Goal: Task Accomplishment & Management: Complete application form

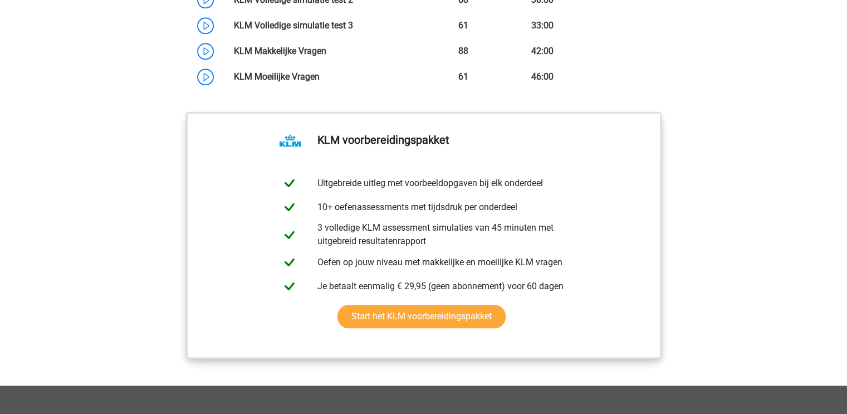
scroll to position [921, 0]
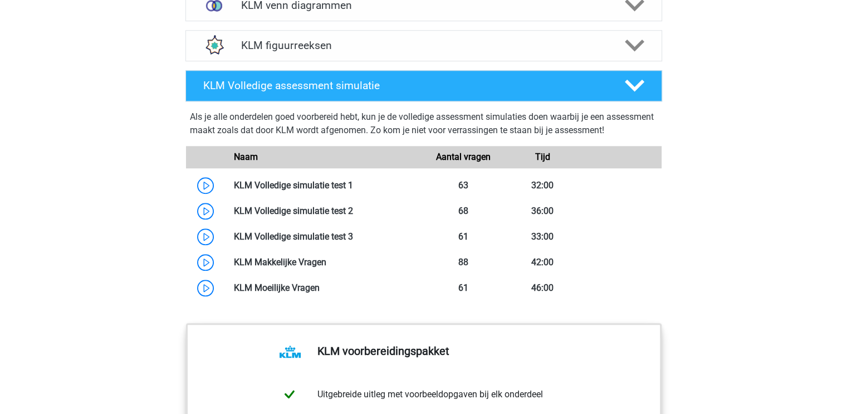
click at [353, 188] on link at bounding box center [353, 185] width 0 height 11
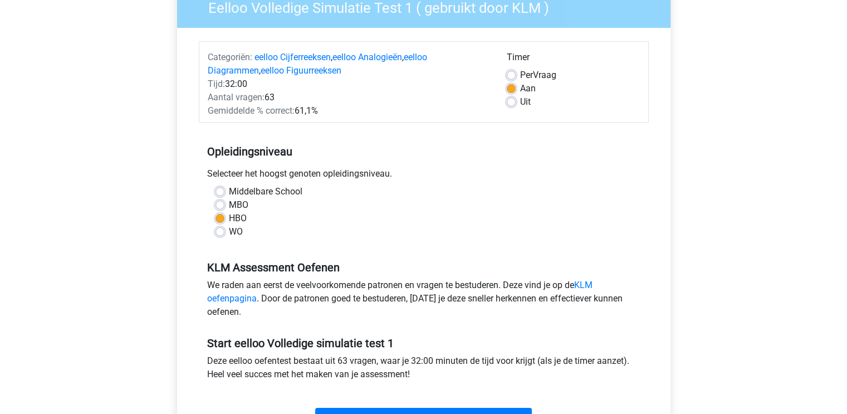
scroll to position [102, 0]
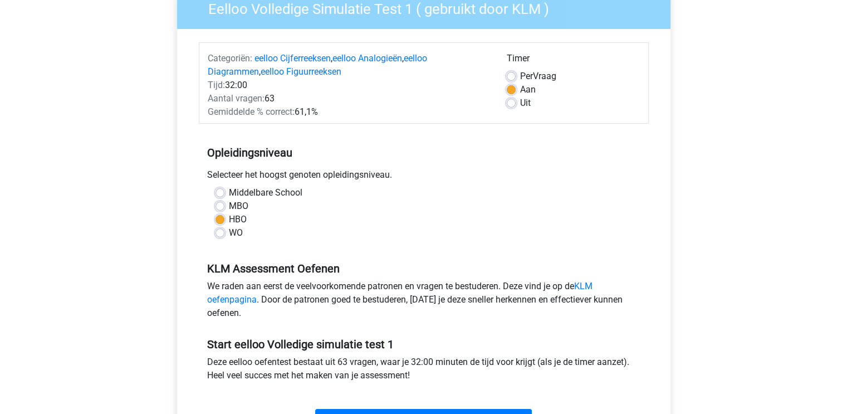
click at [229, 229] on label "WO" at bounding box center [236, 232] width 14 height 13
click at [219, 229] on input "WO" at bounding box center [219, 231] width 9 height 11
radio input "true"
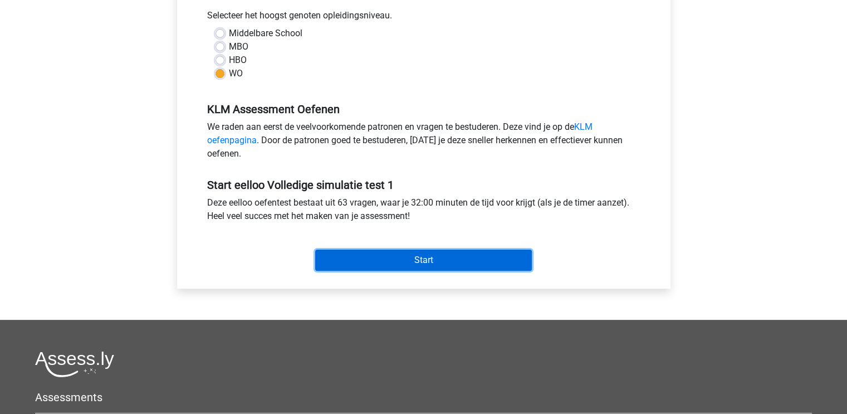
click at [371, 252] on input "Start" at bounding box center [423, 259] width 217 height 21
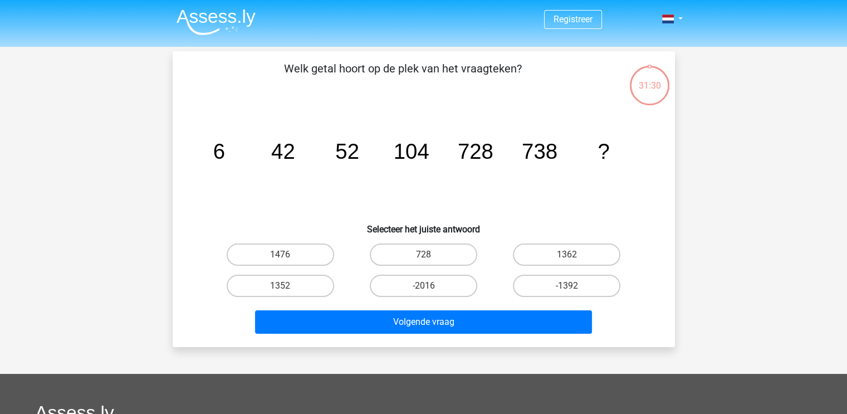
click at [271, 278] on label "1352" at bounding box center [280, 285] width 107 height 22
click at [280, 286] on input "1352" at bounding box center [283, 289] width 7 height 7
radio input "true"
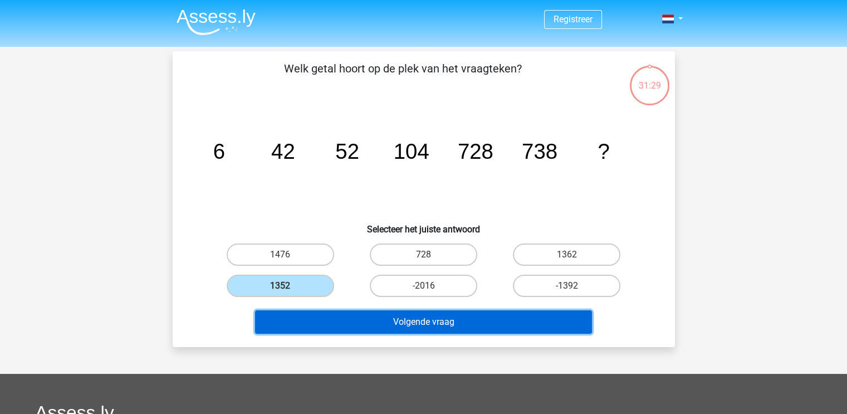
click at [307, 327] on button "Volgende vraag" at bounding box center [423, 321] width 337 height 23
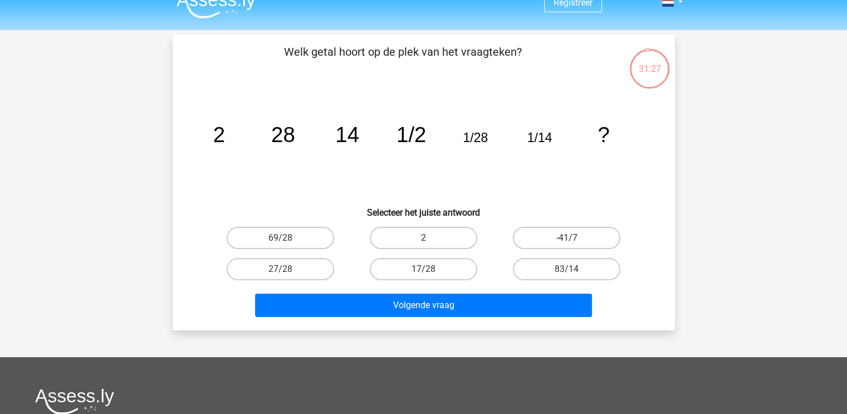
scroll to position [16, 0]
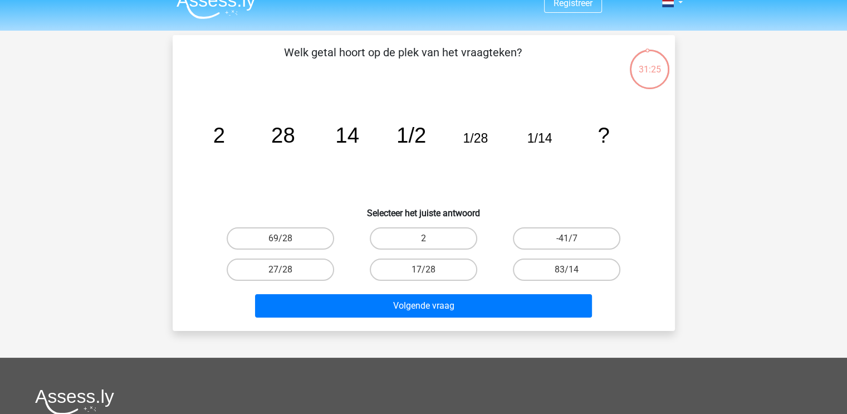
click at [312, 168] on icon "image/svg+xml 2 28 14 1/2 1/28 1/14 ?" at bounding box center [423, 142] width 449 height 112
drag, startPoint x: 404, startPoint y: 129, endPoint x: 439, endPoint y: 139, distance: 36.5
click at [439, 139] on icon "image/svg+xml 2 28 14 1/2 1/28 1/14 ?" at bounding box center [423, 142] width 449 height 112
click at [421, 231] on label "2" at bounding box center [423, 238] width 107 height 22
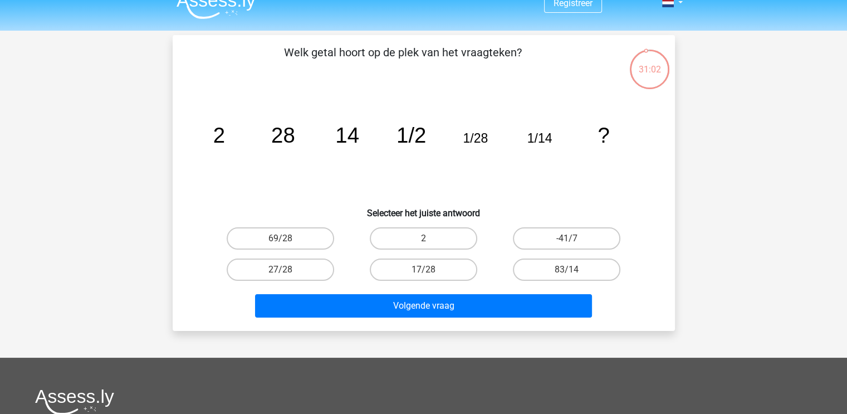
click at [423, 238] on input "2" at bounding box center [426, 241] width 7 height 7
radio input "true"
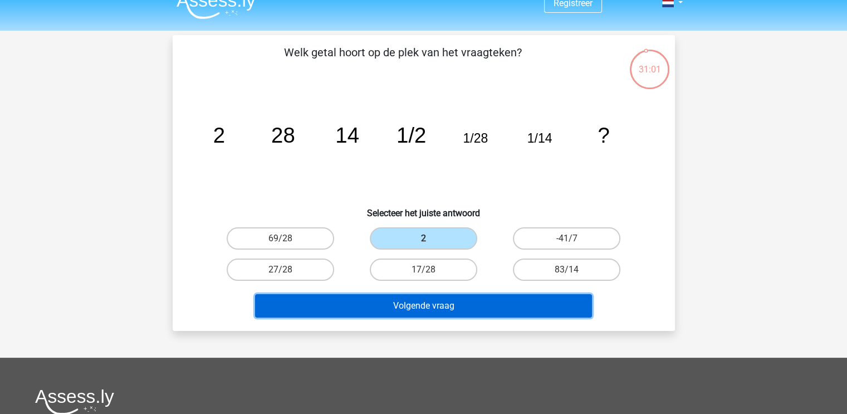
click at [372, 298] on button "Volgende vraag" at bounding box center [423, 305] width 337 height 23
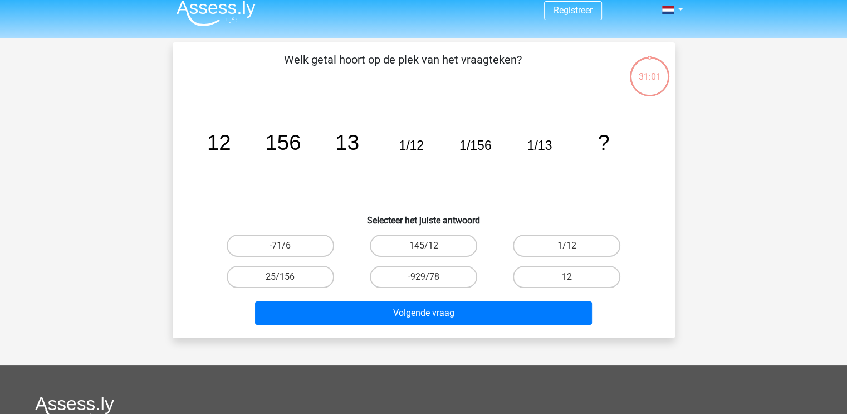
scroll to position [10, 0]
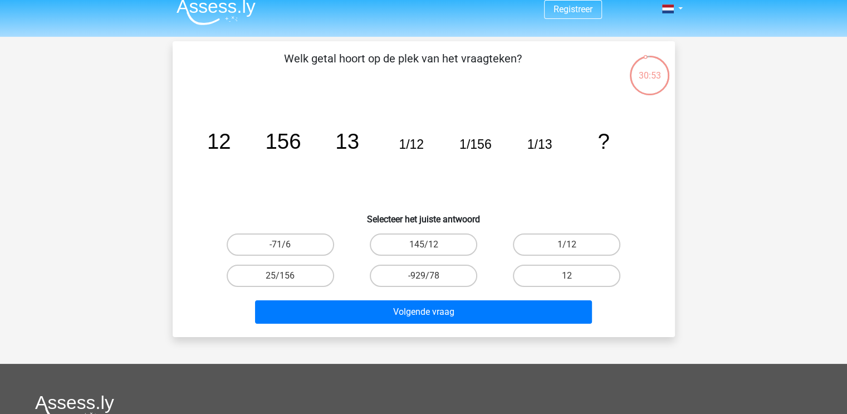
click at [363, 160] on icon "image/svg+xml 12 156 13 1/12 1/156 1/13 ?" at bounding box center [423, 148] width 449 height 112
click at [523, 266] on label "12" at bounding box center [566, 275] width 107 height 22
click at [567, 276] on input "12" at bounding box center [570, 279] width 7 height 7
radio input "true"
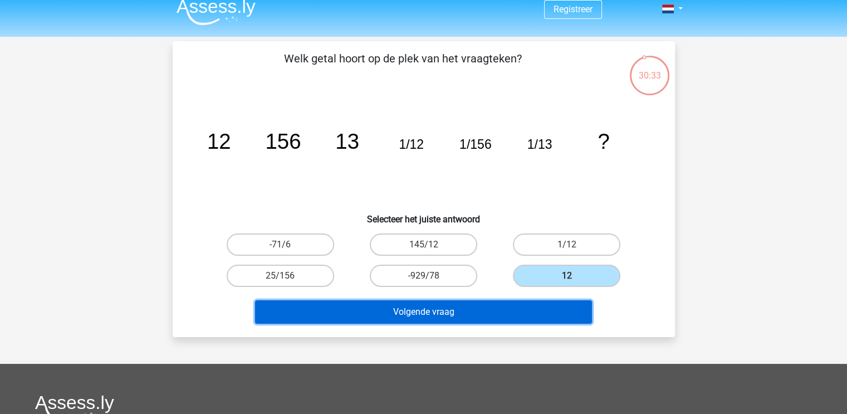
click at [465, 302] on button "Volgende vraag" at bounding box center [423, 311] width 337 height 23
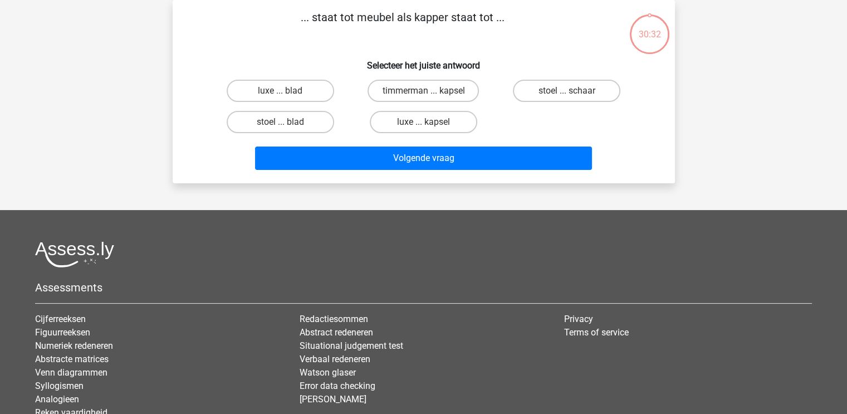
scroll to position [0, 0]
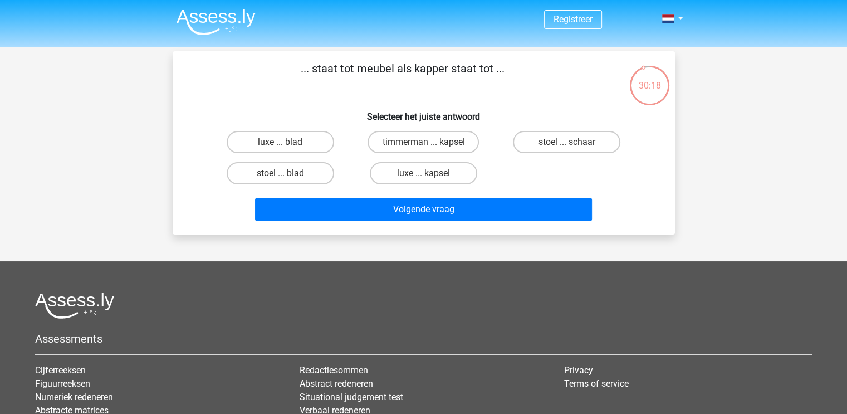
click at [379, 142] on label "timmerman ... kapsel" at bounding box center [422, 142] width 111 height 22
click at [423, 142] on input "timmerman ... kapsel" at bounding box center [426, 145] width 7 height 7
radio input "true"
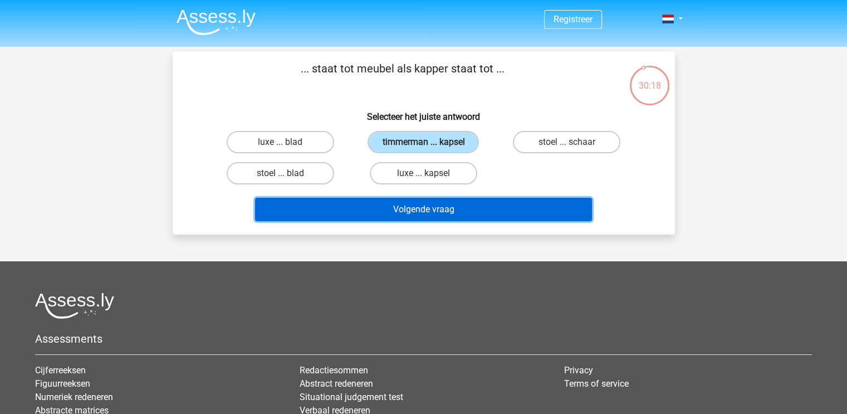
click at [352, 206] on button "Volgende vraag" at bounding box center [423, 209] width 337 height 23
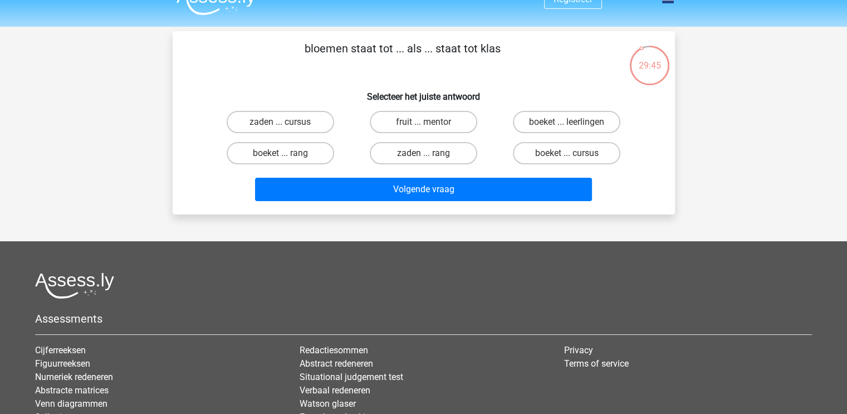
scroll to position [15, 0]
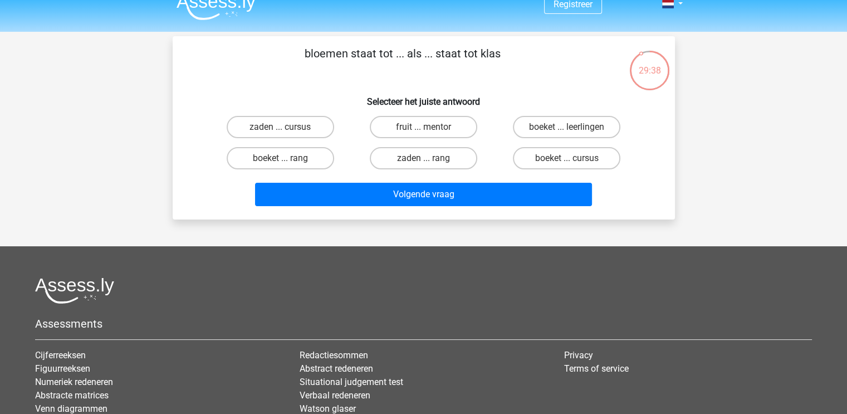
click at [311, 116] on label "zaden ... cursus" at bounding box center [280, 127] width 107 height 22
click at [287, 127] on input "zaden ... cursus" at bounding box center [283, 130] width 7 height 7
radio input "true"
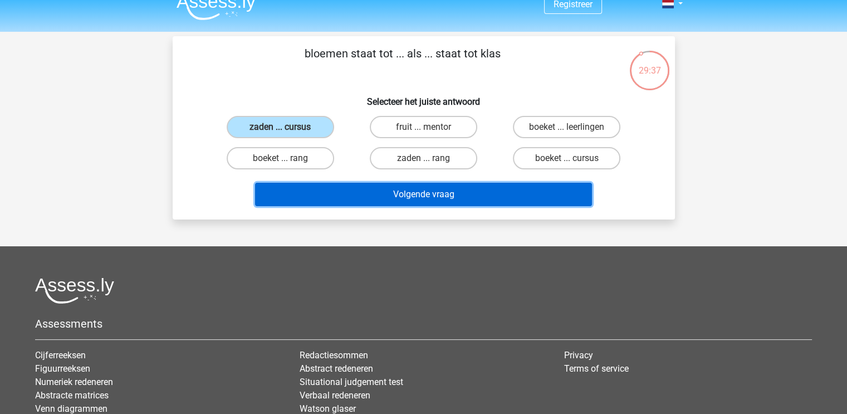
click at [351, 187] on button "Volgende vraag" at bounding box center [423, 194] width 337 height 23
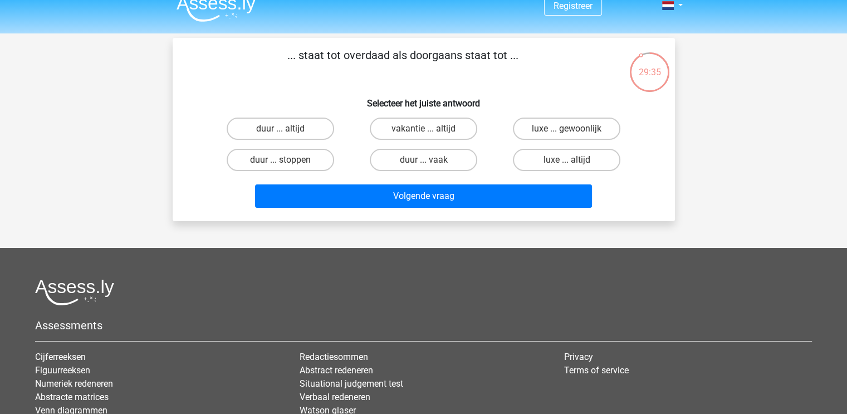
scroll to position [0, 0]
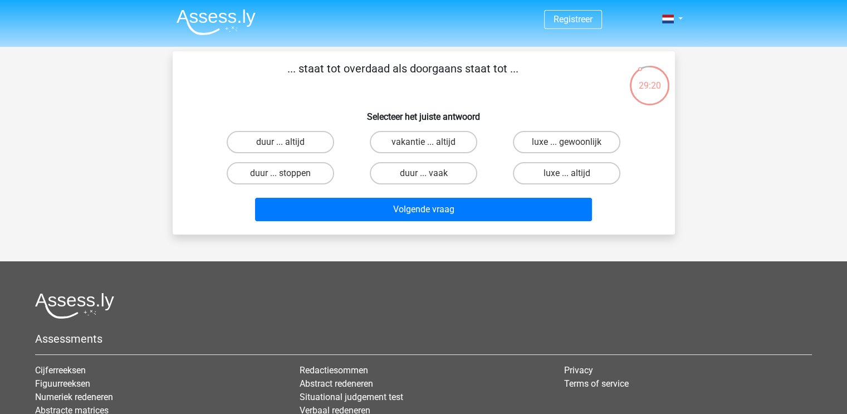
click at [537, 142] on label "luxe ... gewoonlijk" at bounding box center [566, 142] width 107 height 22
click at [567, 142] on input "luxe ... gewoonlijk" at bounding box center [570, 145] width 7 height 7
radio input "true"
drag, startPoint x: 537, startPoint y: 142, endPoint x: 558, endPoint y: 95, distance: 51.3
click at [558, 95] on div "... staat tot overdaad als doorgaans staat tot ... Selecteer het juiste antwoor…" at bounding box center [423, 142] width 493 height 165
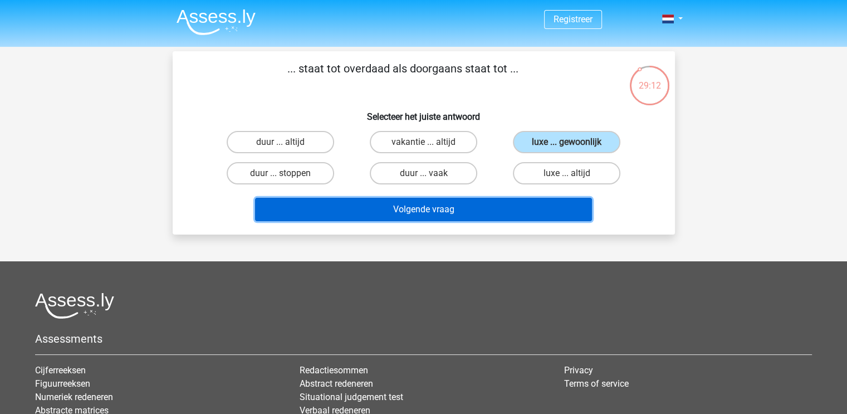
click at [460, 206] on button "Volgende vraag" at bounding box center [423, 209] width 337 height 23
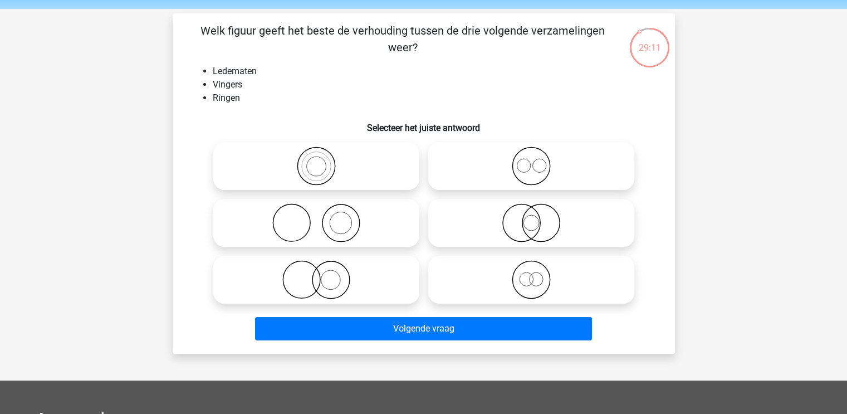
scroll to position [31, 0]
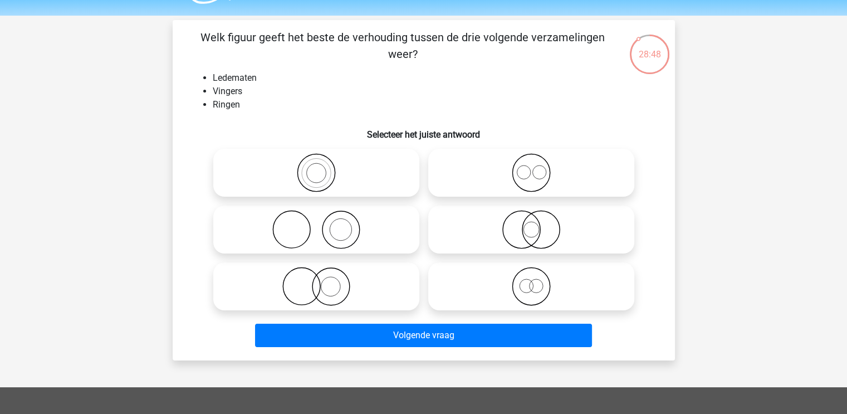
click at [345, 223] on icon at bounding box center [316, 229] width 197 height 39
click at [323, 223] on input "radio" at bounding box center [319, 220] width 7 height 7
radio input "true"
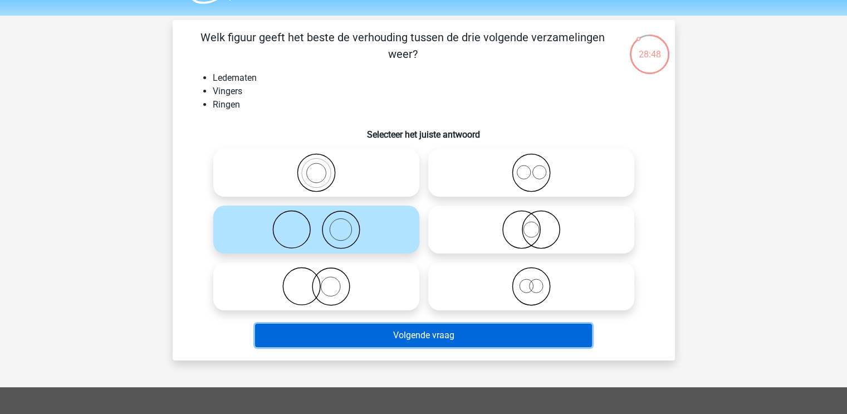
click at [386, 338] on button "Volgende vraag" at bounding box center [423, 334] width 337 height 23
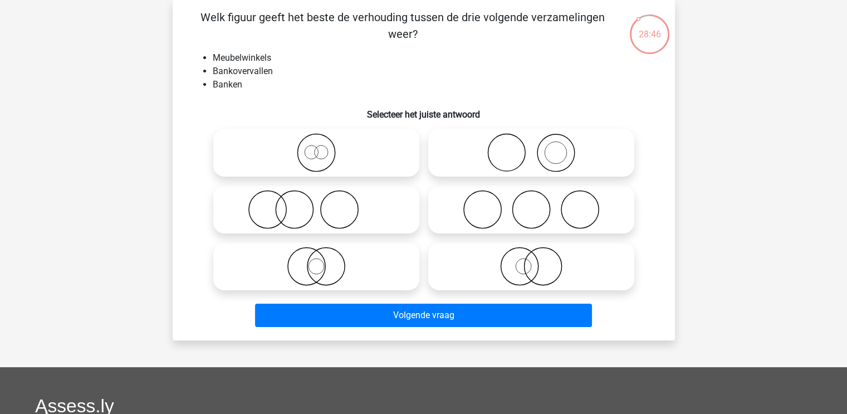
scroll to position [11, 0]
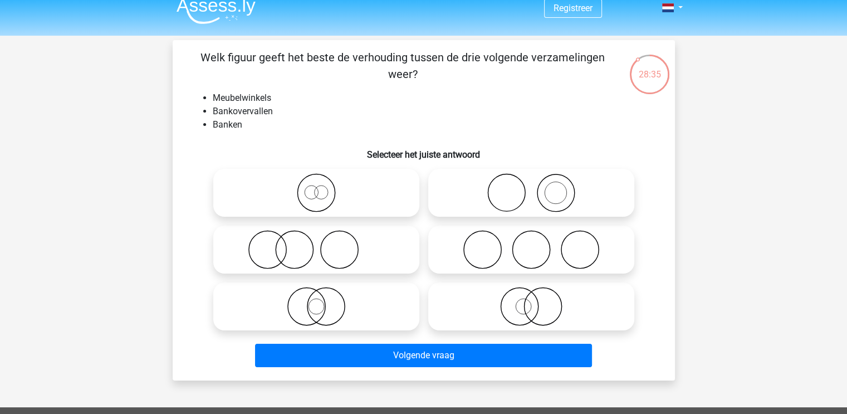
click at [490, 200] on icon at bounding box center [531, 192] width 197 height 39
click at [531, 187] on input "radio" at bounding box center [534, 183] width 7 height 7
radio input "true"
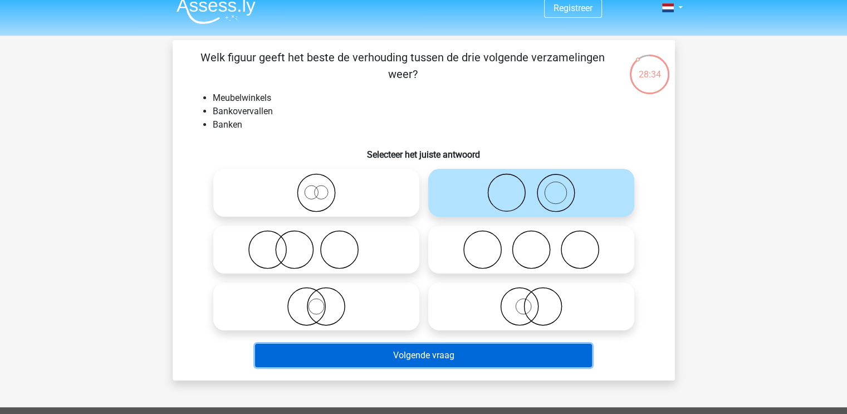
click at [425, 359] on button "Volgende vraag" at bounding box center [423, 354] width 337 height 23
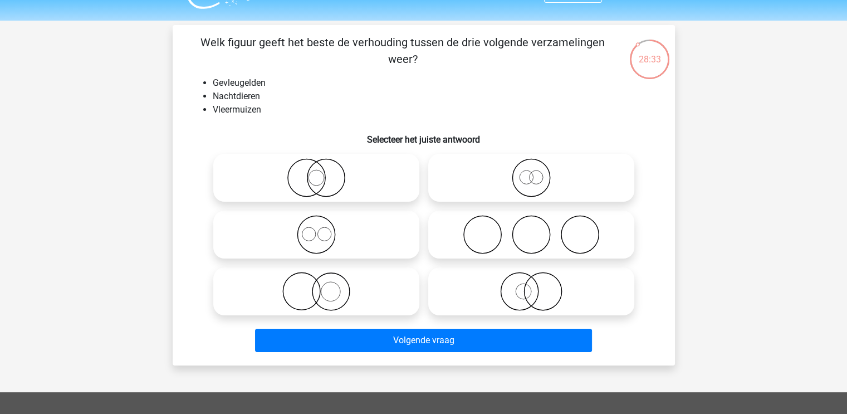
scroll to position [22, 0]
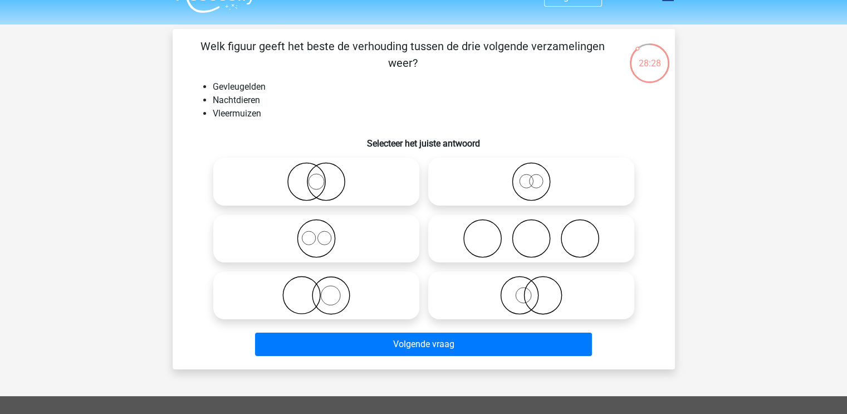
click at [308, 163] on circle at bounding box center [305, 181] width 37 height 37
click at [316, 169] on input "radio" at bounding box center [319, 172] width 7 height 7
radio input "true"
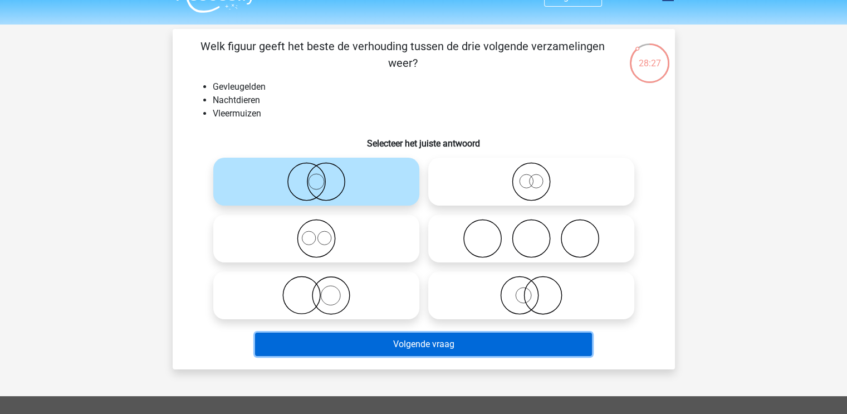
click at [363, 351] on button "Volgende vraag" at bounding box center [423, 343] width 337 height 23
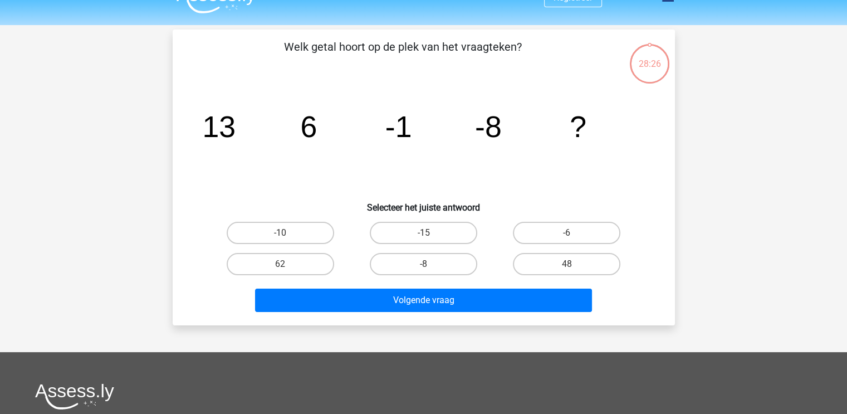
scroll to position [21, 0]
click at [415, 224] on label "-15" at bounding box center [423, 233] width 107 height 22
click at [423, 233] on input "-15" at bounding box center [426, 236] width 7 height 7
radio input "true"
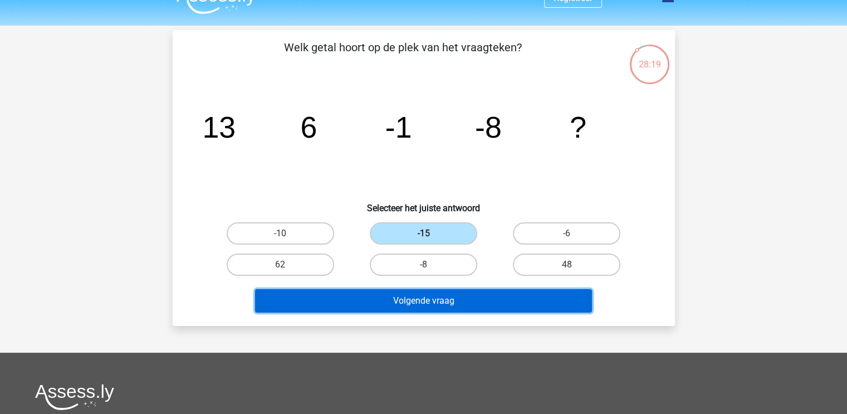
click at [385, 295] on button "Volgende vraag" at bounding box center [423, 300] width 337 height 23
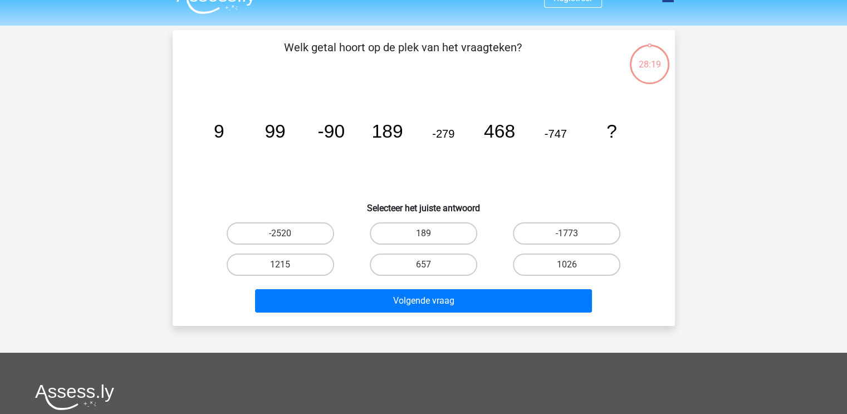
scroll to position [19, 0]
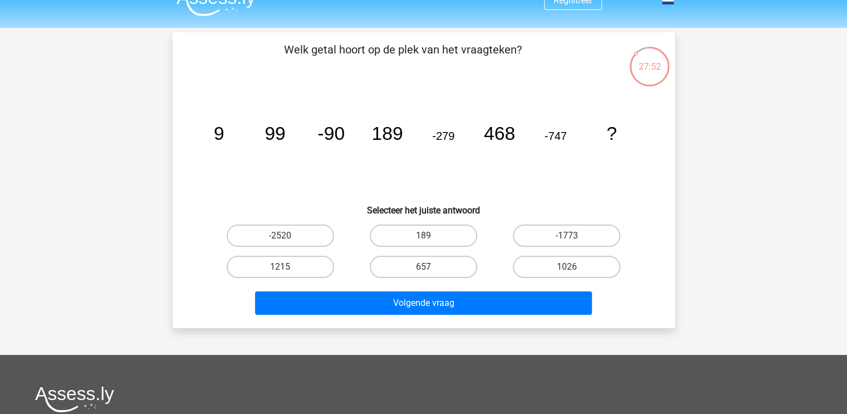
click at [304, 268] on label "1215" at bounding box center [280, 267] width 107 height 22
click at [287, 268] on input "1215" at bounding box center [283, 270] width 7 height 7
radio input "true"
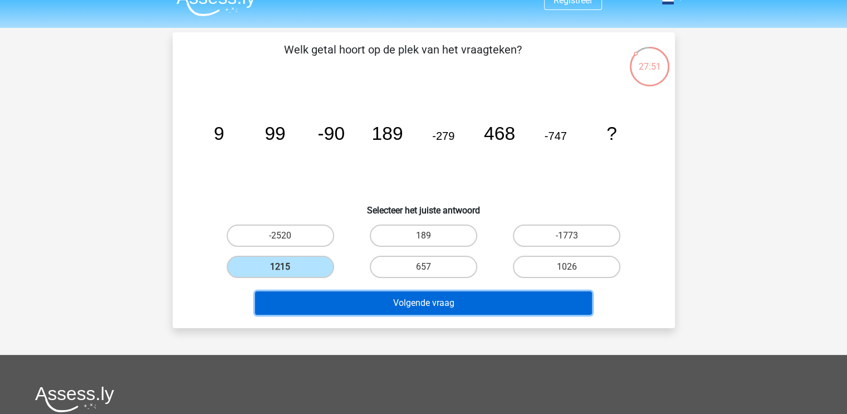
click at [318, 294] on button "Volgende vraag" at bounding box center [423, 302] width 337 height 23
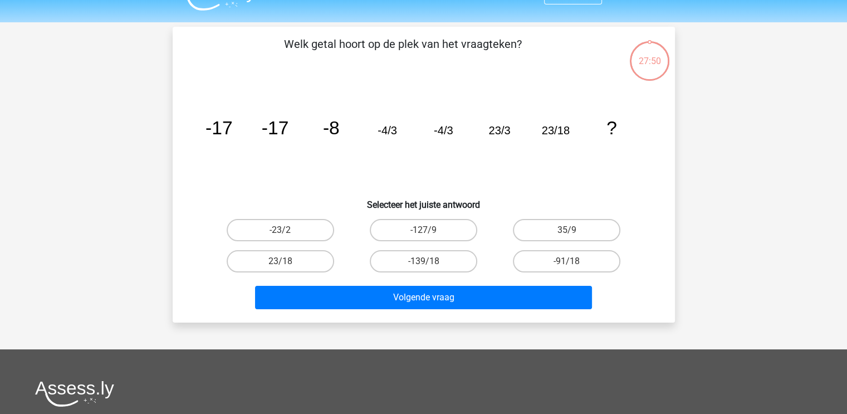
scroll to position [24, 0]
click at [340, 71] on div "Welk getal hoort op de plek van het vraagteken? image/svg+xml -17 -17 -8 -4/3 -…" at bounding box center [423, 175] width 493 height 278
click at [288, 256] on label "23/18" at bounding box center [280, 261] width 107 height 22
click at [287, 261] on input "23/18" at bounding box center [283, 264] width 7 height 7
radio input "true"
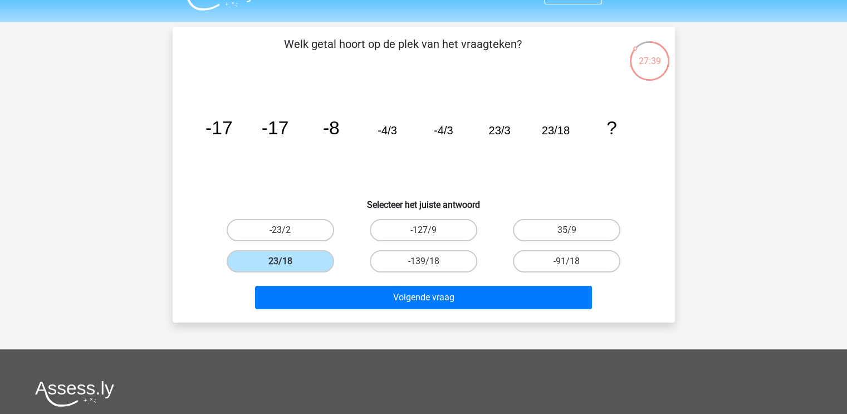
click at [316, 282] on div "Volgende vraag" at bounding box center [423, 295] width 466 height 37
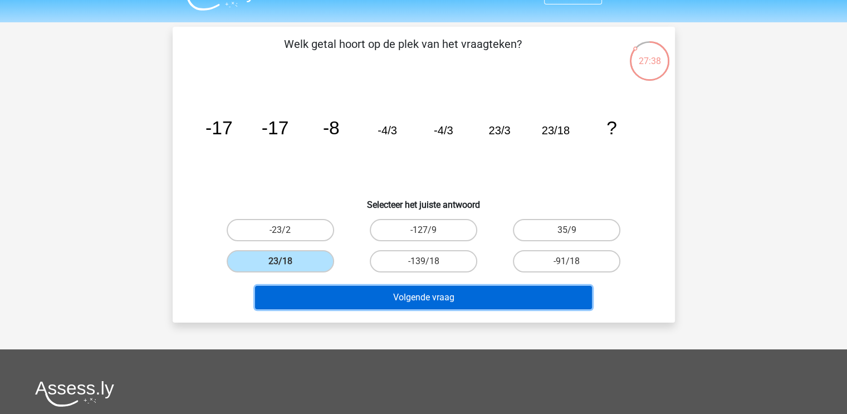
click at [314, 289] on button "Volgende vraag" at bounding box center [423, 297] width 337 height 23
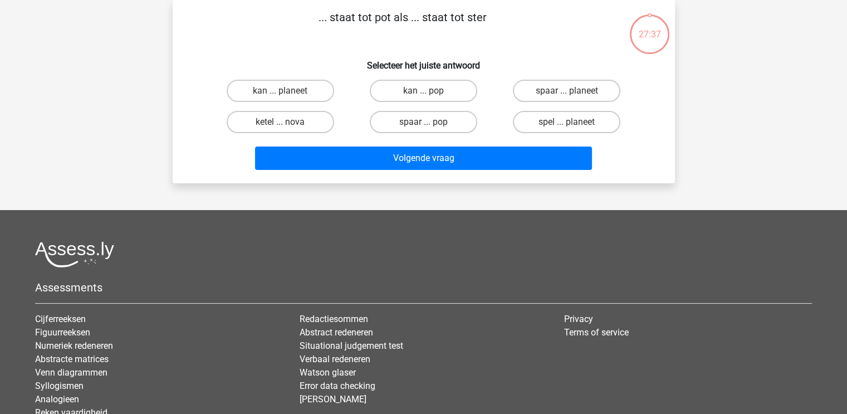
scroll to position [0, 0]
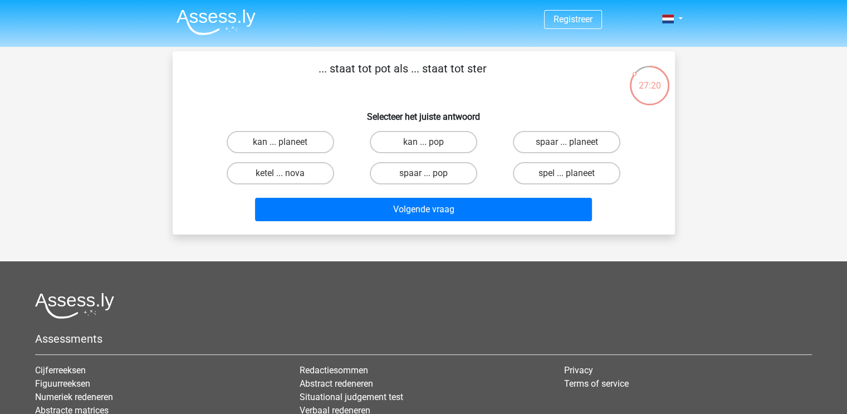
click at [317, 173] on label "ketel ... nova" at bounding box center [280, 173] width 107 height 22
click at [287, 173] on input "ketel ... nova" at bounding box center [283, 176] width 7 height 7
radio input "true"
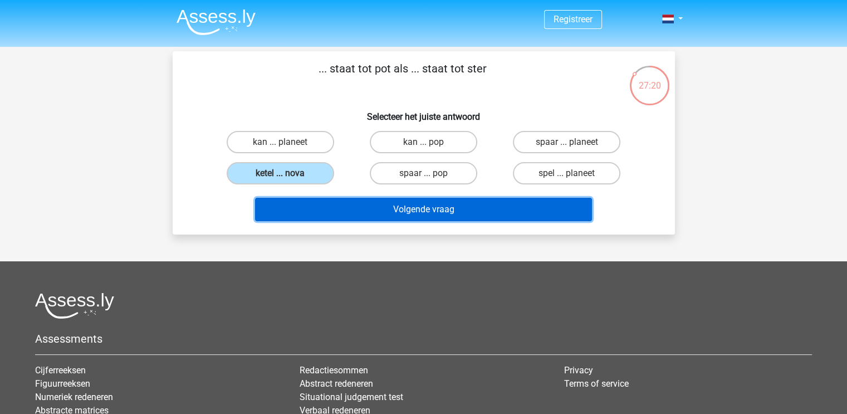
click at [323, 198] on button "Volgende vraag" at bounding box center [423, 209] width 337 height 23
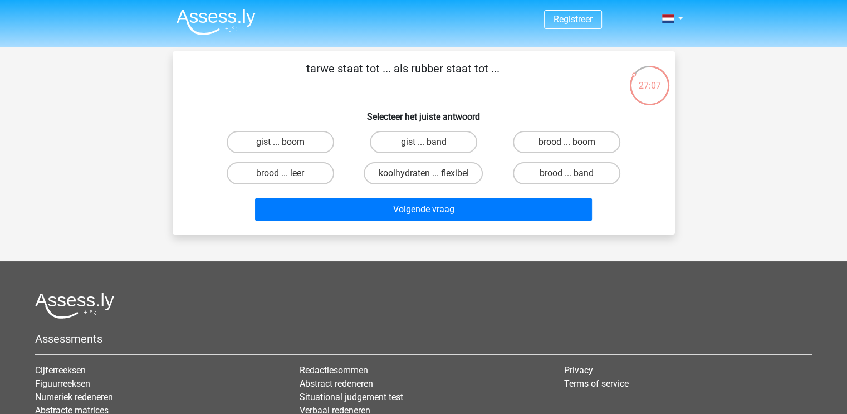
click at [526, 170] on label "brood ... band" at bounding box center [566, 173] width 107 height 22
click at [567, 173] on input "brood ... band" at bounding box center [570, 176] width 7 height 7
radio input "true"
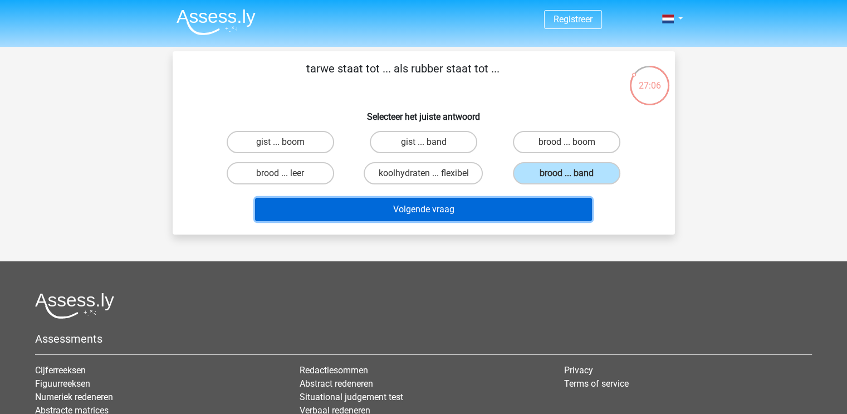
click at [425, 212] on button "Volgende vraag" at bounding box center [423, 209] width 337 height 23
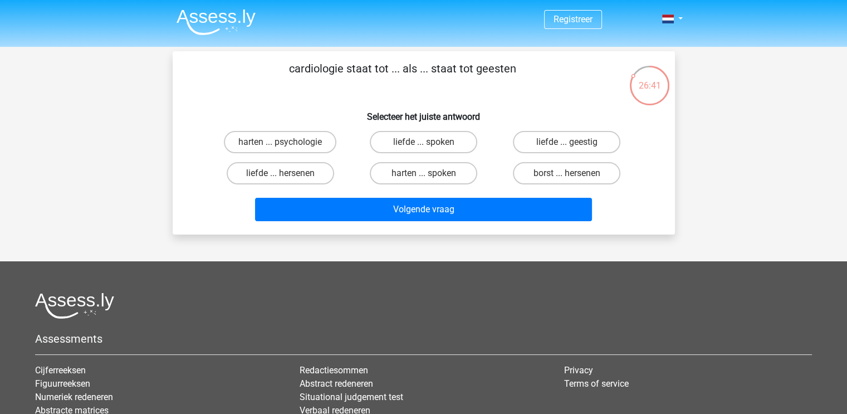
click at [304, 148] on label "harten ... psychologie" at bounding box center [280, 142] width 112 height 22
click at [287, 148] on input "harten ... psychologie" at bounding box center [283, 145] width 7 height 7
radio input "true"
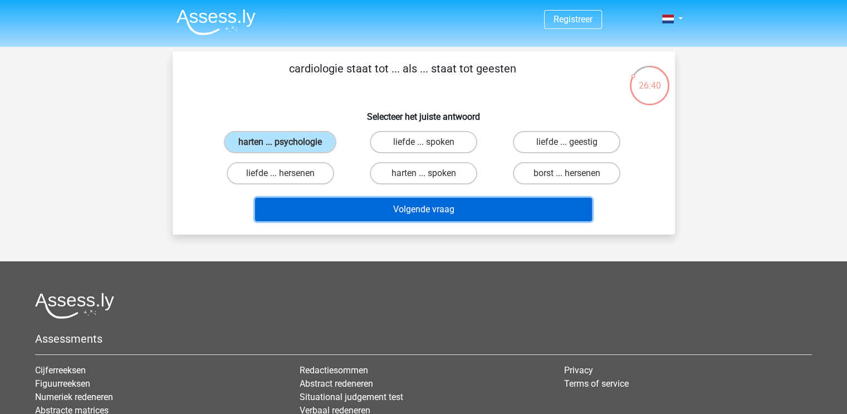
click at [318, 209] on button "Volgende vraag" at bounding box center [423, 209] width 337 height 23
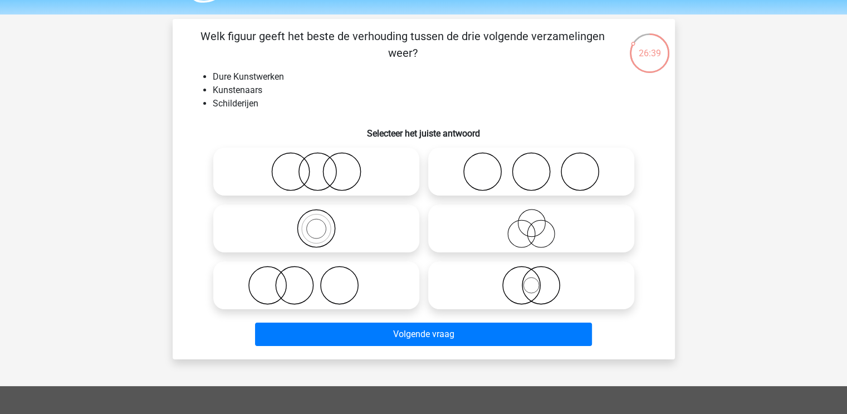
scroll to position [32, 0]
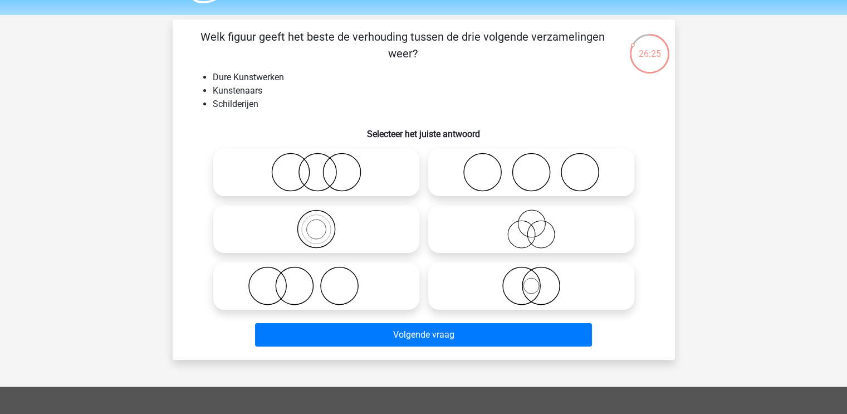
click at [500, 233] on icon at bounding box center [531, 228] width 197 height 39
click at [531, 223] on input "radio" at bounding box center [534, 219] width 7 height 7
radio input "true"
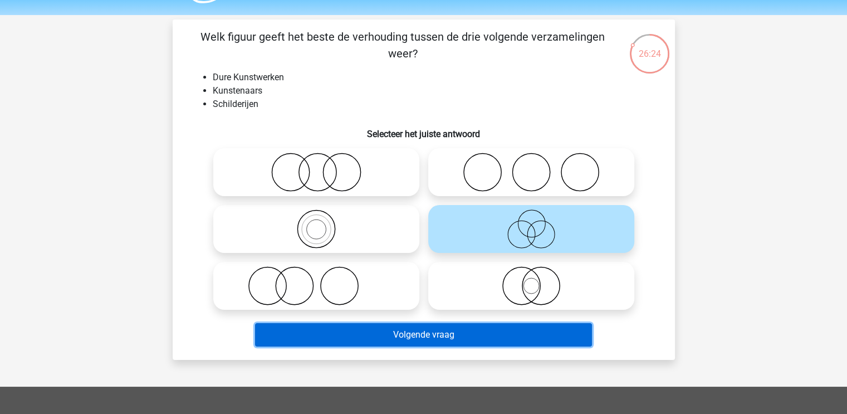
click at [343, 328] on button "Volgende vraag" at bounding box center [423, 334] width 337 height 23
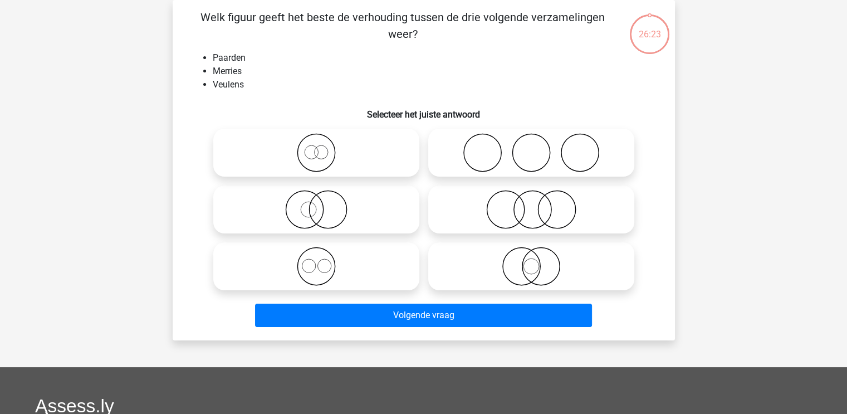
scroll to position [29, 0]
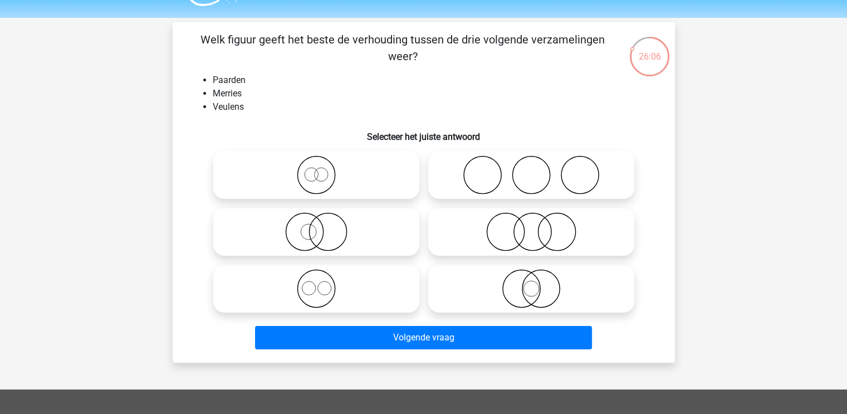
click at [395, 91] on li "Merries" at bounding box center [435, 93] width 444 height 13
click at [359, 164] on icon at bounding box center [316, 174] width 197 height 39
click at [323, 164] on input "radio" at bounding box center [319, 165] width 7 height 7
radio input "true"
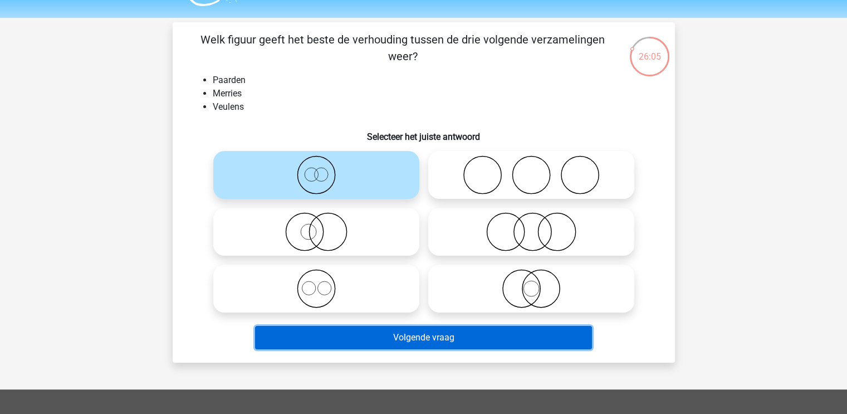
click at [443, 341] on button "Volgende vraag" at bounding box center [423, 337] width 337 height 23
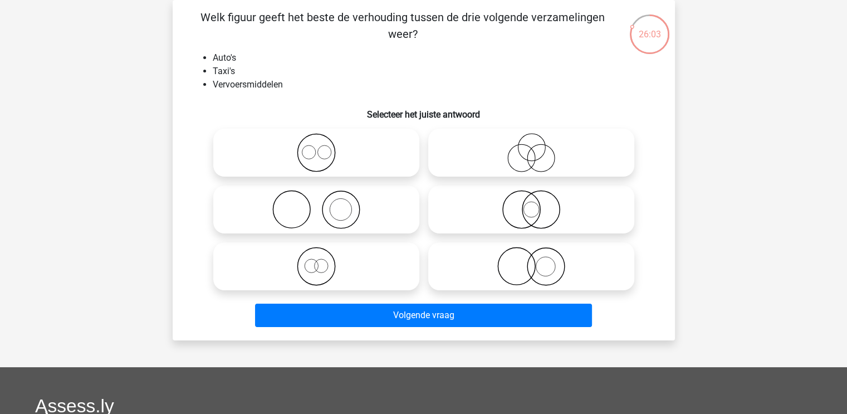
scroll to position [30, 0]
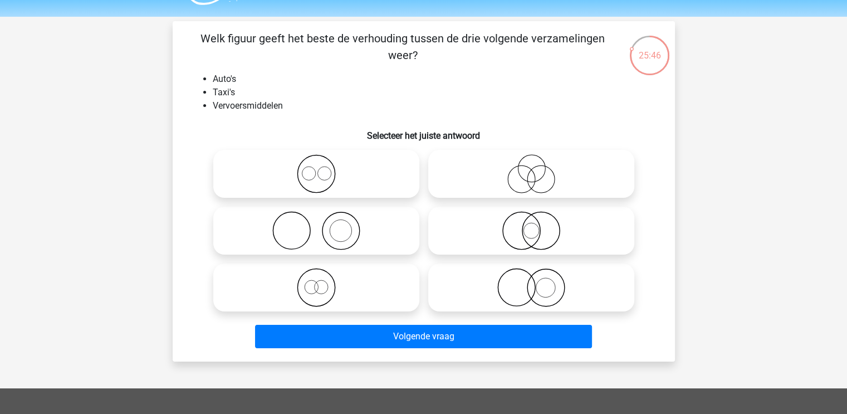
click at [344, 287] on icon at bounding box center [316, 287] width 197 height 39
click at [323, 282] on input "radio" at bounding box center [319, 277] width 7 height 7
radio input "true"
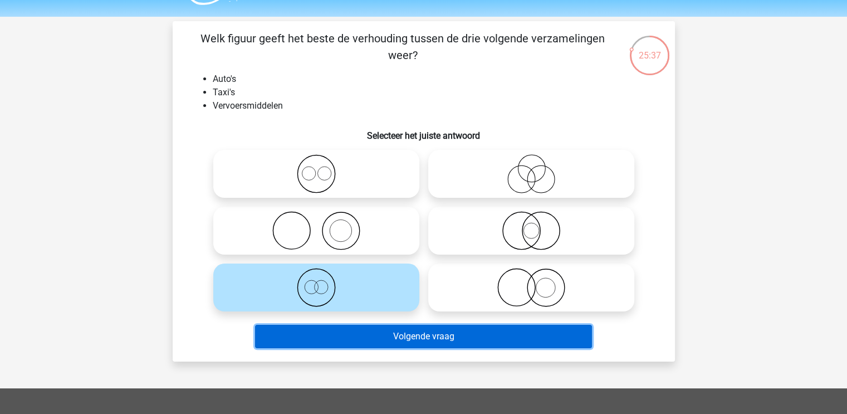
click at [367, 335] on button "Volgende vraag" at bounding box center [423, 336] width 337 height 23
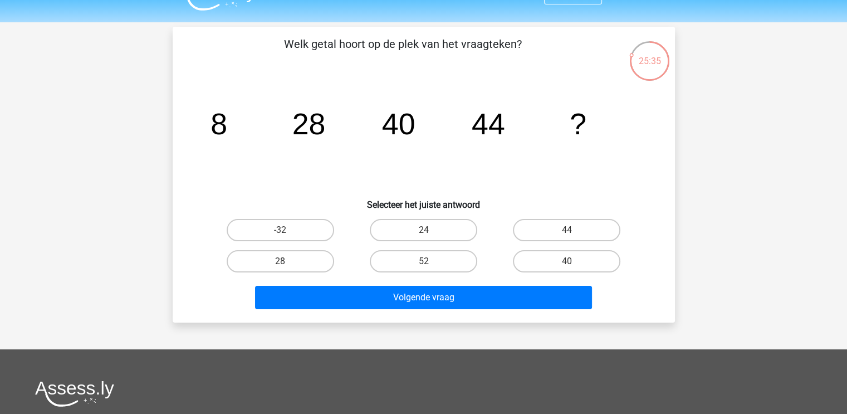
scroll to position [24, 0]
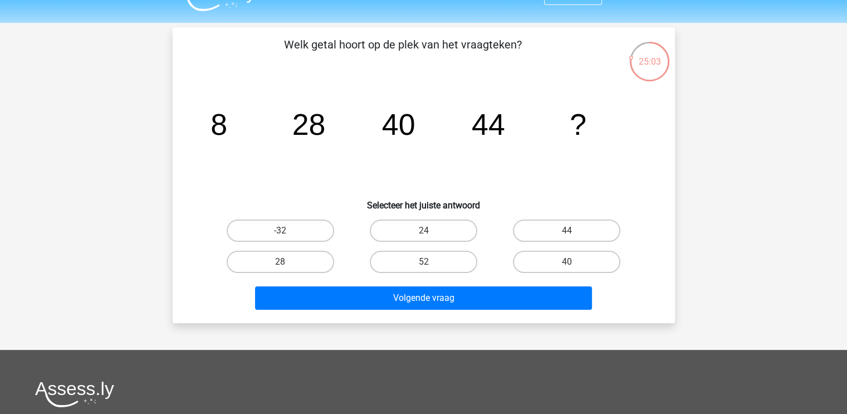
click at [423, 257] on label "52" at bounding box center [423, 261] width 107 height 22
click at [423, 262] on input "52" at bounding box center [426, 265] width 7 height 7
radio input "true"
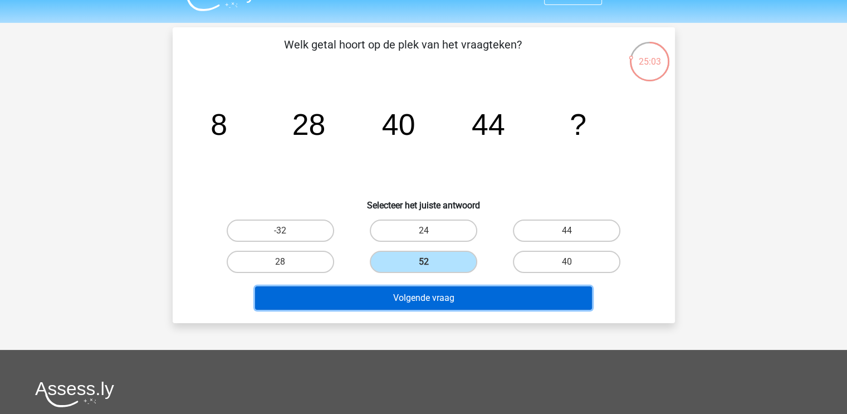
click at [348, 302] on button "Volgende vraag" at bounding box center [423, 297] width 337 height 23
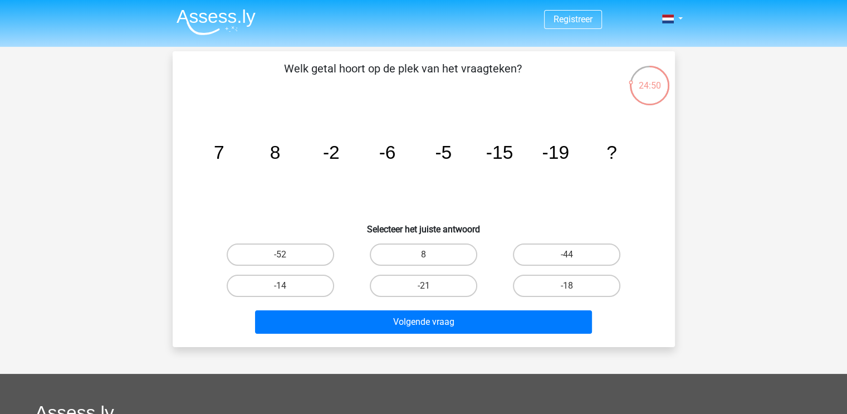
scroll to position [0, 0]
drag, startPoint x: 385, startPoint y: 149, endPoint x: 448, endPoint y: 142, distance: 63.3
click at [448, 142] on g "7 [DATE] -[DATE] -19 ?" at bounding box center [414, 152] width 403 height 21
click at [453, 142] on icon "image/svg+xml 7 [DATE] -[DATE] -19 ?" at bounding box center [423, 158] width 449 height 112
drag, startPoint x: 385, startPoint y: 149, endPoint x: 456, endPoint y: 142, distance: 71.6
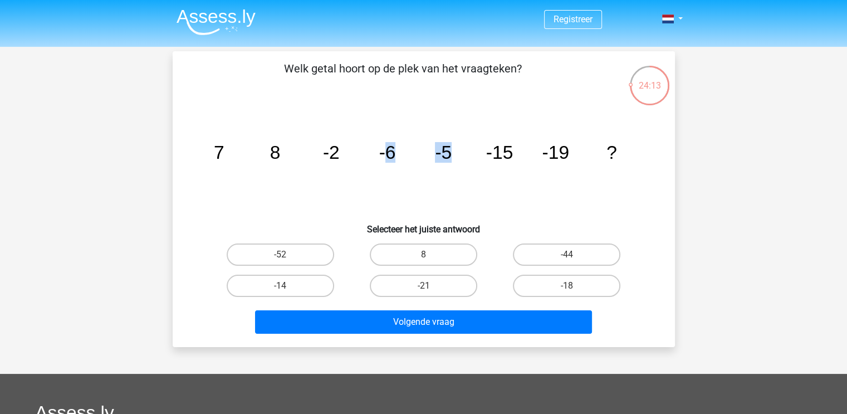
click at [456, 142] on icon "image/svg+xml 7 [DATE] -[DATE] -19 ?" at bounding box center [423, 158] width 449 height 112
click at [538, 295] on label "-18" at bounding box center [566, 285] width 107 height 22
click at [567, 293] on input "-18" at bounding box center [570, 289] width 7 height 7
radio input "true"
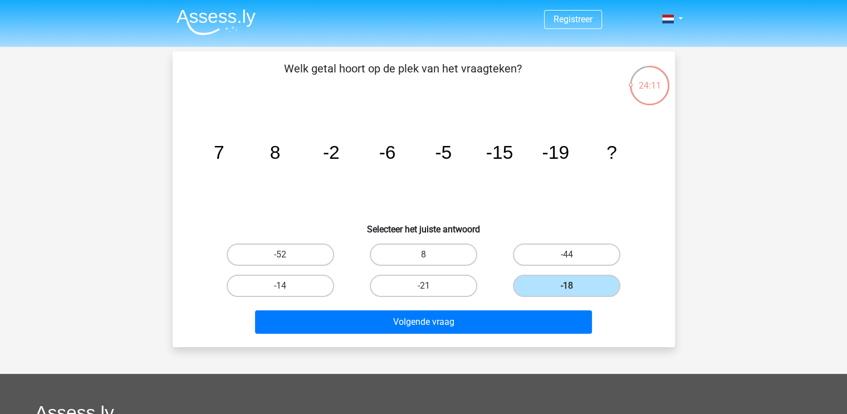
click at [454, 307] on div "Volgende vraag" at bounding box center [423, 319] width 466 height 37
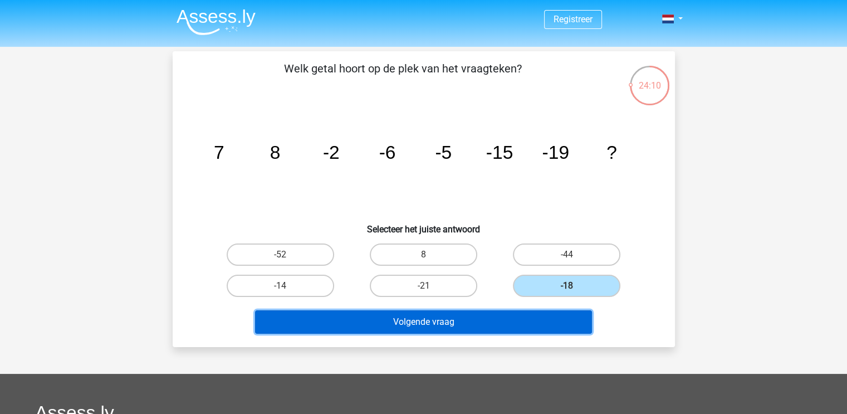
click at [439, 315] on button "Volgende vraag" at bounding box center [423, 321] width 337 height 23
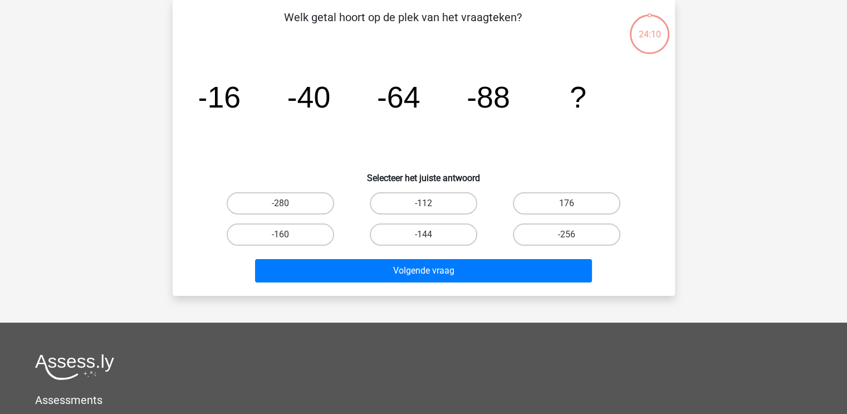
scroll to position [7, 0]
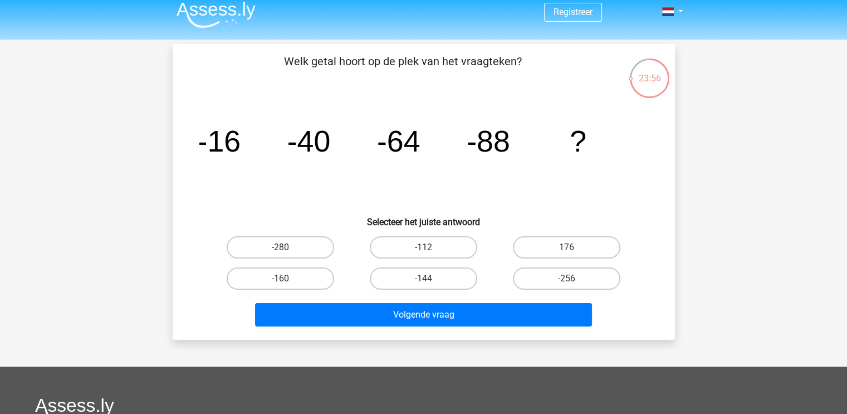
click at [395, 245] on label "-112" at bounding box center [423, 247] width 107 height 22
click at [423, 247] on input "-112" at bounding box center [426, 250] width 7 height 7
radio input "true"
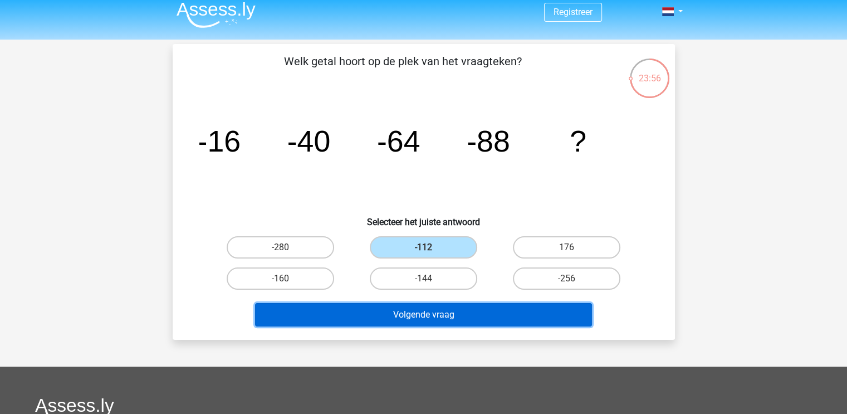
click at [348, 309] on button "Volgende vraag" at bounding box center [423, 314] width 337 height 23
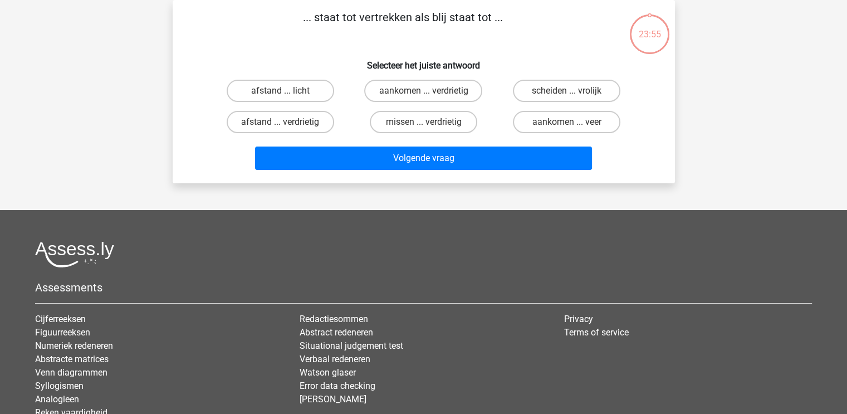
scroll to position [0, 0]
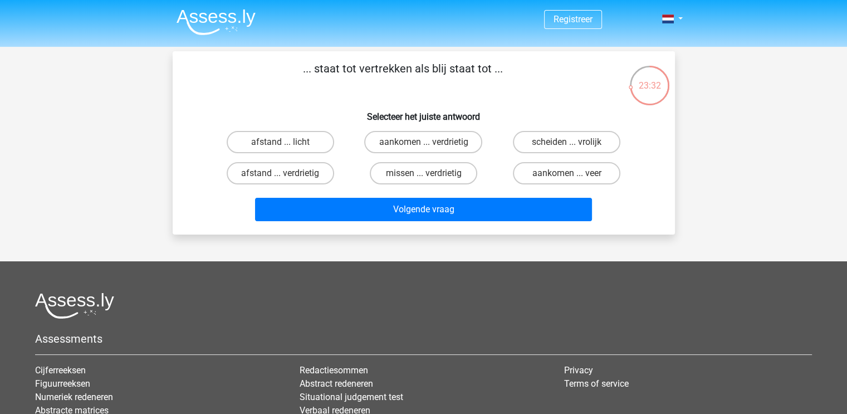
click at [464, 137] on label "aankomen ... verdrietig" at bounding box center [423, 142] width 118 height 22
click at [430, 142] on input "aankomen ... verdrietig" at bounding box center [426, 145] width 7 height 7
radio input "true"
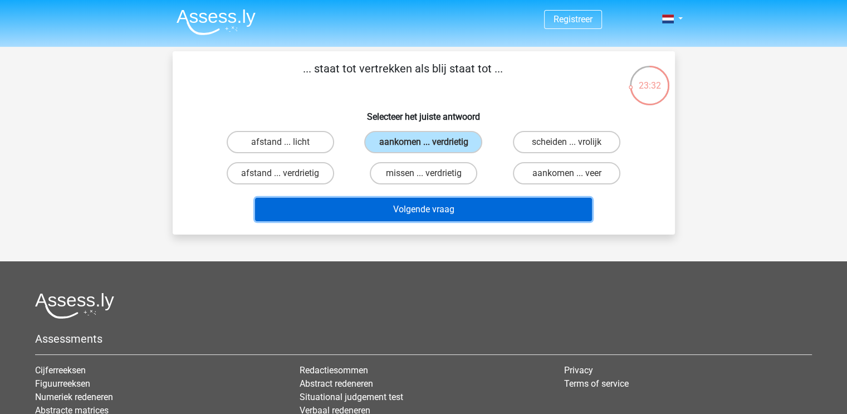
click at [422, 216] on button "Volgende vraag" at bounding box center [423, 209] width 337 height 23
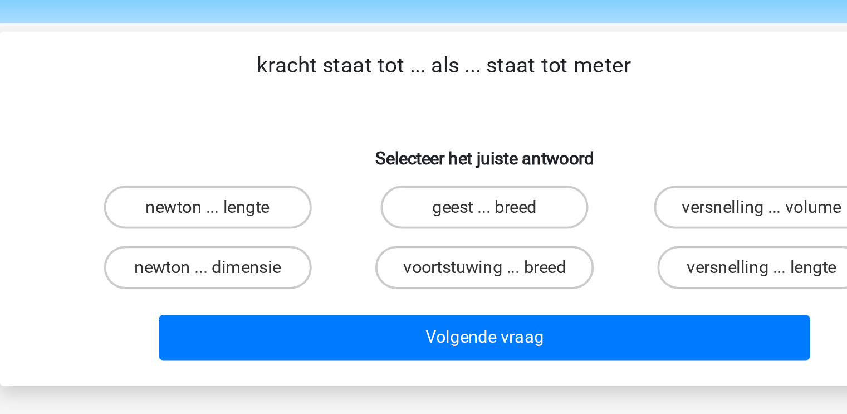
scroll to position [32, 0]
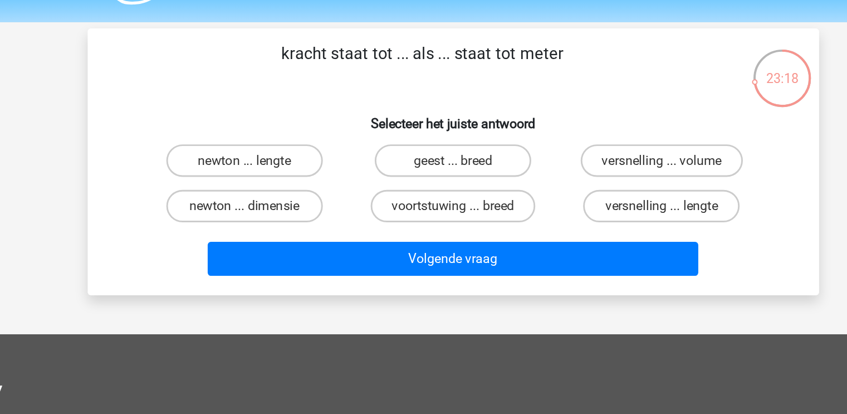
click at [293, 113] on label "newton ... lengte" at bounding box center [280, 110] width 107 height 22
click at [287, 113] on input "newton ... lengte" at bounding box center [283, 113] width 7 height 7
radio input "true"
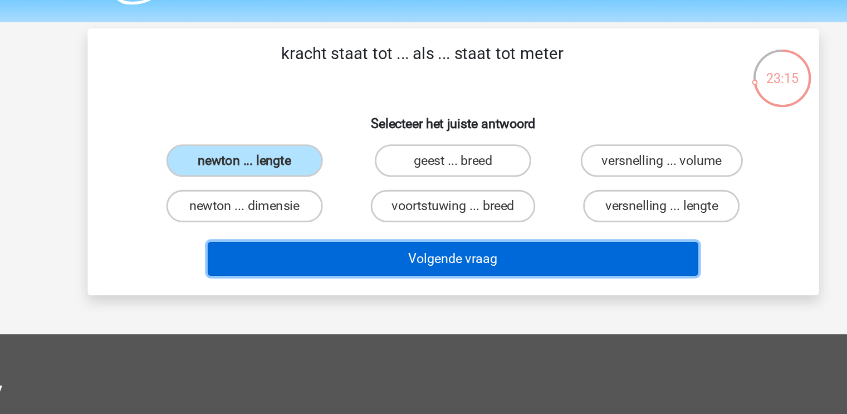
click at [327, 174] on button "Volgende vraag" at bounding box center [423, 177] width 337 height 23
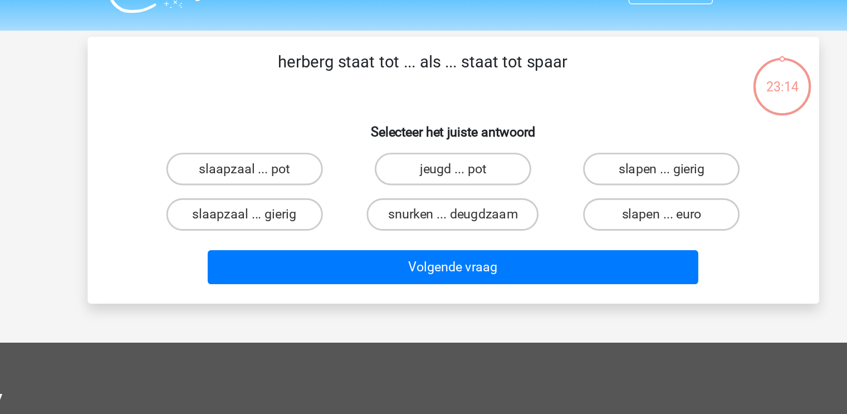
scroll to position [26, 0]
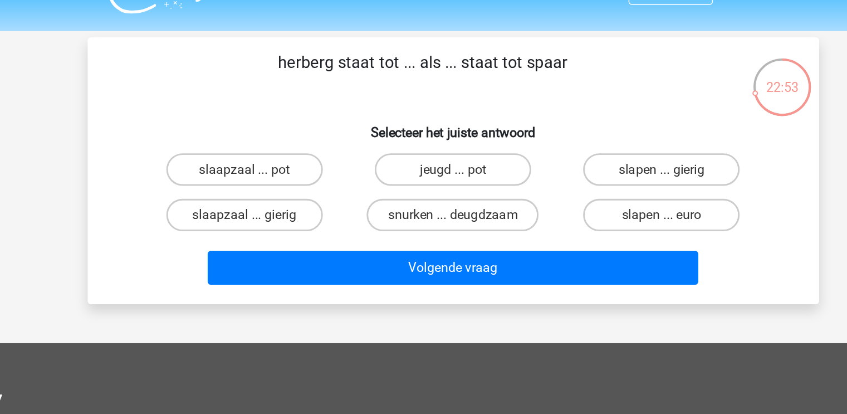
click at [316, 139] on label "slaapzaal ... gierig" at bounding box center [280, 147] width 107 height 22
click at [287, 148] on input "slaapzaal ... gierig" at bounding box center [283, 151] width 7 height 7
radio input "true"
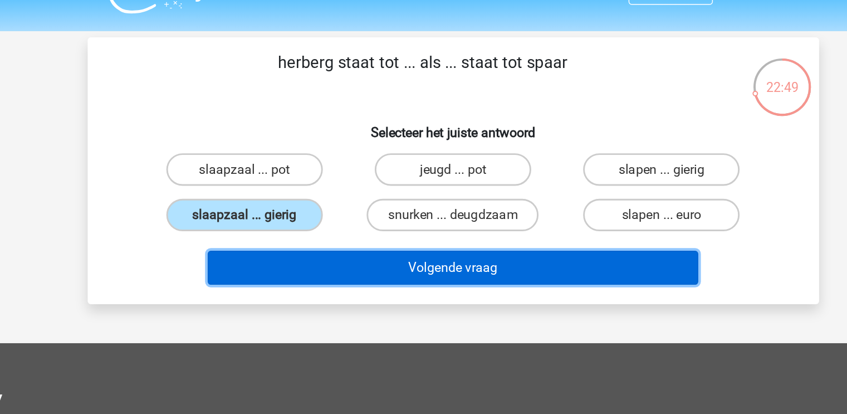
click at [342, 182] on button "Volgende vraag" at bounding box center [423, 183] width 337 height 23
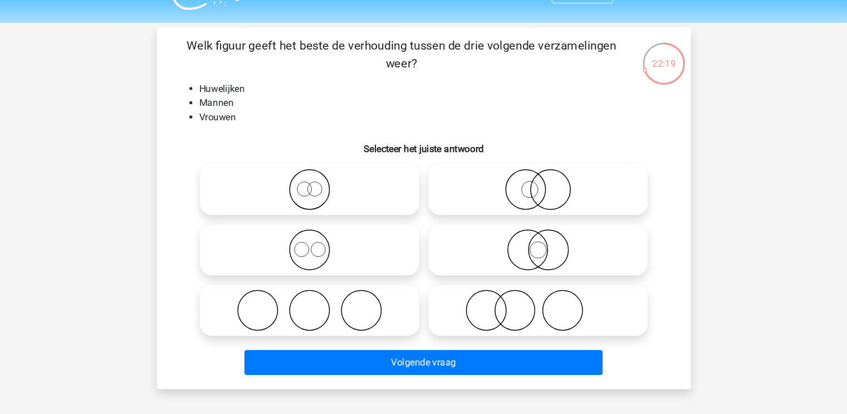
click at [312, 190] on icon at bounding box center [316, 178] width 197 height 39
click at [316, 173] on input "radio" at bounding box center [319, 168] width 7 height 7
radio input "true"
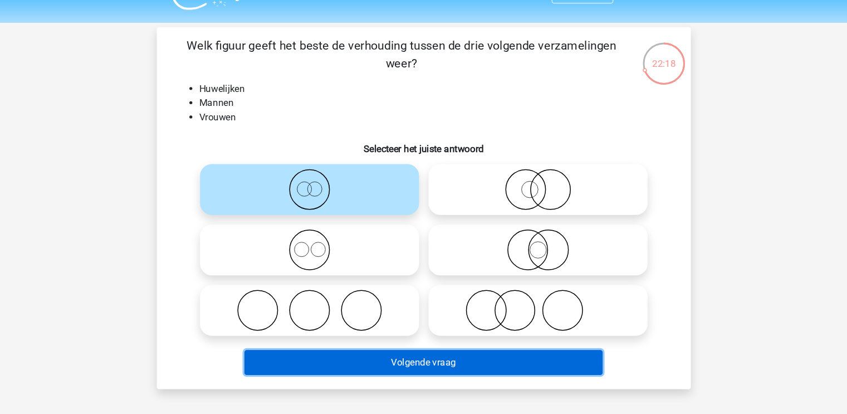
click at [348, 341] on button "Volgende vraag" at bounding box center [423, 340] width 337 height 23
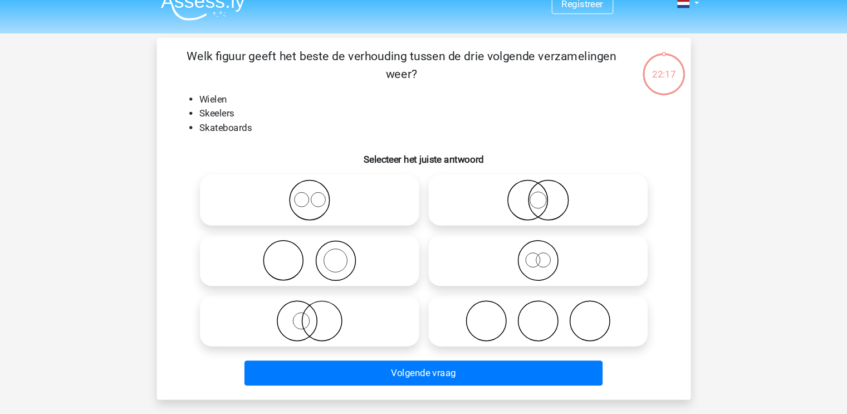
scroll to position [16, 0]
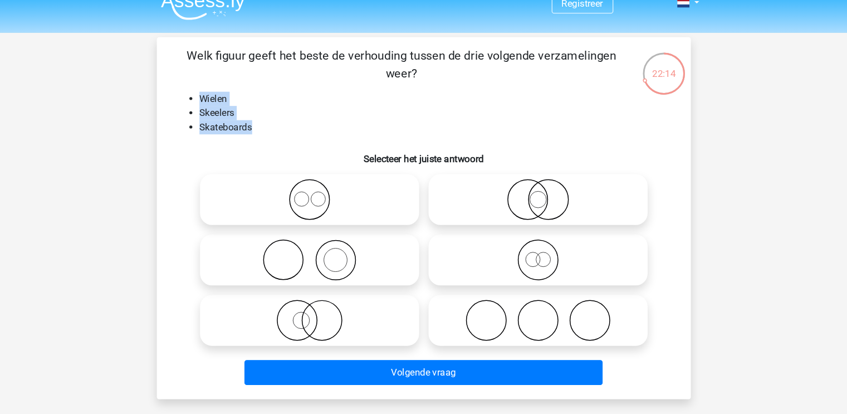
drag, startPoint x: 212, startPoint y: 89, endPoint x: 268, endPoint y: 121, distance: 64.4
click at [268, 121] on ul "Wielen Skeelers Skateboards" at bounding box center [423, 107] width 466 height 40
click at [268, 121] on li "Skateboards" at bounding box center [435, 120] width 444 height 13
click at [299, 182] on icon at bounding box center [316, 188] width 197 height 39
click at [316, 182] on input "radio" at bounding box center [319, 178] width 7 height 7
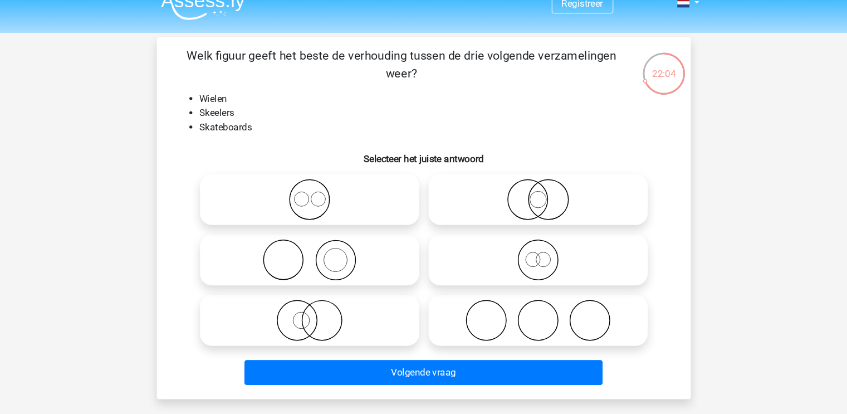
radio input "true"
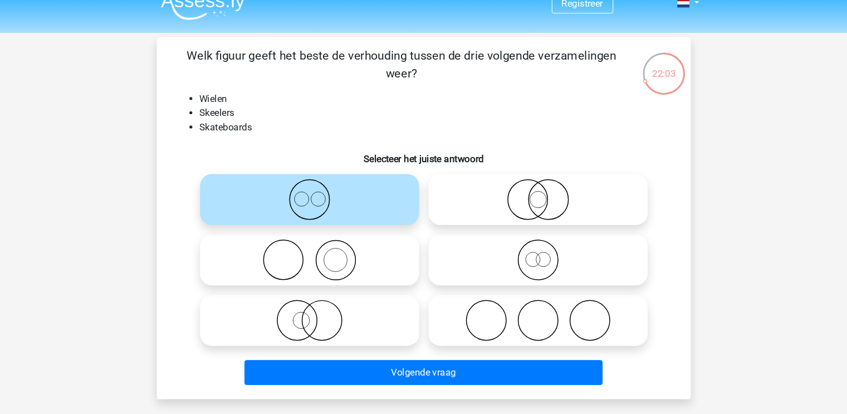
scroll to position [42, 0]
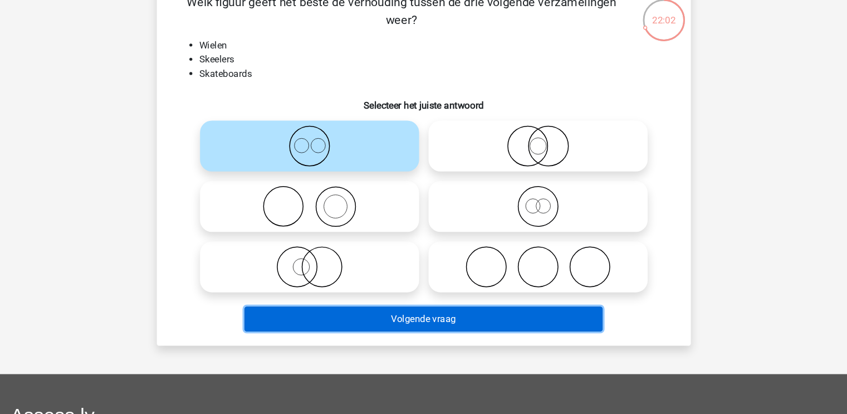
click at [346, 327] on button "Volgende vraag" at bounding box center [423, 323] width 337 height 23
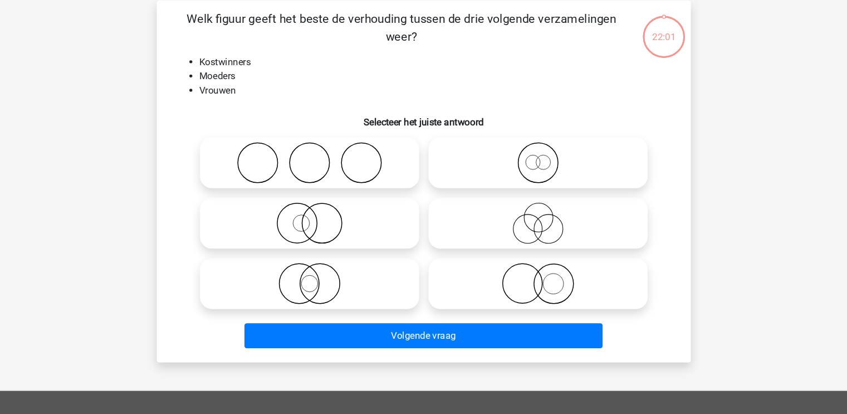
scroll to position [42, 0]
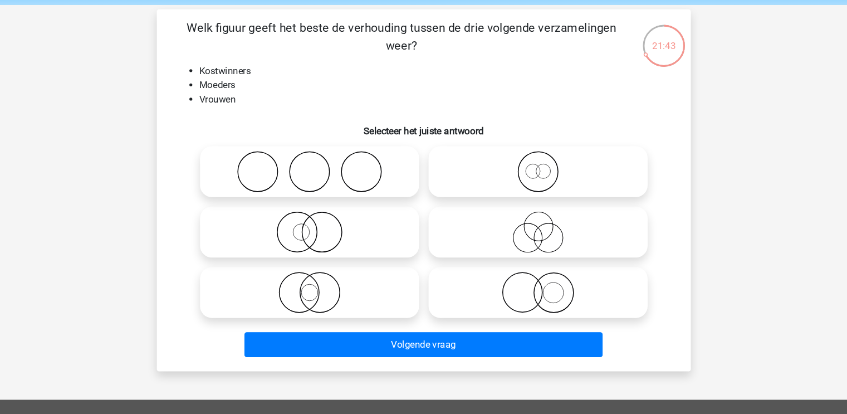
click at [516, 215] on icon at bounding box center [531, 218] width 197 height 39
click at [531, 213] on input "radio" at bounding box center [534, 209] width 7 height 7
radio input "true"
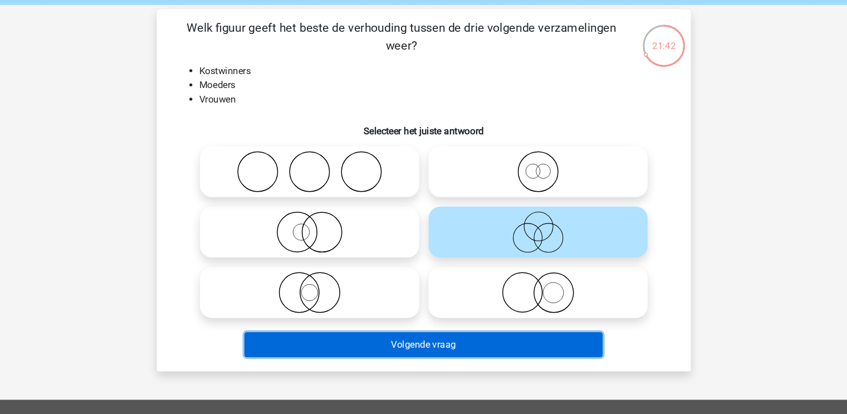
click at [384, 318] on button "Volgende vraag" at bounding box center [423, 324] width 337 height 23
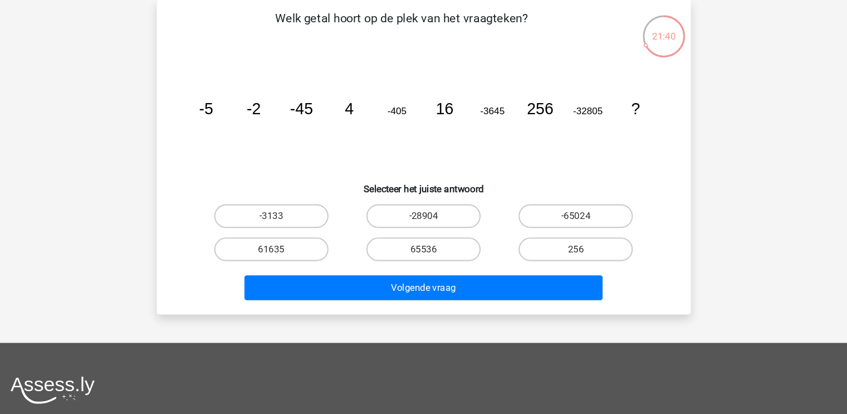
scroll to position [0, 0]
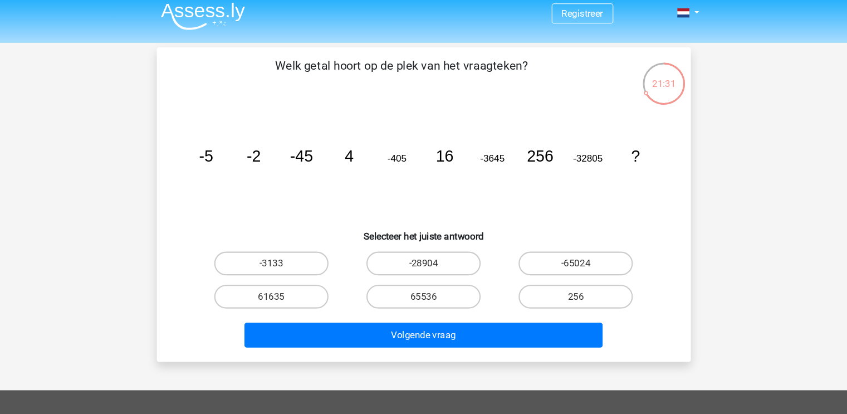
click at [342, 182] on icon "image/svg+xml -5 -2 -45 4 -405 16 -3645 256 -32805 ?" at bounding box center [423, 158] width 449 height 112
click at [262, 145] on tspan "-2" at bounding box center [263, 153] width 13 height 17
click at [395, 276] on label "65536" at bounding box center [423, 285] width 107 height 22
click at [423, 286] on input "65536" at bounding box center [426, 289] width 7 height 7
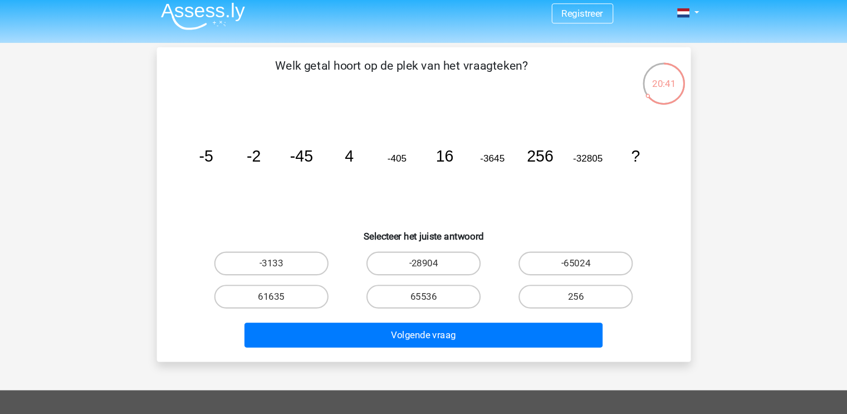
radio input "true"
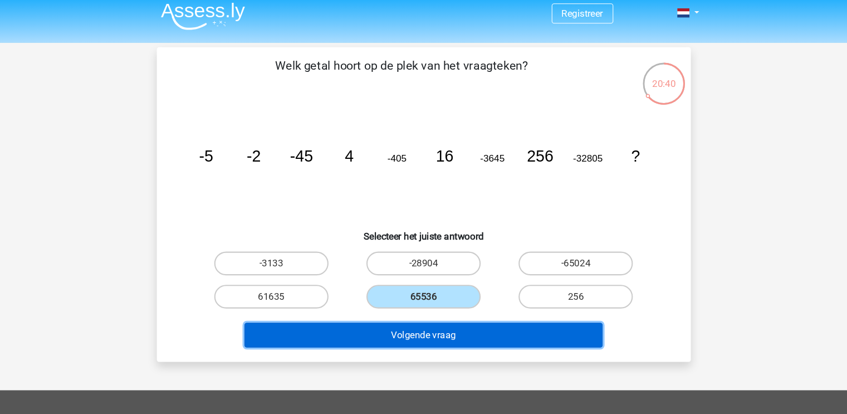
click at [375, 321] on button "Volgende vraag" at bounding box center [423, 321] width 337 height 23
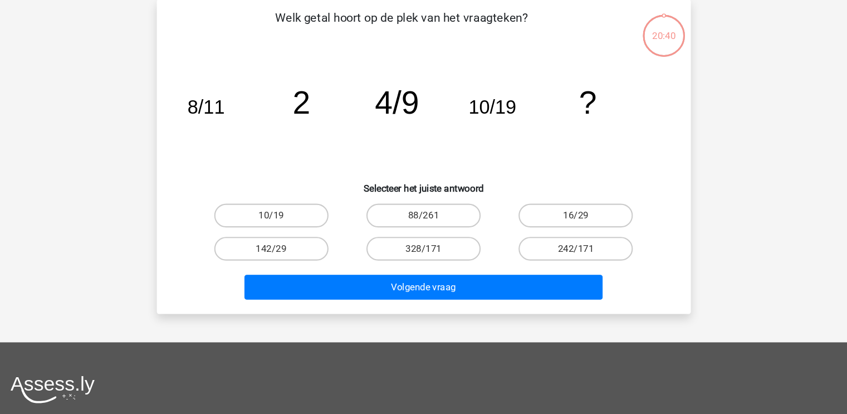
scroll to position [7, 0]
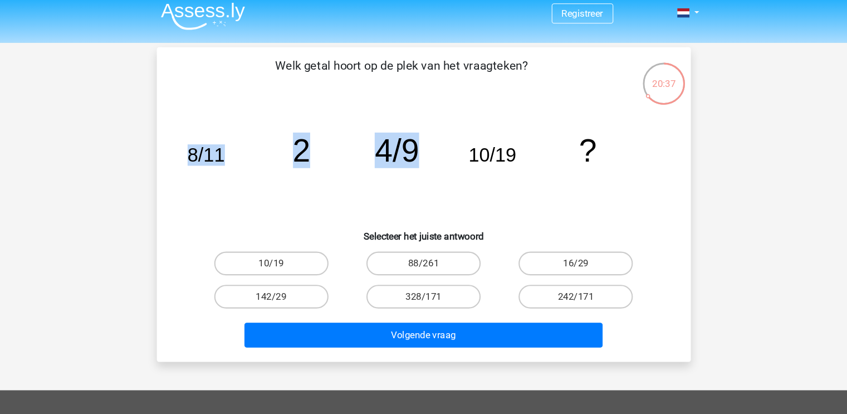
drag, startPoint x: 200, startPoint y: 143, endPoint x: 431, endPoint y: 159, distance: 231.0
click at [431, 159] on icon "image/svg+xml 8/11 2 4/9 10/19 ?" at bounding box center [423, 152] width 449 height 112
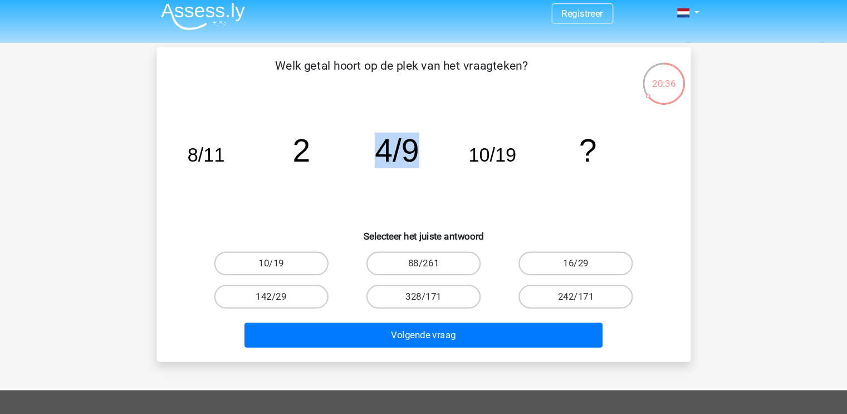
click at [431, 159] on icon "image/svg+xml 8/11 2 4/9 10/19 ?" at bounding box center [423, 152] width 449 height 112
click at [308, 168] on icon "image/svg+xml 8/11 2 4/9 10/19 ?" at bounding box center [423, 152] width 449 height 112
drag, startPoint x: 289, startPoint y: 151, endPoint x: 333, endPoint y: 154, distance: 44.0
click at [333, 154] on icon "image/svg+xml 8/11 2 4/9 10/19 ?" at bounding box center [423, 152] width 449 height 112
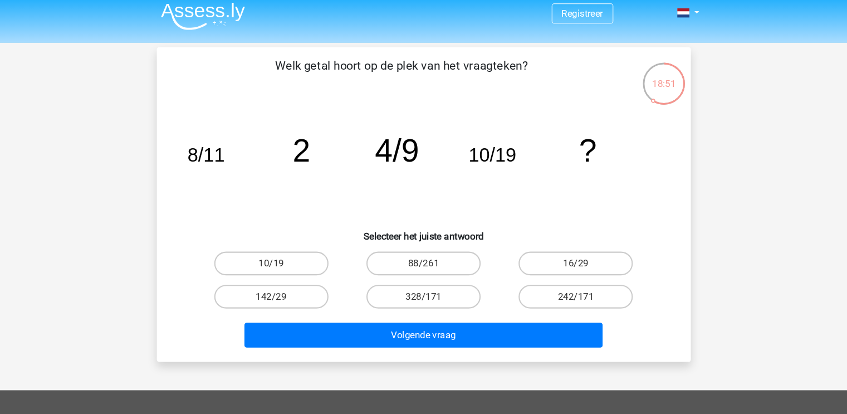
click at [401, 257] on label "88/261" at bounding box center [423, 248] width 107 height 22
click at [423, 255] on input "88/261" at bounding box center [426, 251] width 7 height 7
radio input "true"
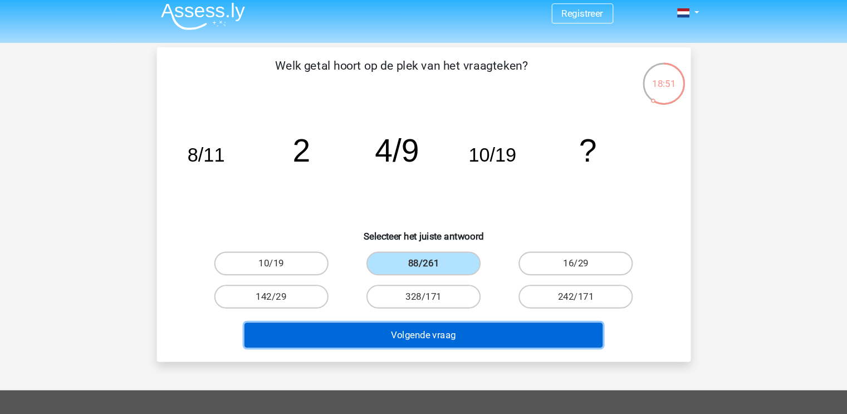
click at [376, 311] on button "Volgende vraag" at bounding box center [423, 314] width 337 height 23
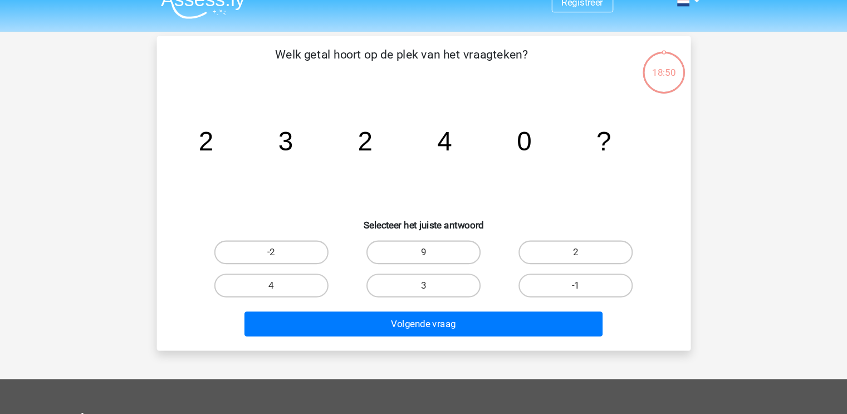
scroll to position [16, 0]
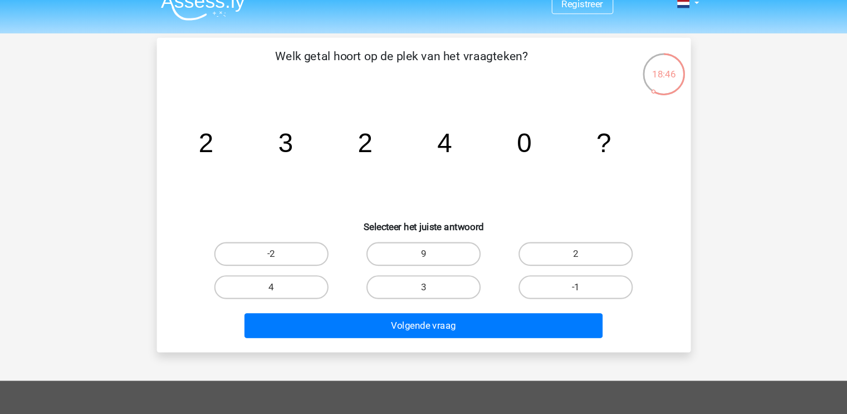
click at [308, 275] on label "4" at bounding box center [280, 270] width 107 height 22
click at [287, 275] on input "4" at bounding box center [283, 273] width 7 height 7
radio input "true"
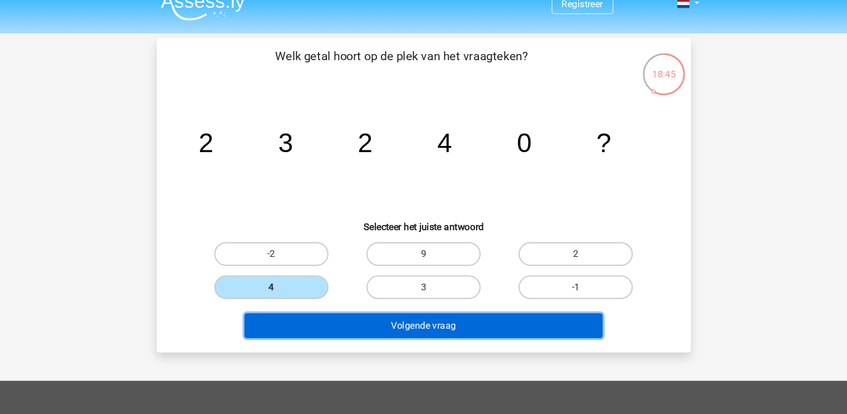
click at [319, 295] on button "Volgende vraag" at bounding box center [423, 305] width 337 height 23
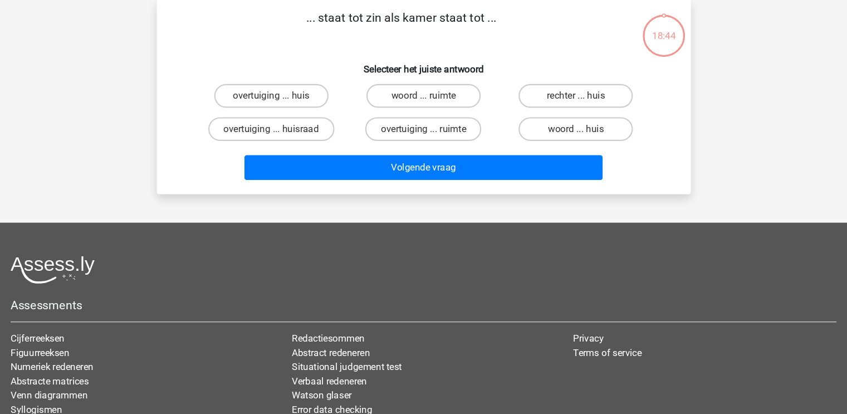
scroll to position [0, 0]
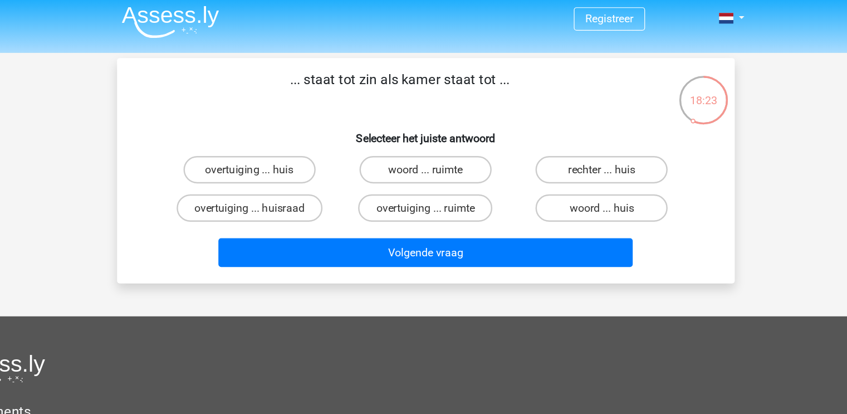
click at [558, 179] on label "woord ... huis" at bounding box center [566, 173] width 107 height 22
click at [567, 179] on input "woord ... huis" at bounding box center [570, 176] width 7 height 7
radio input "true"
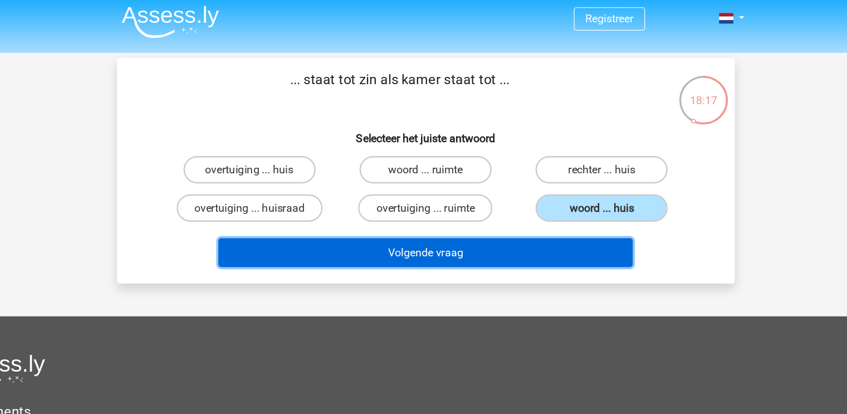
click at [473, 203] on button "Volgende vraag" at bounding box center [423, 209] width 337 height 23
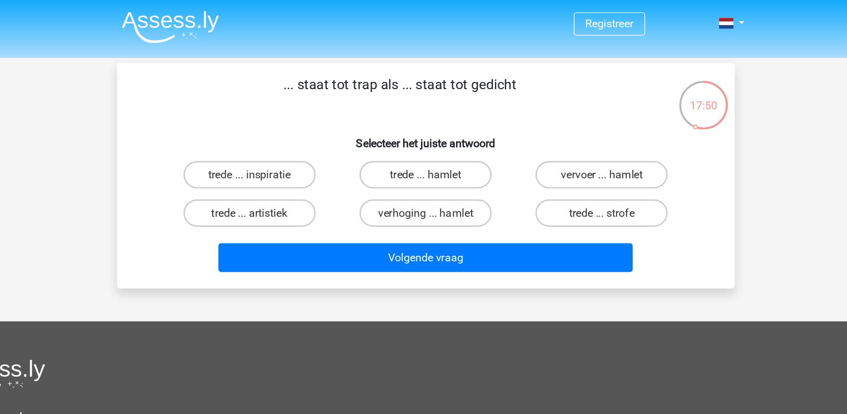
click at [532, 166] on label "trede ... strofe" at bounding box center [566, 173] width 107 height 22
click at [567, 173] on input "trede ... strofe" at bounding box center [570, 176] width 7 height 7
radio input "true"
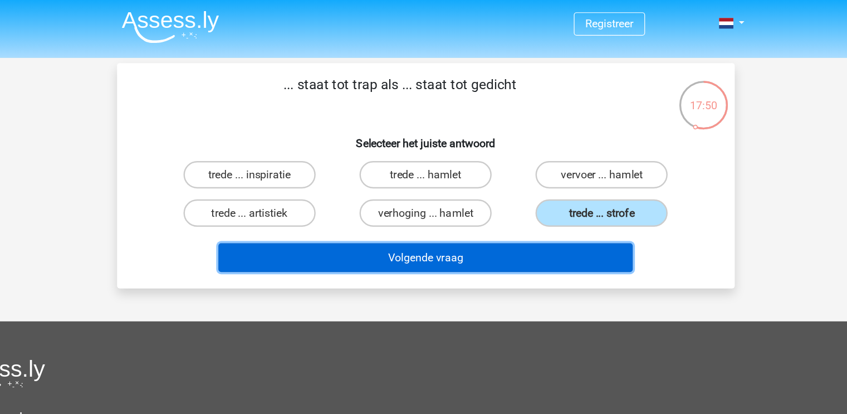
click at [504, 216] on button "Volgende vraag" at bounding box center [423, 209] width 337 height 23
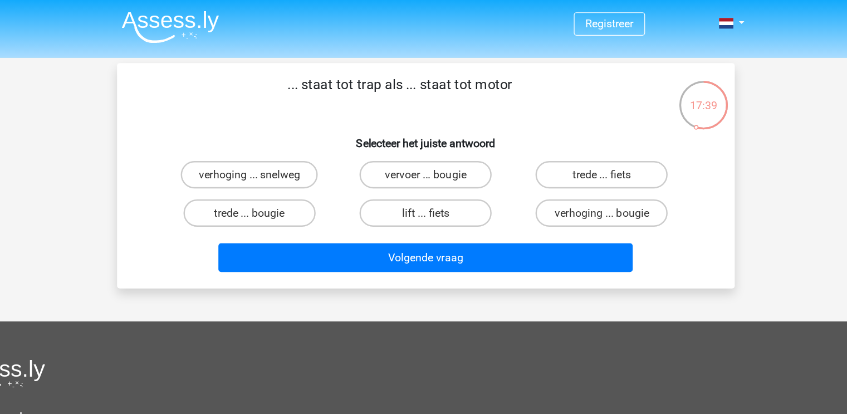
click at [445, 168] on label "lift ... fiets" at bounding box center [423, 173] width 107 height 22
click at [430, 173] on input "lift ... fiets" at bounding box center [426, 176] width 7 height 7
radio input "true"
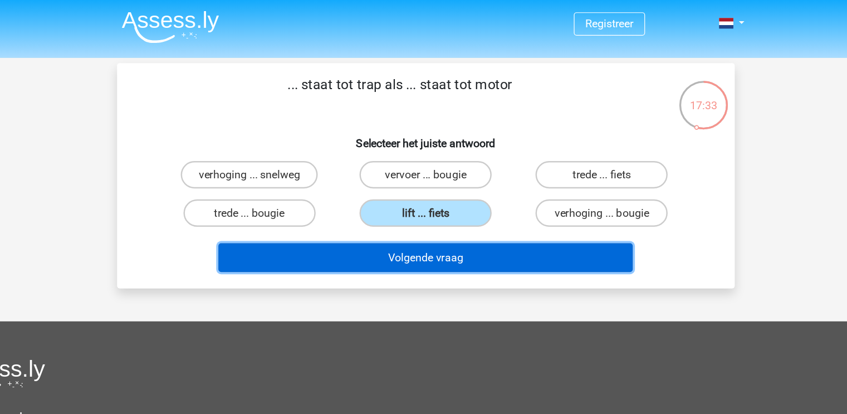
click at [355, 211] on button "Volgende vraag" at bounding box center [423, 209] width 337 height 23
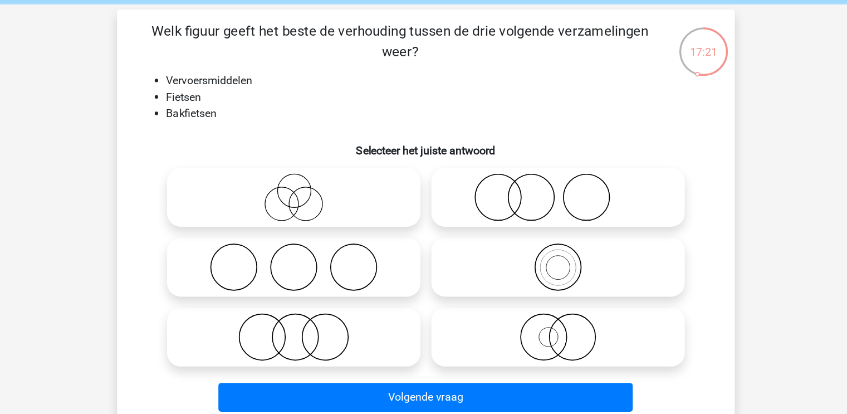
click at [499, 254] on icon at bounding box center [531, 260] width 197 height 39
click at [531, 254] on input "radio" at bounding box center [534, 251] width 7 height 7
radio input "true"
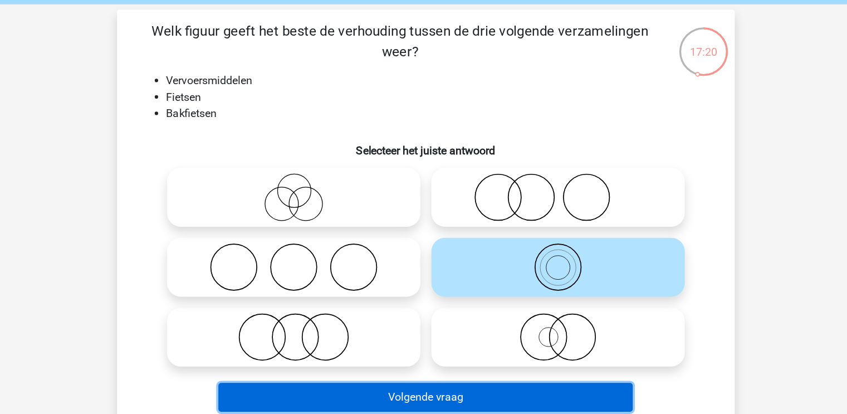
click at [396, 362] on button "Volgende vraag" at bounding box center [423, 366] width 337 height 23
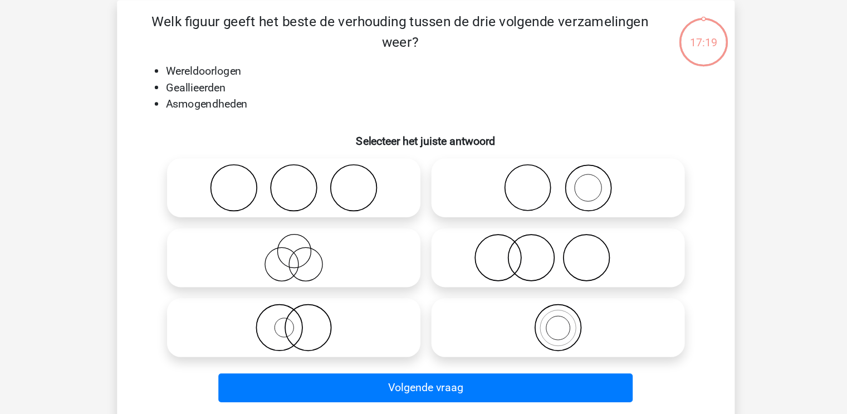
click at [429, 198] on label at bounding box center [531, 204] width 206 height 48
click at [531, 198] on input "radio" at bounding box center [534, 194] width 7 height 7
radio input "true"
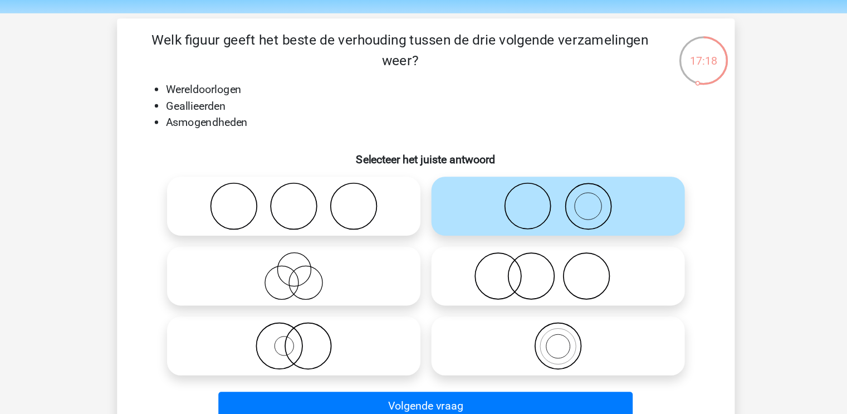
click at [420, 125] on li "Geallieerden" at bounding box center [435, 122] width 444 height 13
click at [282, 139] on li "Asmogendheden" at bounding box center [435, 135] width 444 height 13
click at [301, 268] on icon at bounding box center [316, 260] width 197 height 39
click at [316, 255] on input "radio" at bounding box center [319, 251] width 7 height 7
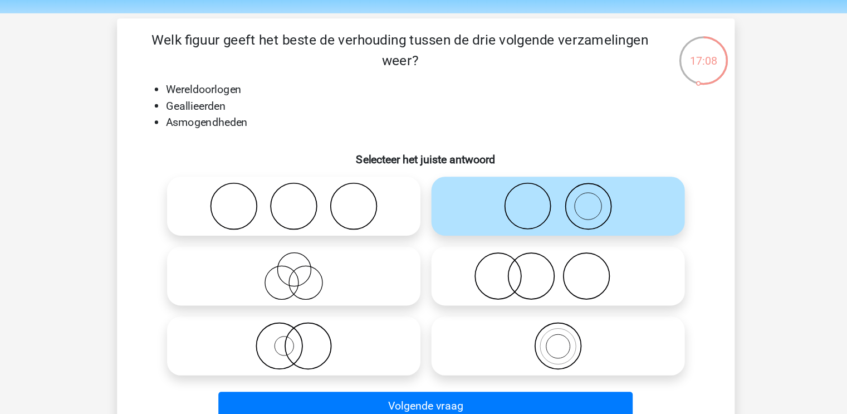
radio input "true"
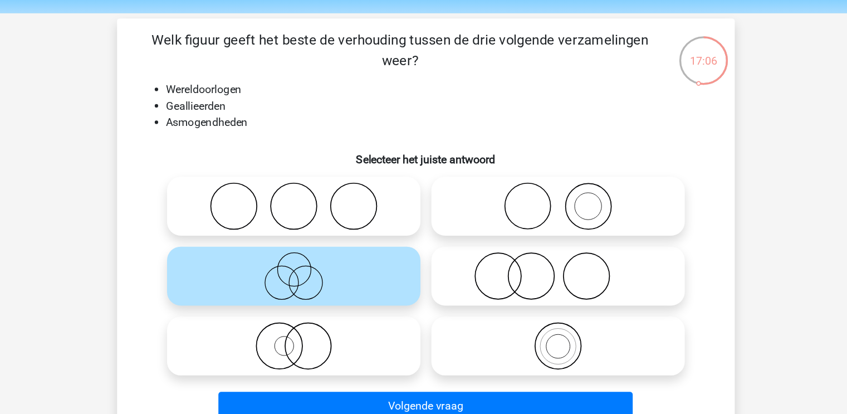
click at [494, 257] on icon at bounding box center [531, 260] width 197 height 39
click at [531, 255] on input "radio" at bounding box center [534, 251] width 7 height 7
radio input "true"
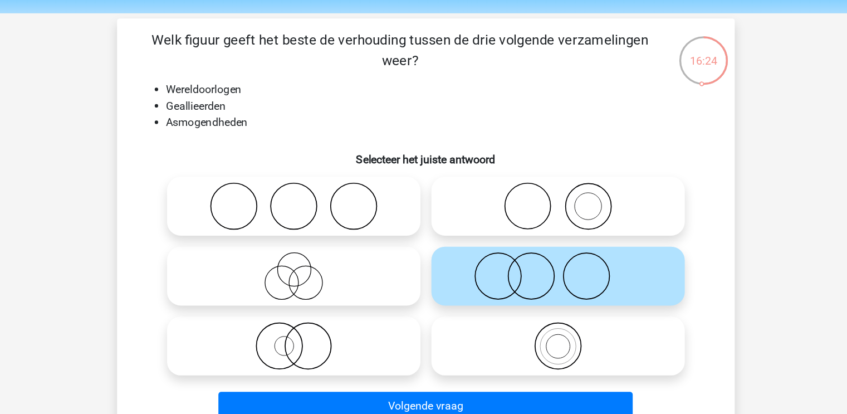
click at [386, 256] on icon at bounding box center [316, 260] width 197 height 39
click at [323, 255] on input "radio" at bounding box center [319, 251] width 7 height 7
radio input "true"
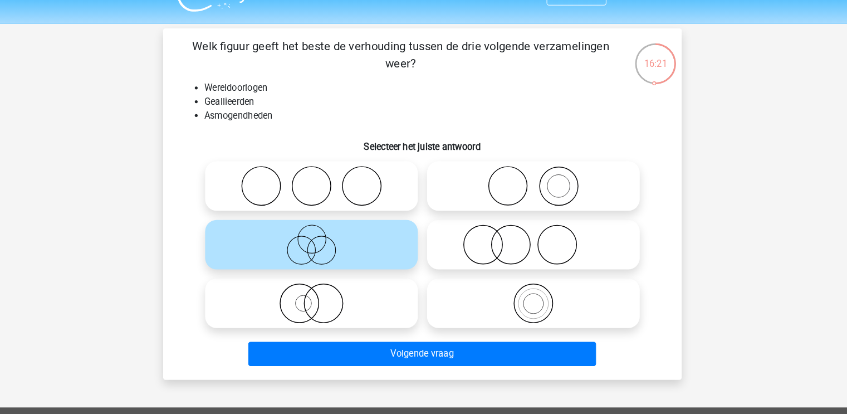
scroll to position [20, 0]
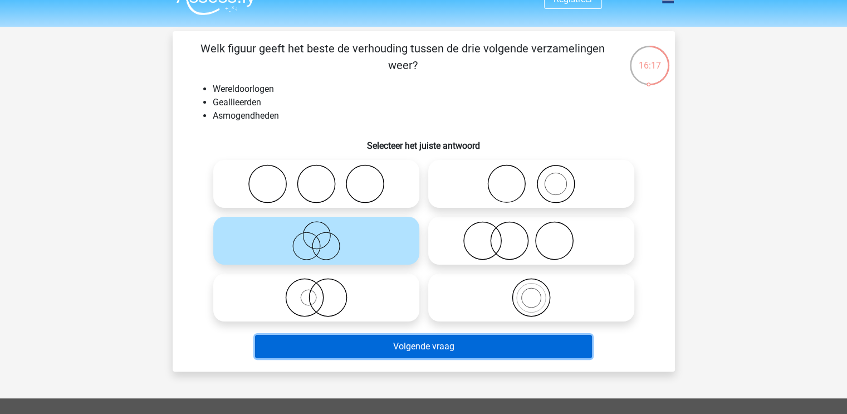
click at [287, 340] on button "Volgende vraag" at bounding box center [423, 346] width 337 height 23
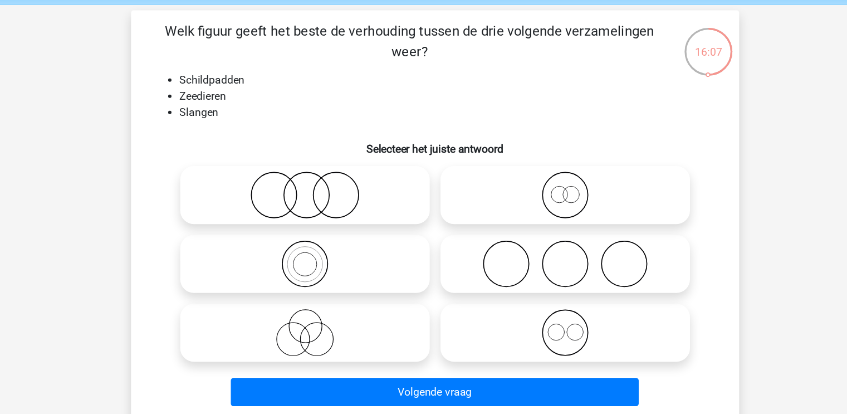
scroll to position [25, 0]
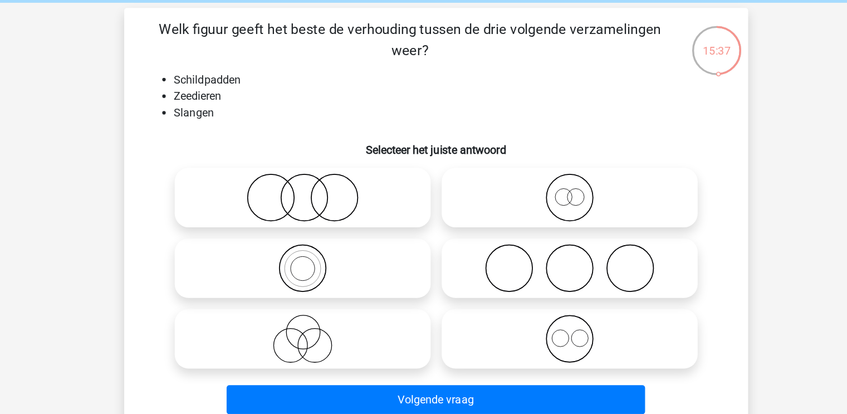
click at [474, 270] on label at bounding box center [531, 292] width 206 height 48
click at [531, 279] on input "radio" at bounding box center [534, 282] width 7 height 7
radio input "true"
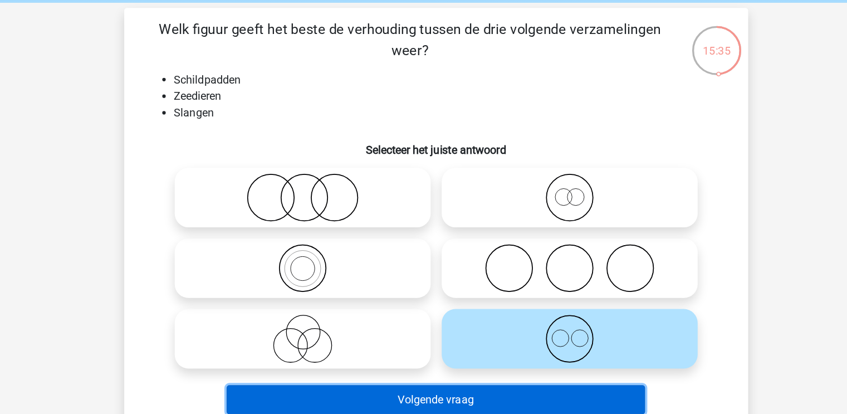
click at [420, 331] on button "Volgende vraag" at bounding box center [423, 341] width 337 height 23
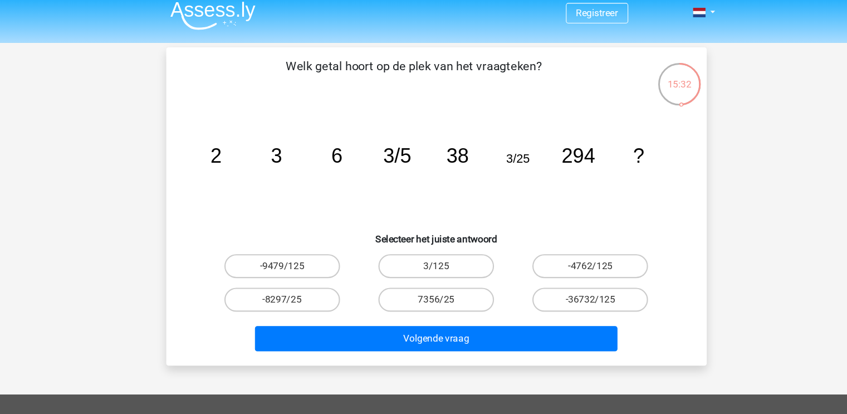
scroll to position [7, 0]
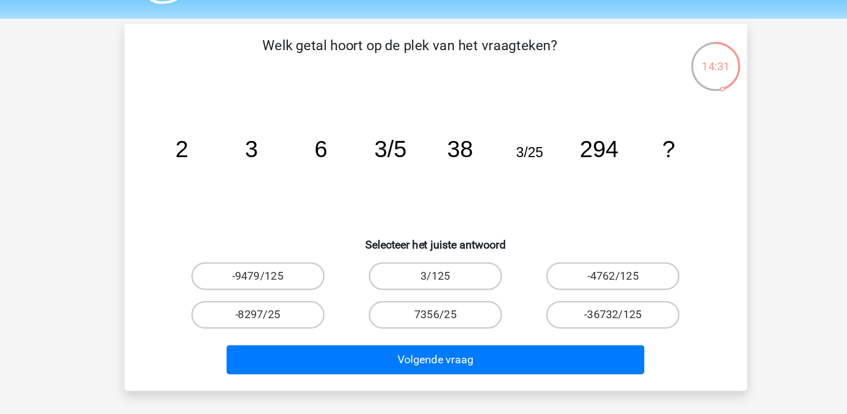
click at [440, 244] on label "3/125" at bounding box center [423, 247] width 107 height 22
click at [430, 247] on input "3/125" at bounding box center [426, 250] width 7 height 7
radio input "true"
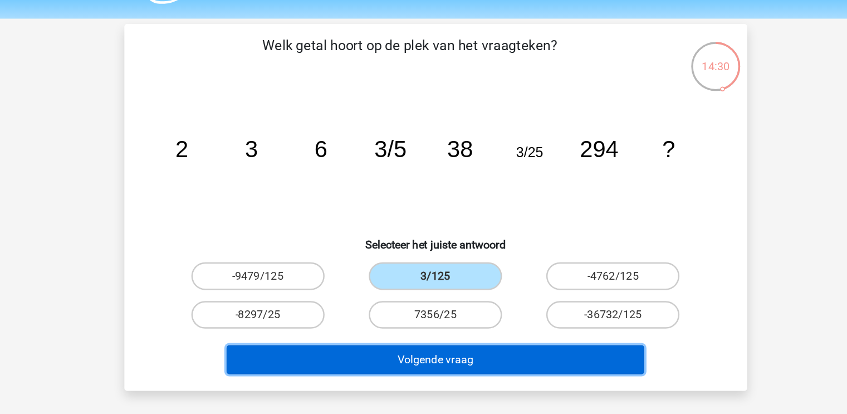
click at [400, 316] on button "Volgende vraag" at bounding box center [423, 314] width 337 height 23
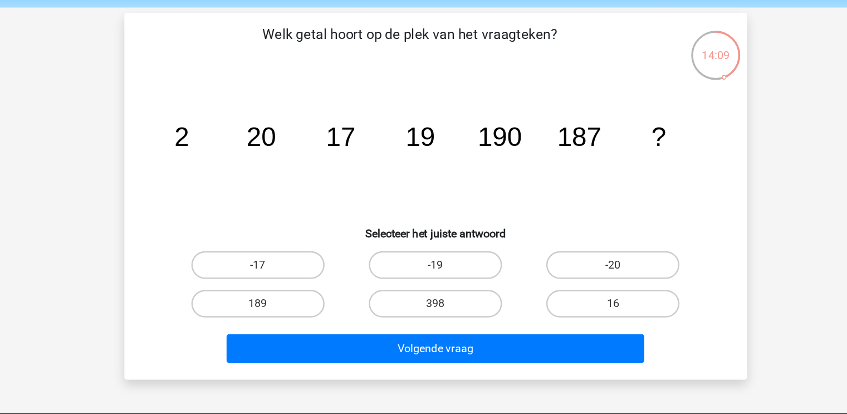
click at [311, 271] on label "189" at bounding box center [280, 278] width 107 height 22
click at [287, 278] on input "189" at bounding box center [283, 281] width 7 height 7
radio input "true"
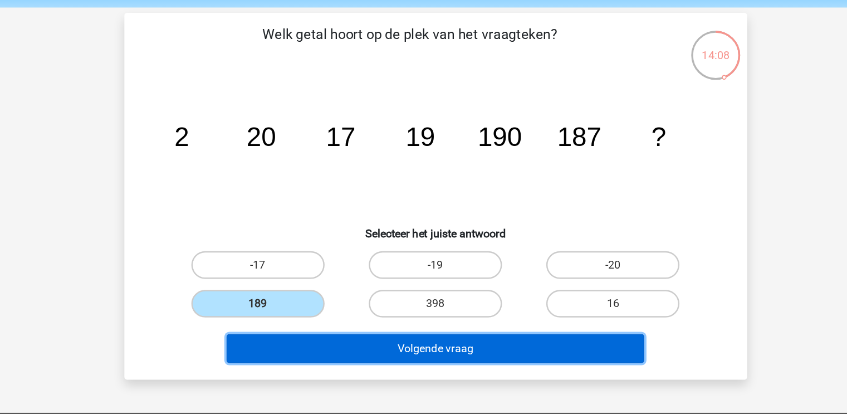
click at [298, 307] on button "Volgende vraag" at bounding box center [423, 314] width 337 height 23
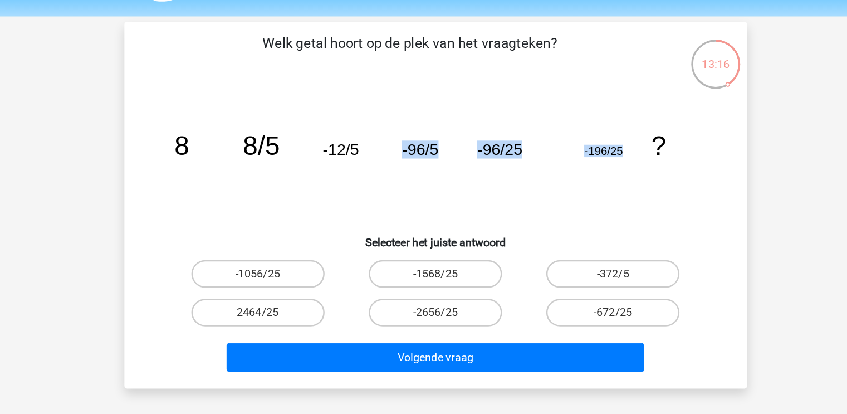
drag, startPoint x: 396, startPoint y: 144, endPoint x: 580, endPoint y: 146, distance: 184.3
click at [580, 146] on icon "image/svg+xml 8 8/5 -12/5 -96/5 -96/25 -196/25 ?" at bounding box center [423, 151] width 449 height 112
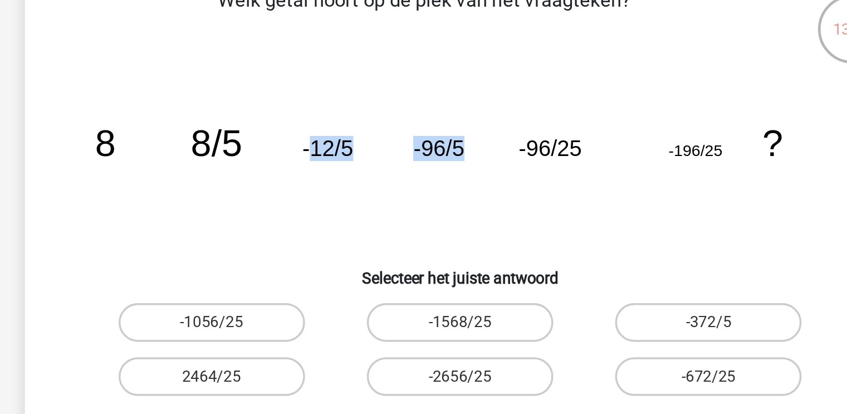
drag, startPoint x: 335, startPoint y: 141, endPoint x: 423, endPoint y: 137, distance: 87.5
click at [423, 137] on icon "image/svg+xml 8 8/5 -12/5 -96/5 -96/25 -196/25 ?" at bounding box center [423, 151] width 449 height 112
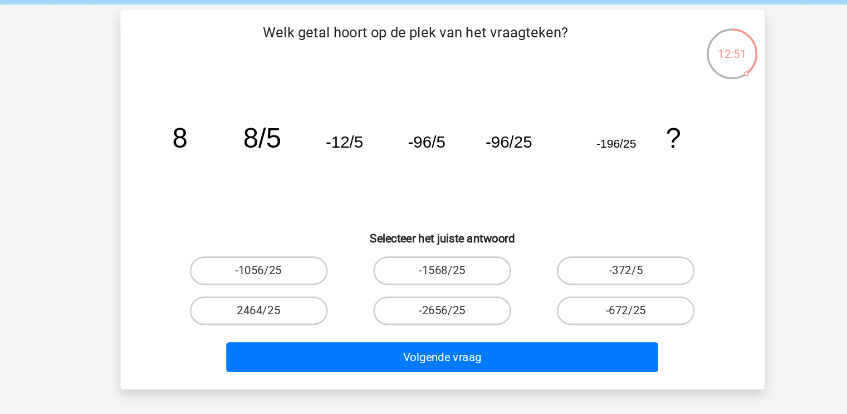
click at [389, 252] on label "-1568/25" at bounding box center [423, 247] width 107 height 22
click at [423, 252] on input "-1568/25" at bounding box center [426, 250] width 7 height 7
radio input "true"
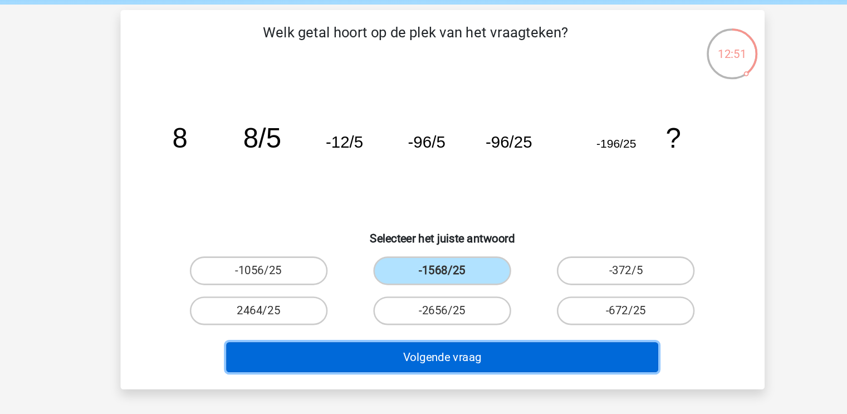
click at [360, 313] on button "Volgende vraag" at bounding box center [423, 314] width 337 height 23
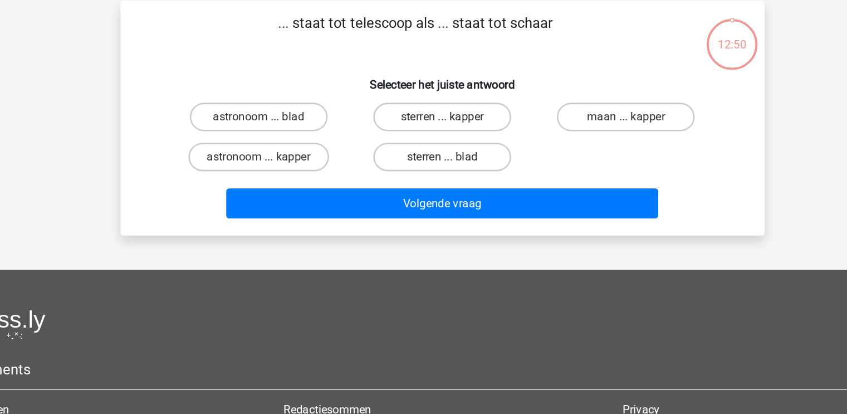
scroll to position [0, 0]
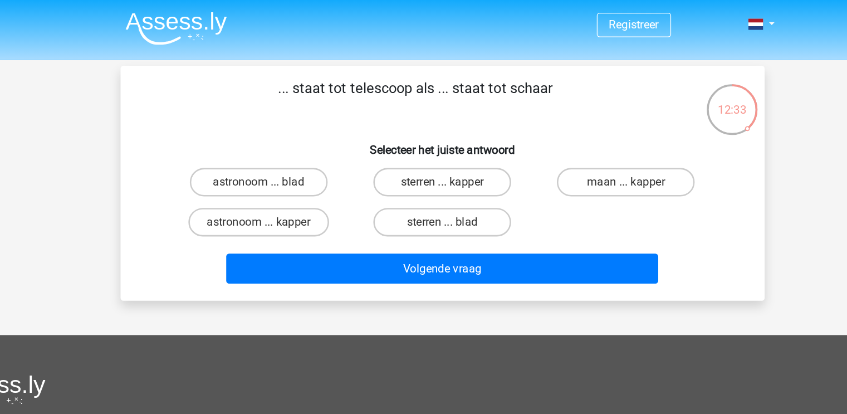
click at [299, 164] on label "astronoom ... kapper" at bounding box center [280, 173] width 110 height 22
click at [287, 173] on input "astronoom ... kapper" at bounding box center [283, 176] width 7 height 7
radio input "true"
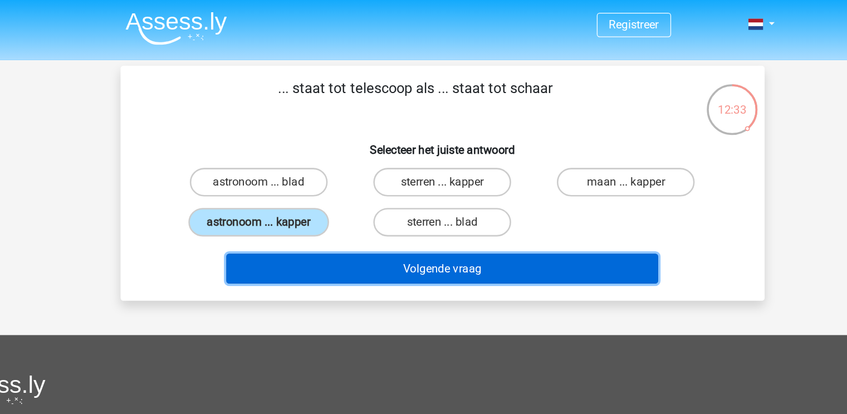
click at [283, 205] on button "Volgende vraag" at bounding box center [423, 209] width 337 height 23
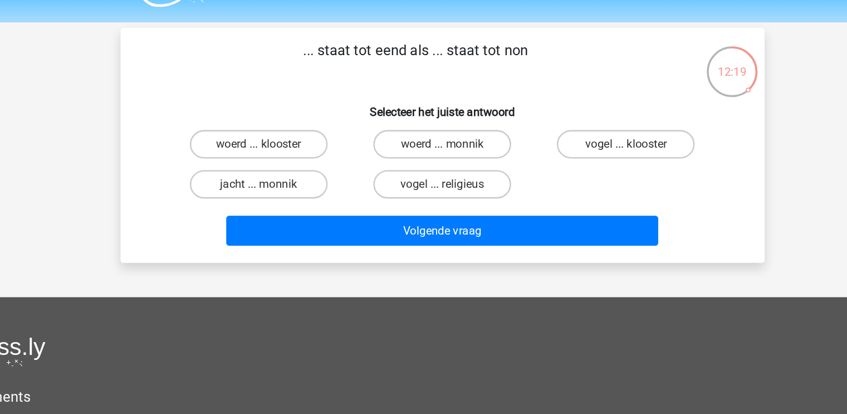
click at [283, 144] on input "woerd ... klooster" at bounding box center [283, 145] width 7 height 7
radio input "true"
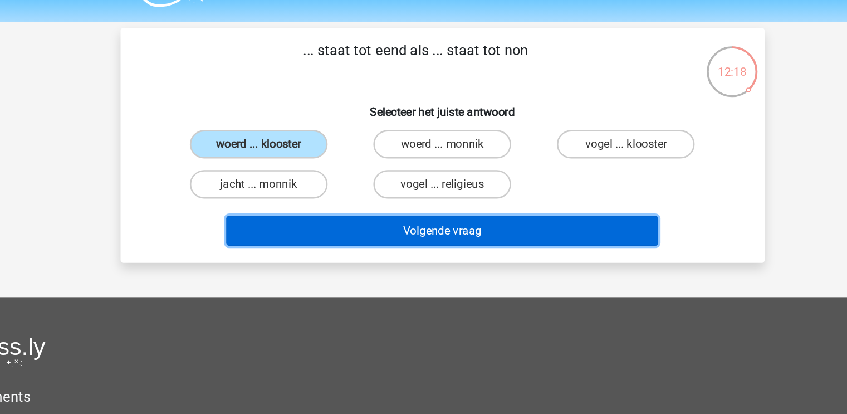
click at [303, 213] on button "Volgende vraag" at bounding box center [423, 209] width 337 height 23
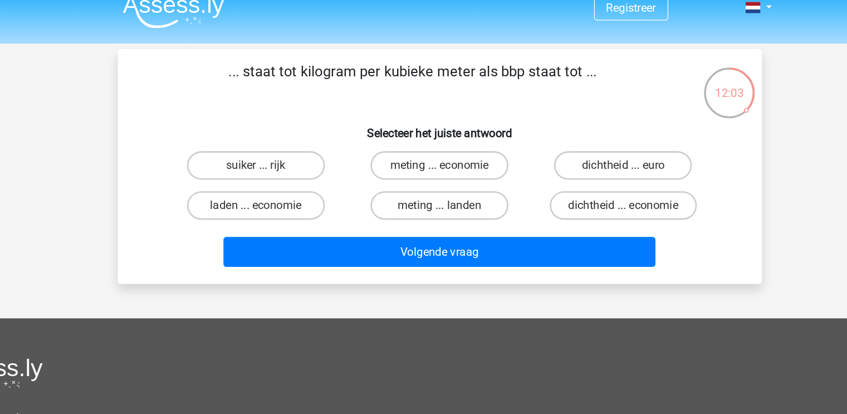
click at [541, 162] on label "dichtheid ... economie" at bounding box center [566, 173] width 115 height 22
click at [567, 173] on input "dichtheid ... economie" at bounding box center [570, 176] width 7 height 7
radio input "true"
click at [524, 144] on label "dichtheid ... euro" at bounding box center [566, 142] width 107 height 22
click at [567, 144] on input "dichtheid ... euro" at bounding box center [570, 145] width 7 height 7
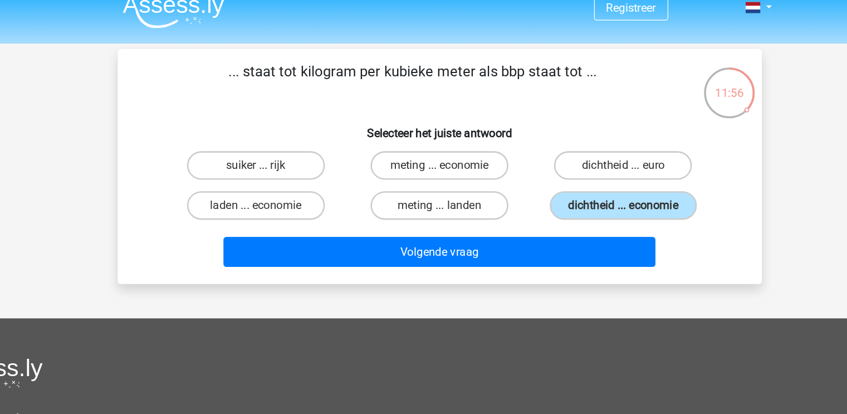
radio input "true"
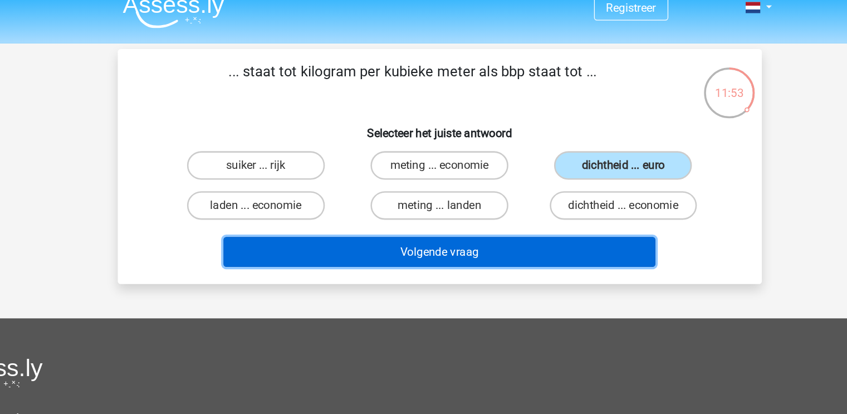
click at [451, 210] on button "Volgende vraag" at bounding box center [423, 209] width 337 height 23
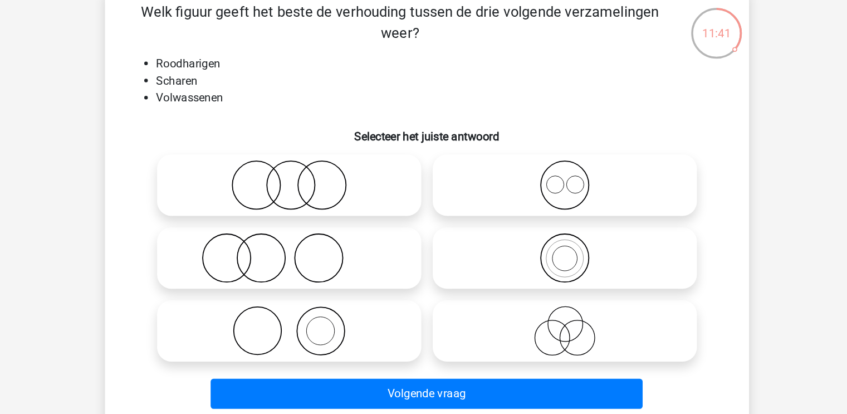
click at [279, 259] on icon at bounding box center [316, 260] width 197 height 39
click at [316, 255] on input "radio" at bounding box center [319, 251] width 7 height 7
radio input "true"
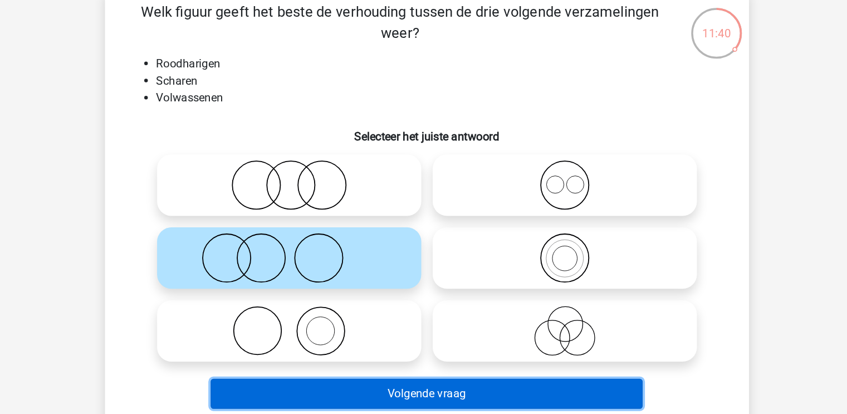
click at [353, 366] on button "Volgende vraag" at bounding box center [423, 366] width 337 height 23
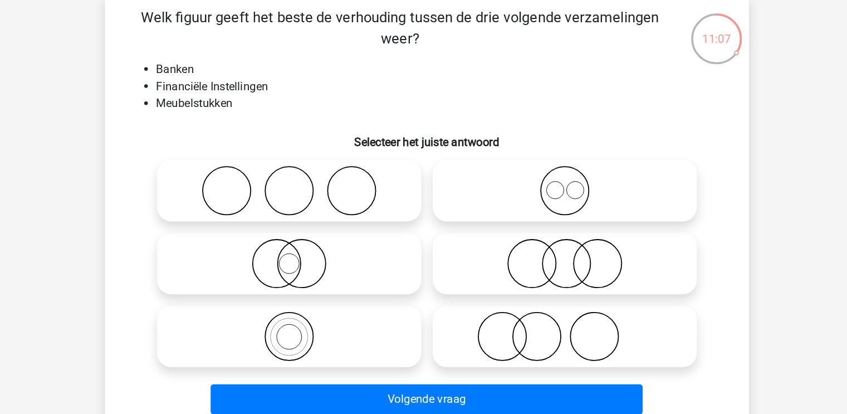
click at [534, 273] on icon at bounding box center [531, 260] width 197 height 39
click at [534, 255] on input "radio" at bounding box center [534, 251] width 7 height 7
radio input "true"
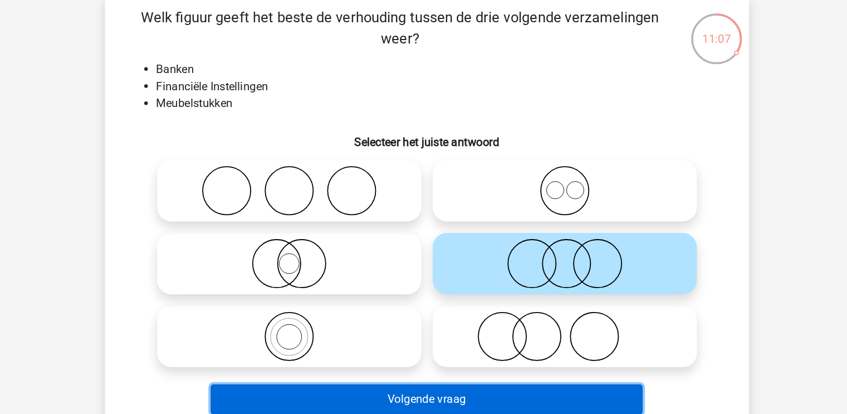
click at [497, 372] on button "Volgende vraag" at bounding box center [423, 366] width 337 height 23
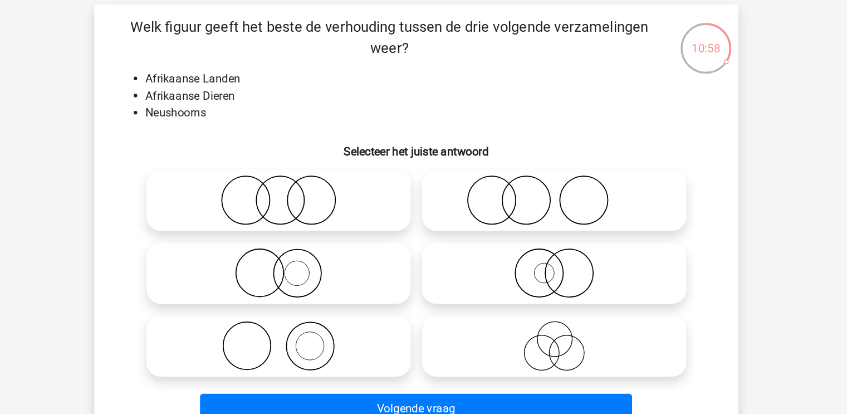
click at [327, 262] on icon at bounding box center [316, 260] width 197 height 39
click at [323, 255] on input "radio" at bounding box center [319, 251] width 7 height 7
radio input "true"
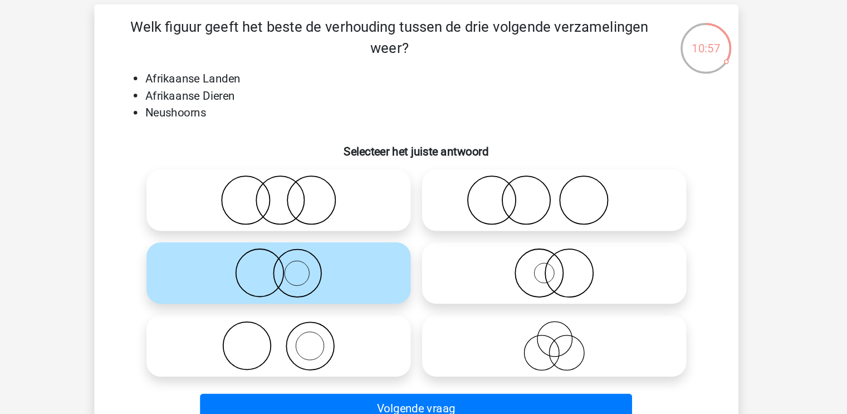
scroll to position [3, 0]
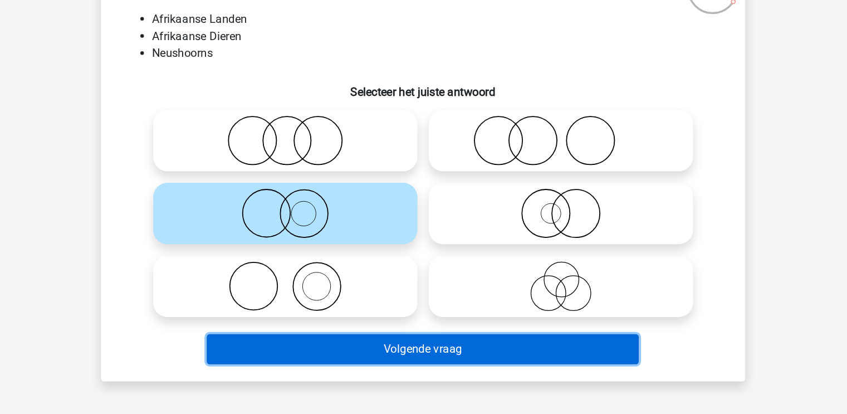
click at [371, 357] on button "Volgende vraag" at bounding box center [423, 362] width 337 height 23
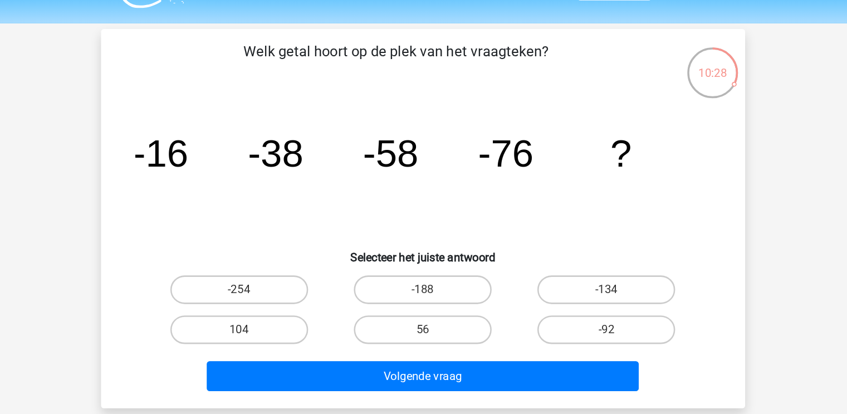
click at [524, 279] on label "-92" at bounding box center [566, 282] width 107 height 22
click at [567, 282] on input "-92" at bounding box center [570, 285] width 7 height 7
radio input "true"
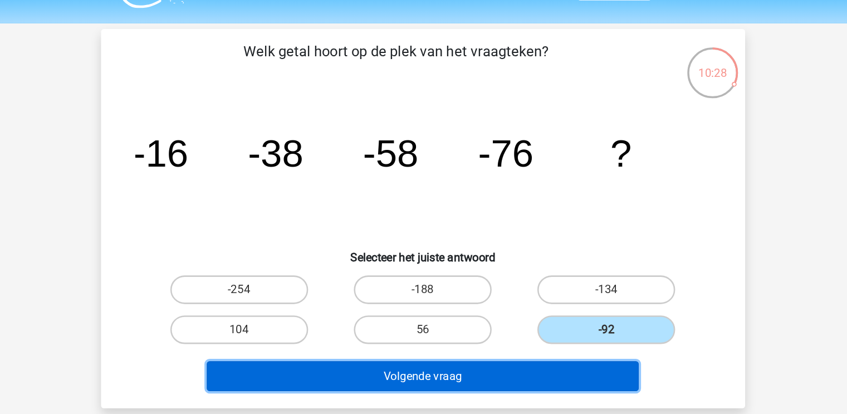
click at [463, 316] on button "Volgende vraag" at bounding box center [423, 318] width 337 height 23
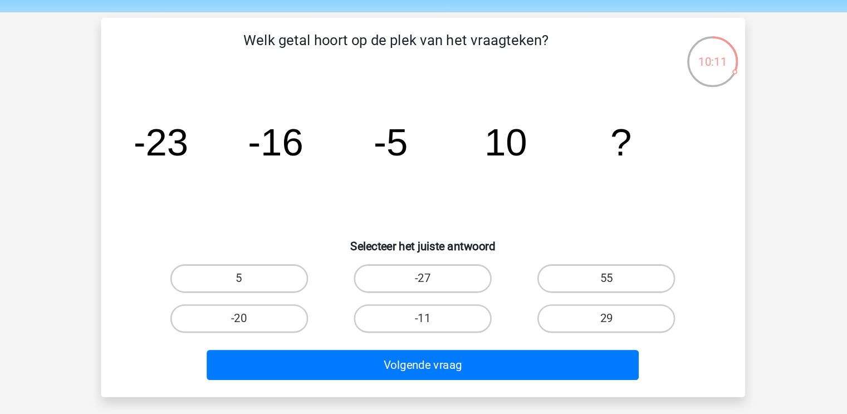
click at [519, 277] on label "29" at bounding box center [566, 282] width 107 height 22
click at [567, 282] on input "29" at bounding box center [570, 285] width 7 height 7
radio input "true"
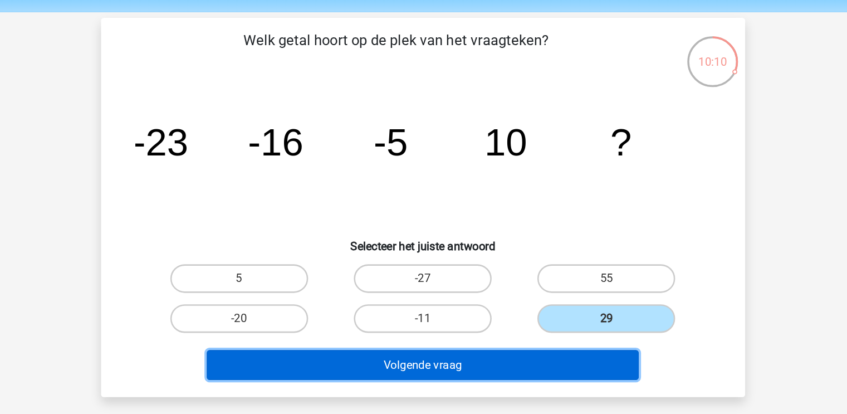
click at [486, 307] on button "Volgende vraag" at bounding box center [423, 318] width 337 height 23
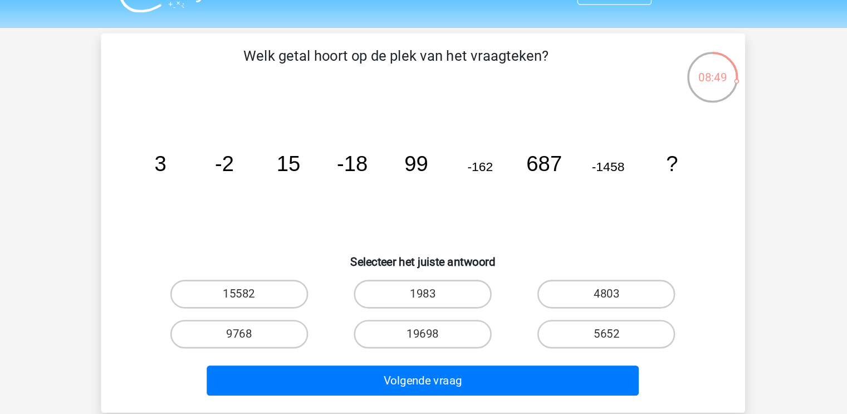
click at [570, 247] on label "4803" at bounding box center [566, 251] width 107 height 22
click at [570, 251] on input "4803" at bounding box center [570, 254] width 7 height 7
radio input "true"
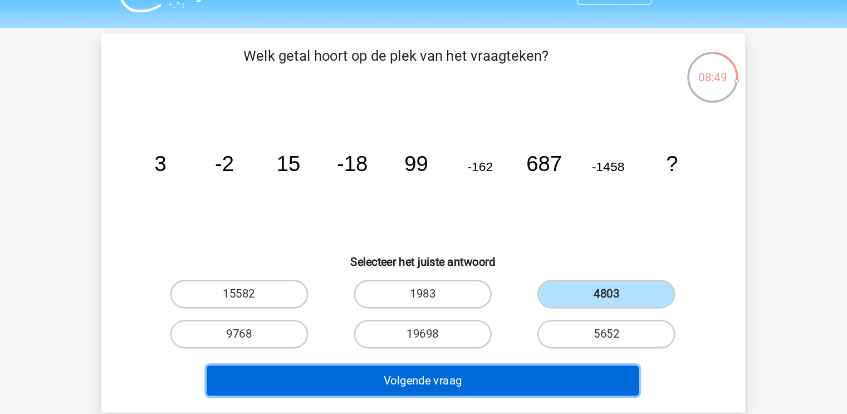
click at [451, 320] on button "Volgende vraag" at bounding box center [423, 318] width 337 height 23
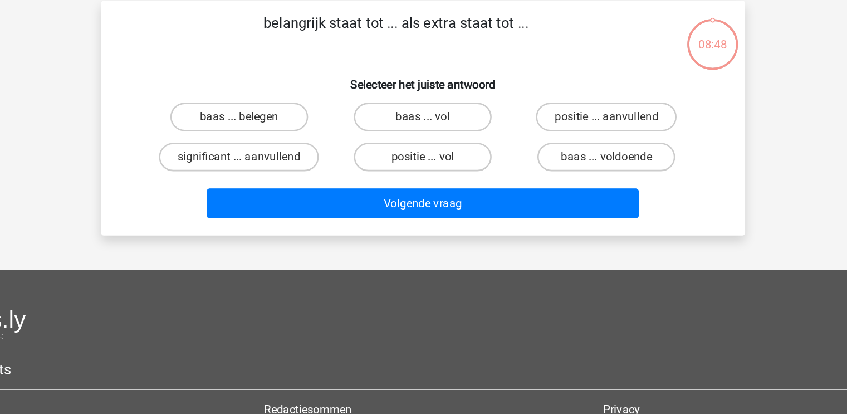
scroll to position [0, 0]
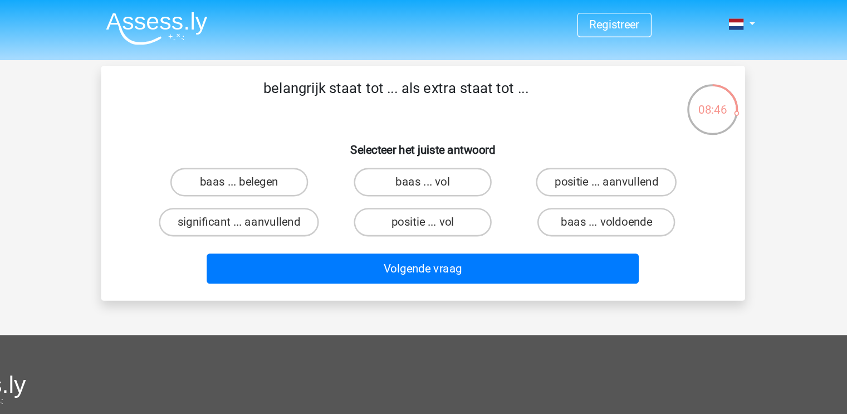
drag, startPoint x: 507, startPoint y: 72, endPoint x: 228, endPoint y: 71, distance: 278.9
click at [228, 71] on p "belangrijk staat tot ... als extra staat tot ..." at bounding box center [402, 76] width 425 height 33
click at [323, 166] on label "significant ... aanvullend" at bounding box center [280, 173] width 125 height 22
click at [287, 173] on input "significant ... aanvullend" at bounding box center [283, 176] width 7 height 7
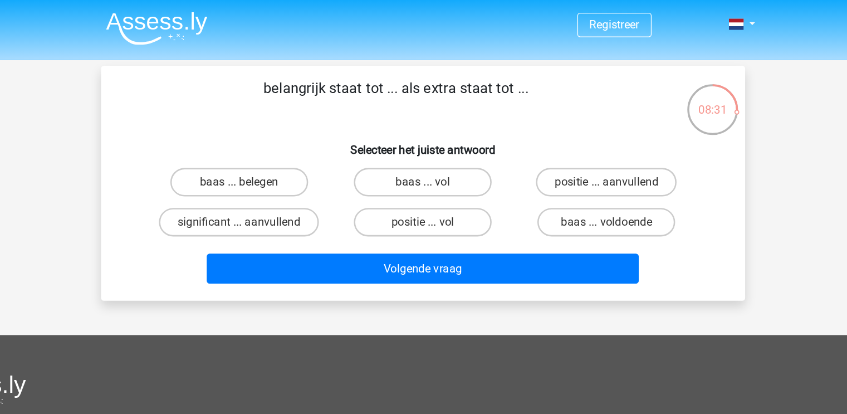
radio input "true"
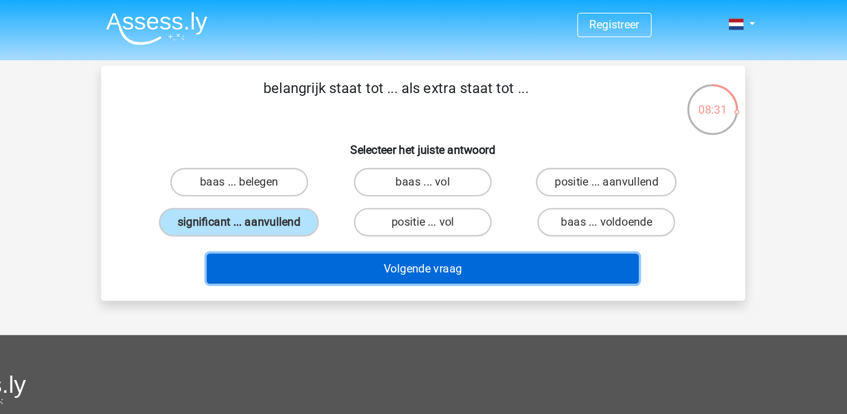
click at [327, 198] on button "Volgende vraag" at bounding box center [423, 209] width 337 height 23
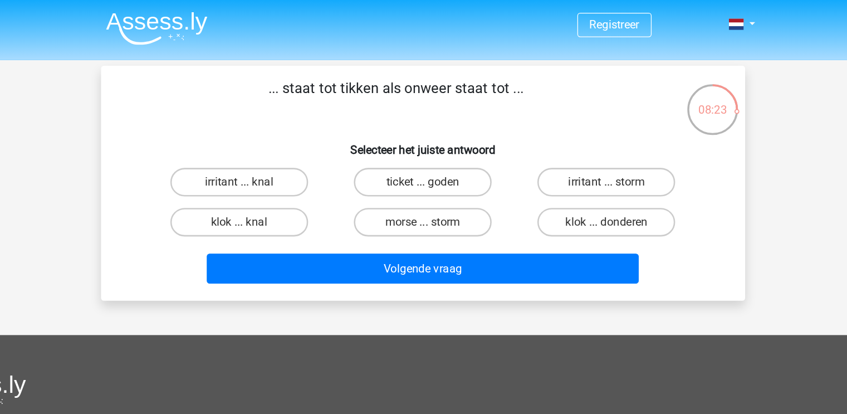
click at [551, 172] on label "klok ... donderen" at bounding box center [566, 173] width 107 height 22
click at [567, 173] on input "klok ... donderen" at bounding box center [570, 176] width 7 height 7
radio input "true"
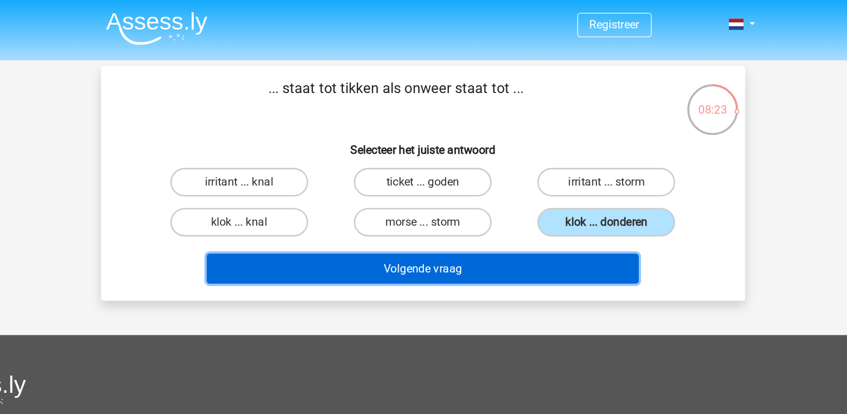
click at [475, 211] on button "Volgende vraag" at bounding box center [423, 209] width 337 height 23
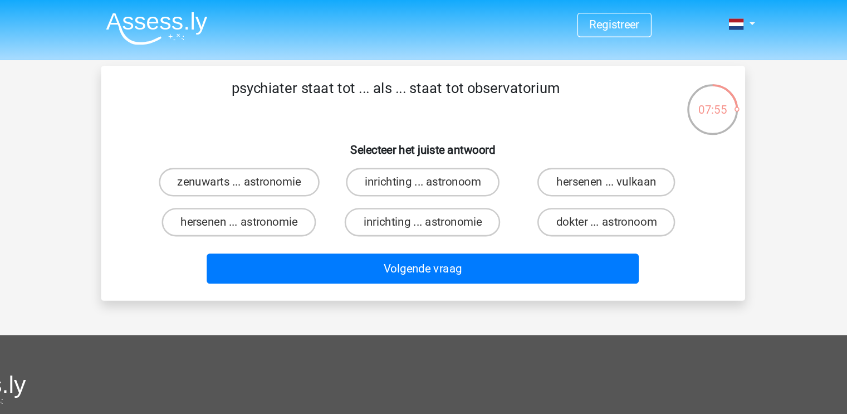
click at [401, 141] on label "inrichting ... astronoom" at bounding box center [423, 142] width 120 height 22
click at [423, 142] on input "inrichting ... astronoom" at bounding box center [426, 145] width 7 height 7
radio input "true"
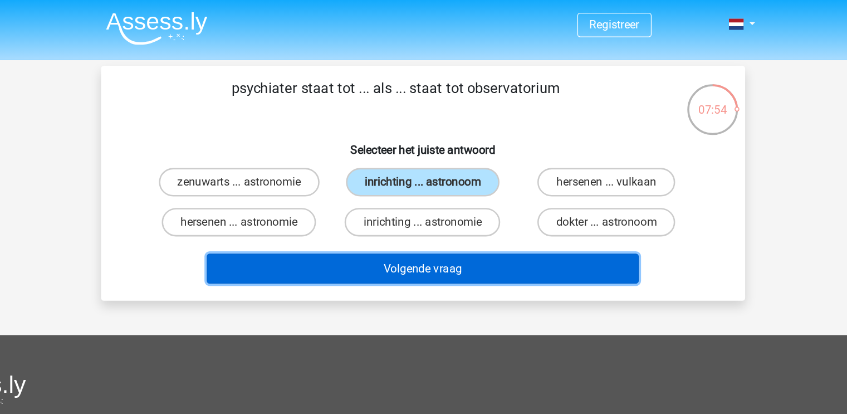
click at [388, 212] on button "Volgende vraag" at bounding box center [423, 209] width 337 height 23
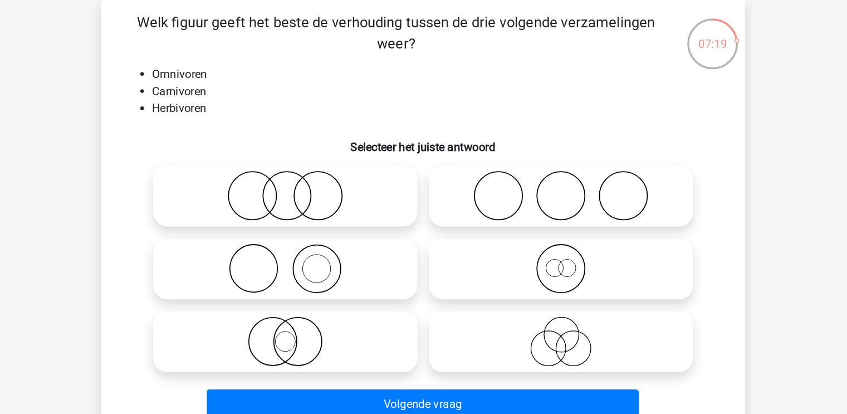
click at [428, 230] on div at bounding box center [531, 203] width 215 height 57
click at [428, 224] on div at bounding box center [531, 204] width 206 height 48
click at [388, 219] on icon at bounding box center [316, 203] width 197 height 39
click at [323, 198] on input "radio" at bounding box center [319, 194] width 7 height 7
radio input "true"
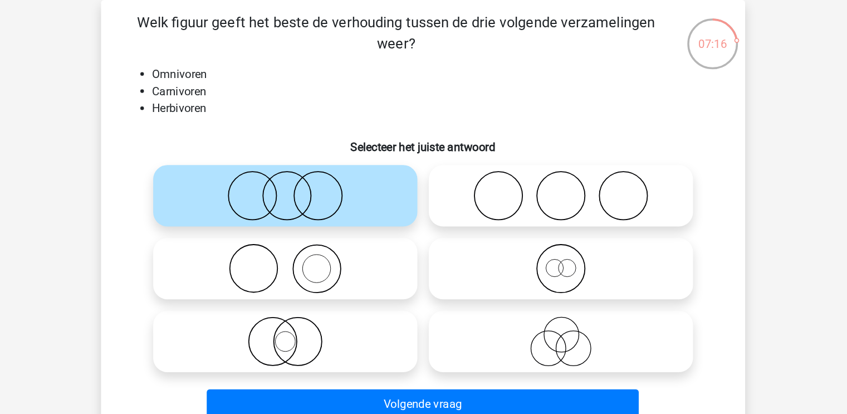
click at [448, 207] on icon at bounding box center [531, 203] width 197 height 39
click at [531, 198] on input "radio" at bounding box center [534, 194] width 7 height 7
radio input "true"
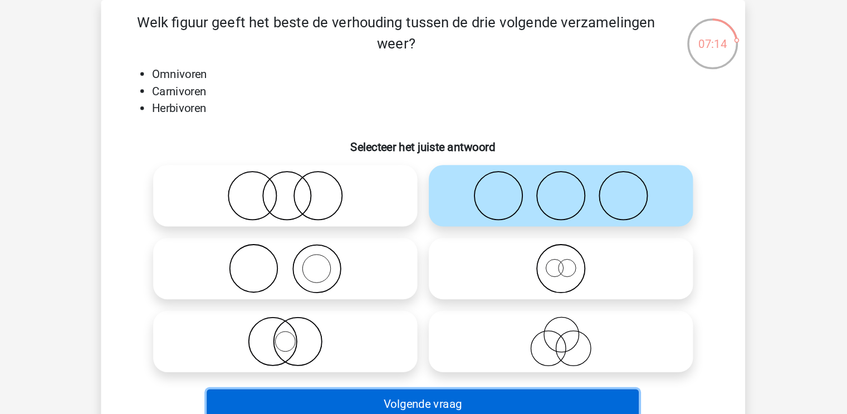
click at [410, 368] on button "Volgende vraag" at bounding box center [423, 366] width 337 height 23
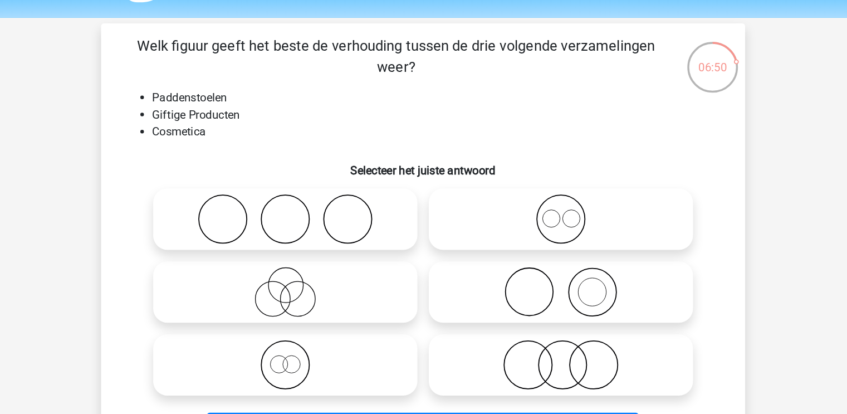
click at [473, 321] on icon at bounding box center [531, 317] width 197 height 39
click at [531, 312] on input "radio" at bounding box center [534, 307] width 7 height 7
radio input "true"
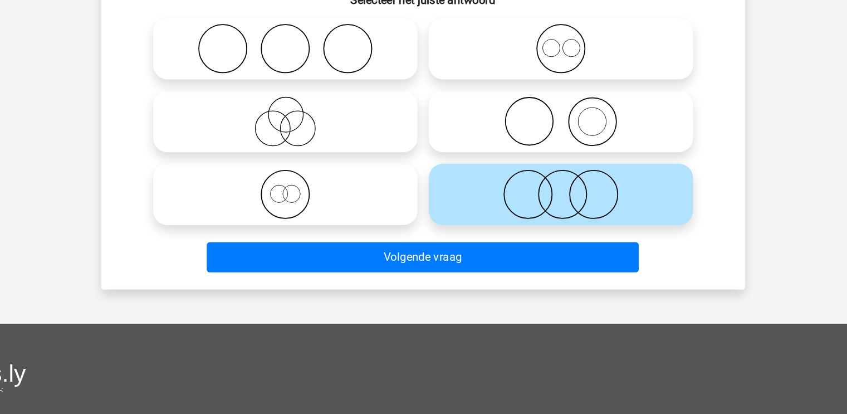
scroll to position [80, 0]
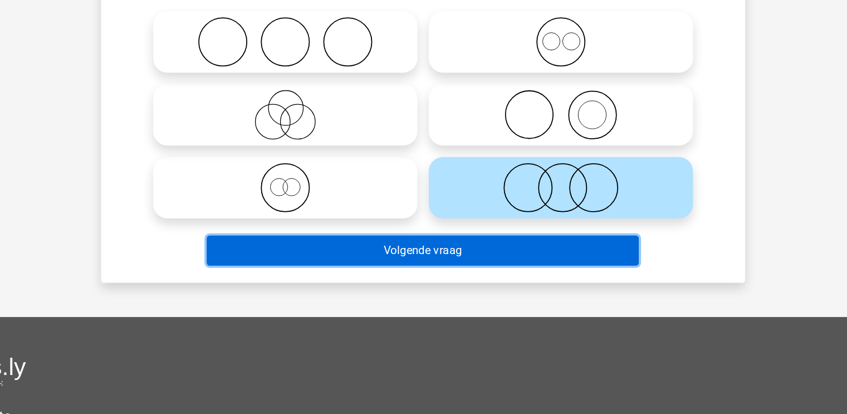
click at [376, 284] on button "Volgende vraag" at bounding box center [423, 285] width 337 height 23
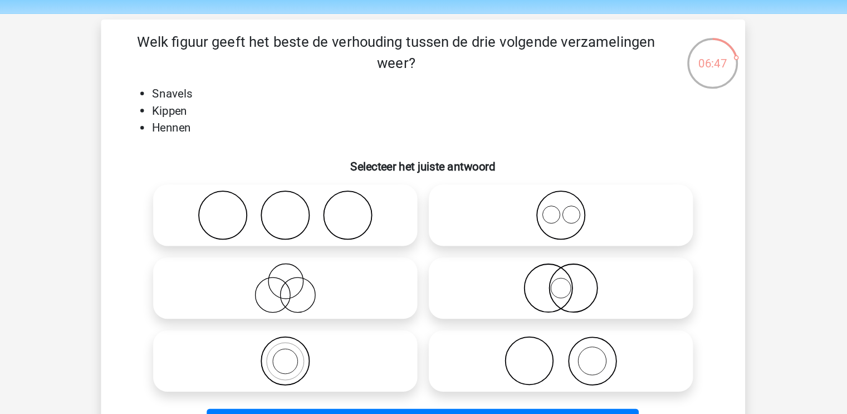
scroll to position [36, 0]
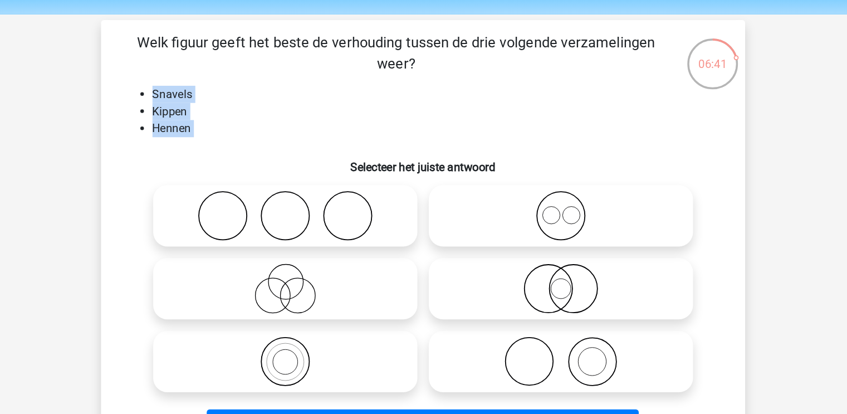
drag, startPoint x: 209, startPoint y: 70, endPoint x: 262, endPoint y: 110, distance: 65.9
click at [262, 110] on div "Welk figuur geeft het beste de verhouding tussen de drie volgende verzamelingen…" at bounding box center [423, 185] width 493 height 322
click at [348, 231] on icon at bounding box center [316, 224] width 197 height 39
click at [323, 219] on input "radio" at bounding box center [319, 215] width 7 height 7
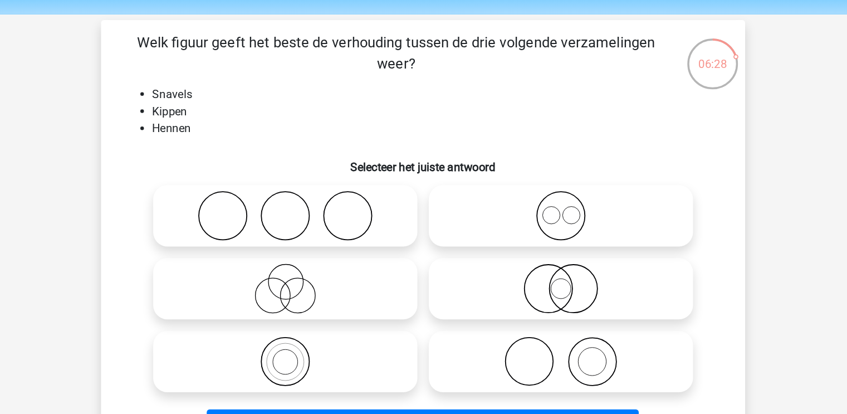
radio input "true"
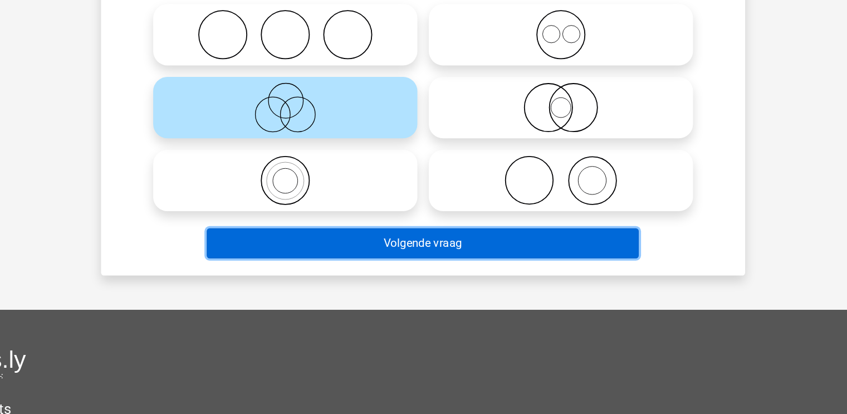
click at [528, 272] on button "Volgende vraag" at bounding box center [423, 280] width 337 height 23
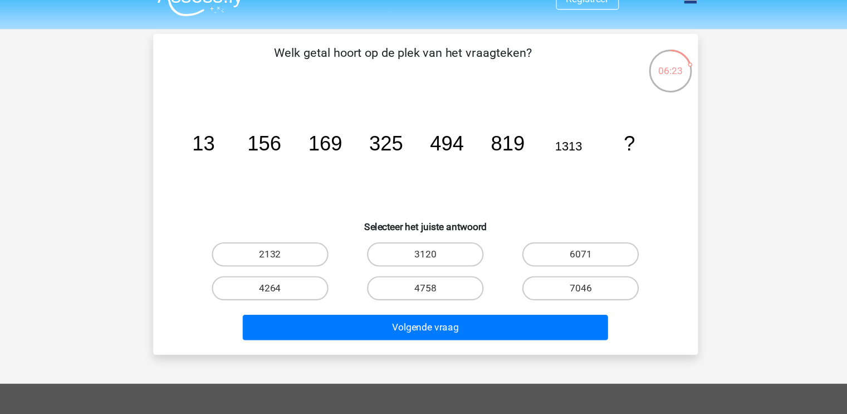
scroll to position [0, 0]
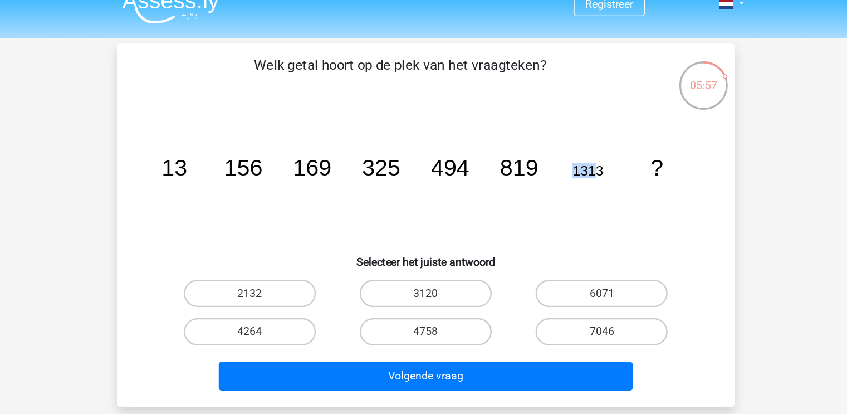
drag, startPoint x: 519, startPoint y: 155, endPoint x: 562, endPoint y: 161, distance: 43.8
click at [562, 161] on icon "image/svg+xml 13 156 169 325 494 819 1313 ?" at bounding box center [423, 158] width 449 height 112
click at [494, 205] on icon "image/svg+xml 13 156 169 325 494 819 1313 ?" at bounding box center [423, 158] width 449 height 112
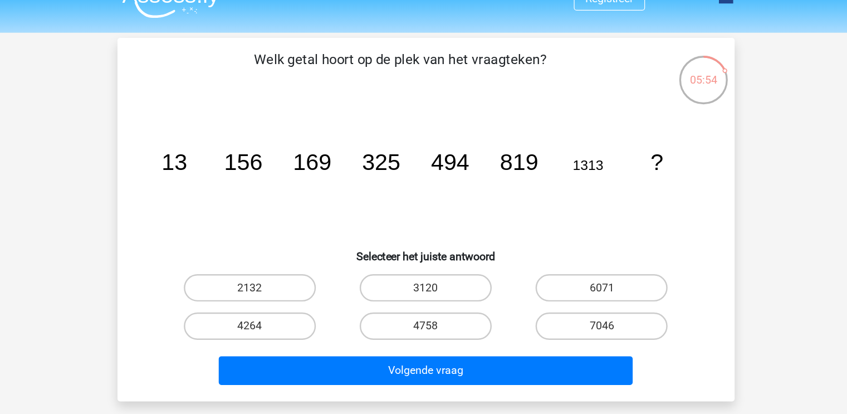
click at [299, 248] on label "2132" at bounding box center [280, 254] width 107 height 22
click at [287, 254] on input "2132" at bounding box center [283, 257] width 7 height 7
radio input "true"
click at [341, 302] on div "Volgende vraag" at bounding box center [423, 319] width 466 height 37
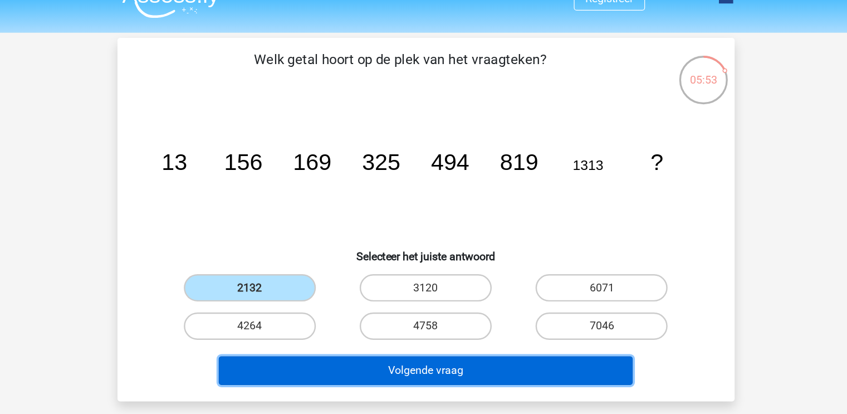
click at [337, 316] on button "Volgende vraag" at bounding box center [423, 321] width 337 height 23
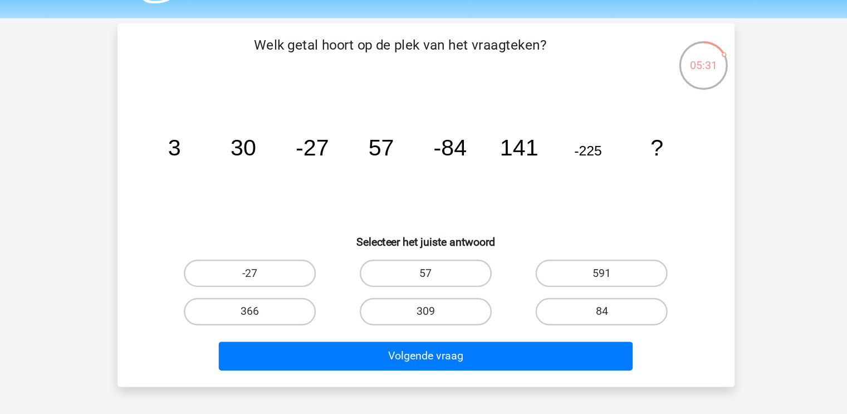
click at [314, 276] on label "366" at bounding box center [280, 285] width 107 height 22
click at [287, 286] on input "366" at bounding box center [283, 289] width 7 height 7
radio input "true"
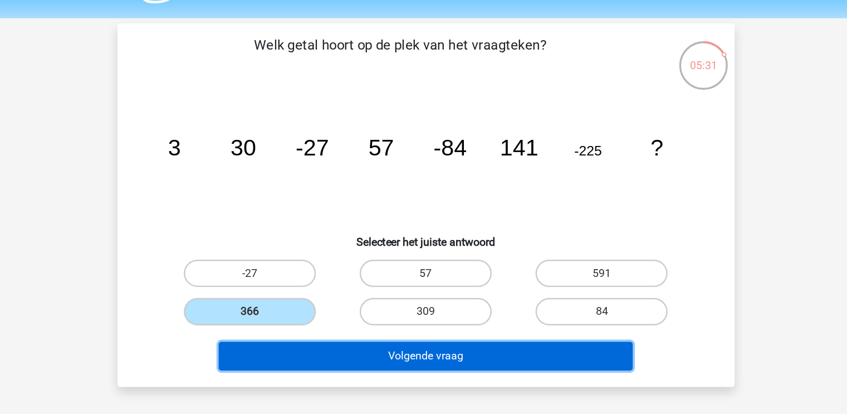
click at [365, 331] on button "Volgende vraag" at bounding box center [423, 321] width 337 height 23
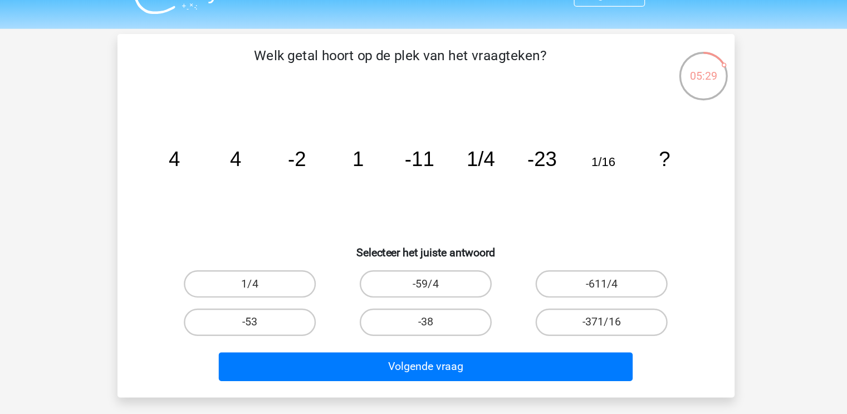
click at [328, 175] on icon "image/svg+xml 4 4 -2 1 -11 1/4 -23 1/16 ?" at bounding box center [423, 158] width 449 height 112
click at [381, 283] on label "-38" at bounding box center [423, 285] width 107 height 22
click at [423, 286] on input "-38" at bounding box center [426, 289] width 7 height 7
radio input "true"
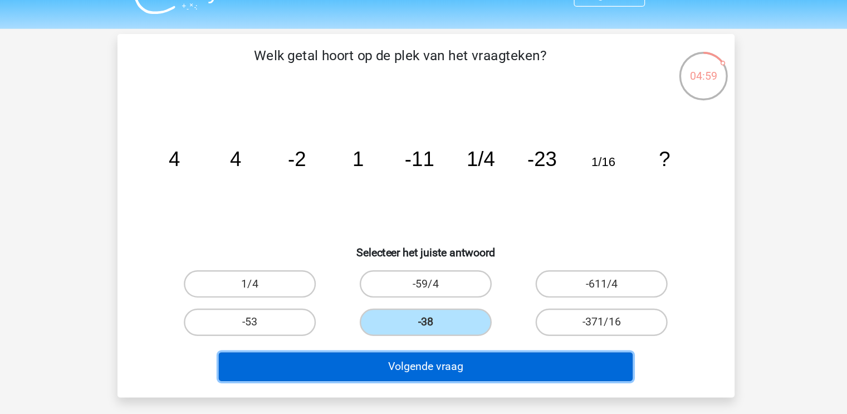
click at [369, 329] on button "Volgende vraag" at bounding box center [423, 321] width 337 height 23
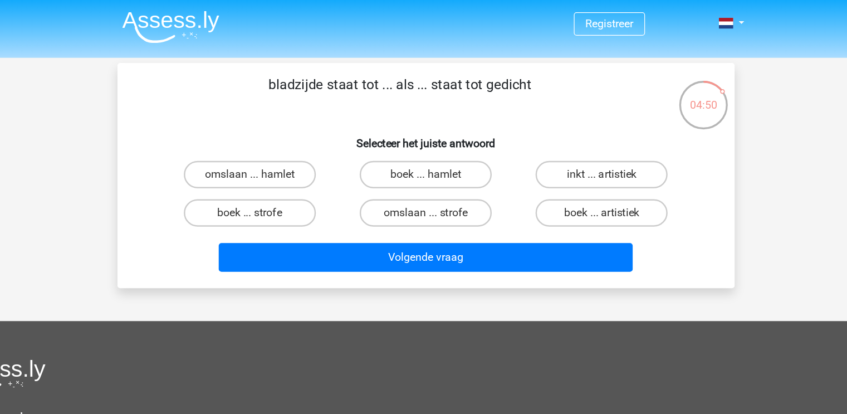
click at [316, 170] on label "boek ... strofe" at bounding box center [280, 173] width 107 height 22
click at [287, 173] on input "boek ... strofe" at bounding box center [283, 176] width 7 height 7
radio input "true"
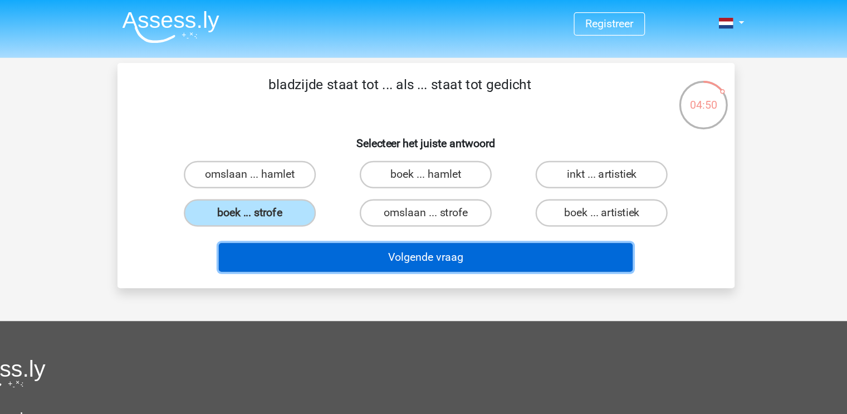
click at [322, 201] on button "Volgende vraag" at bounding box center [423, 209] width 337 height 23
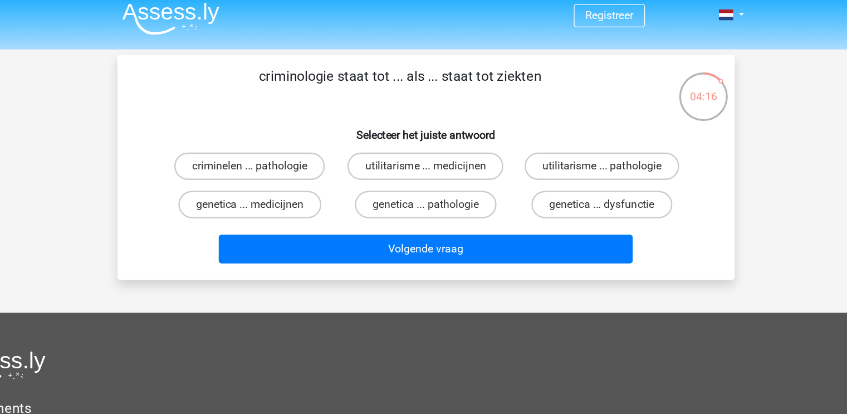
click at [506, 139] on label "utilitarisme ... pathologie" at bounding box center [567, 142] width 126 height 22
click at [567, 142] on input "utilitarisme ... pathologie" at bounding box center [570, 145] width 7 height 7
radio input "true"
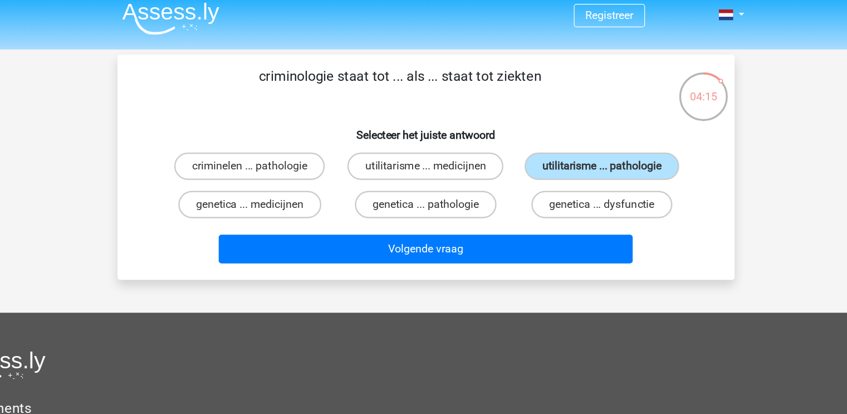
click at [416, 222] on div "Volgende vraag" at bounding box center [424, 212] width 430 height 28
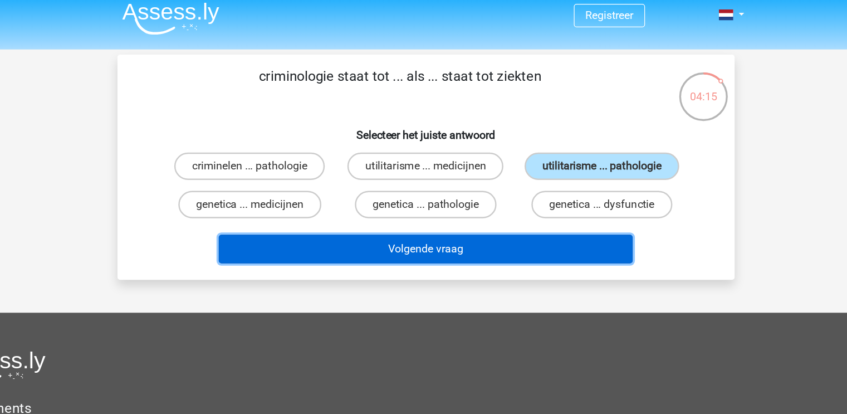
click at [401, 211] on button "Volgende vraag" at bounding box center [423, 209] width 337 height 23
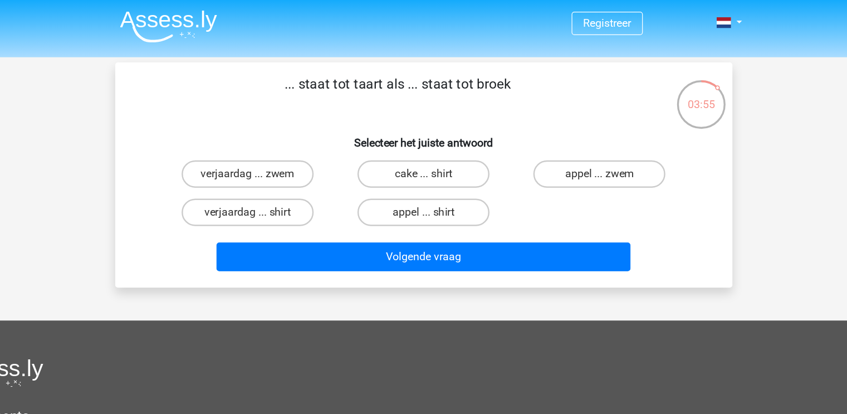
click at [322, 146] on label "verjaardag ... zwem" at bounding box center [280, 142] width 107 height 22
click at [287, 146] on input "verjaardag ... zwem" at bounding box center [283, 145] width 7 height 7
radio input "true"
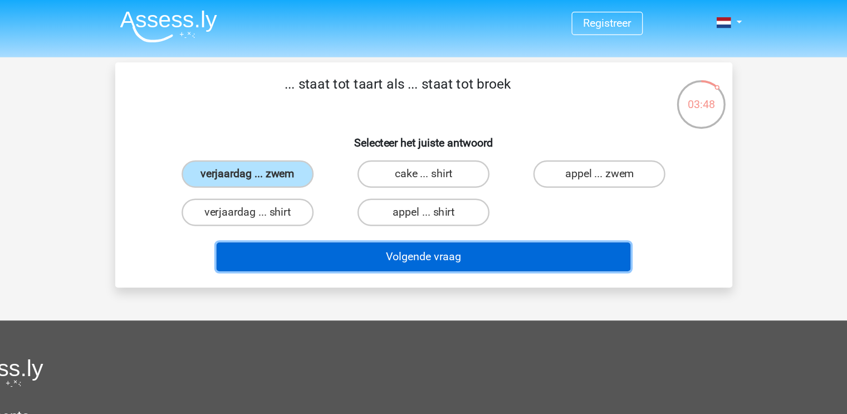
click at [348, 207] on button "Volgende vraag" at bounding box center [423, 209] width 337 height 23
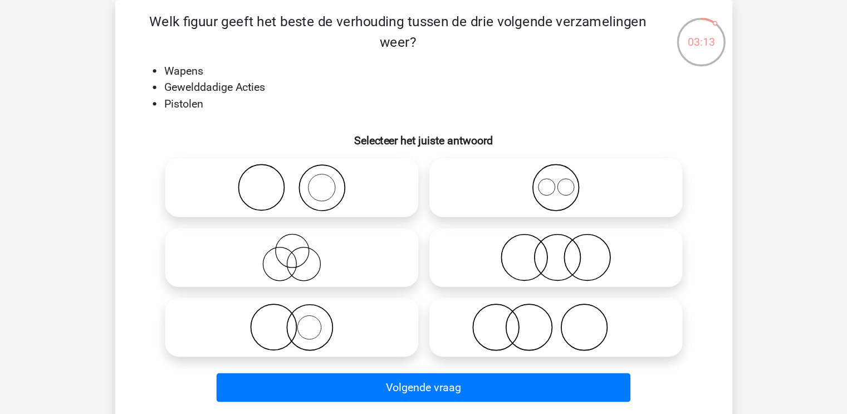
click at [330, 267] on icon at bounding box center [316, 260] width 197 height 39
click at [323, 255] on input "radio" at bounding box center [319, 251] width 7 height 7
radio input "true"
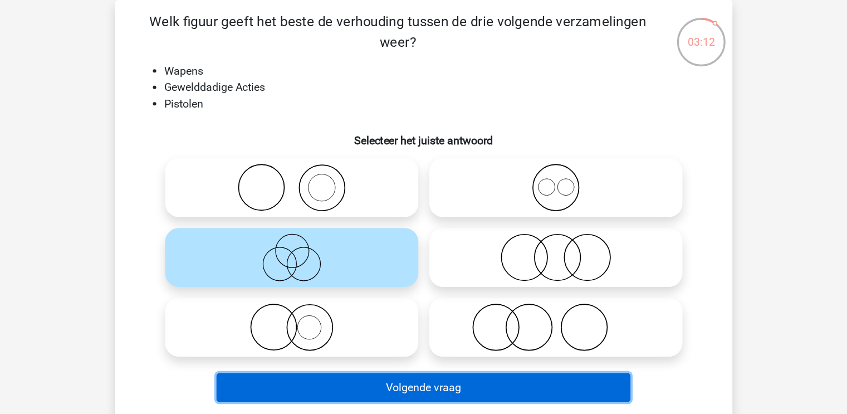
click at [351, 375] on button "Volgende vraag" at bounding box center [423, 366] width 337 height 23
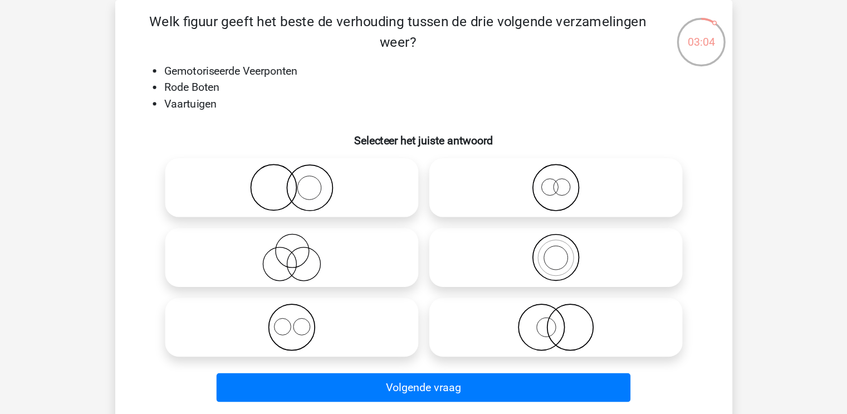
click at [298, 343] on div at bounding box center [316, 317] width 215 height 57
click at [381, 296] on label at bounding box center [316, 317] width 206 height 48
click at [323, 304] on input "radio" at bounding box center [319, 307] width 7 height 7
radio input "true"
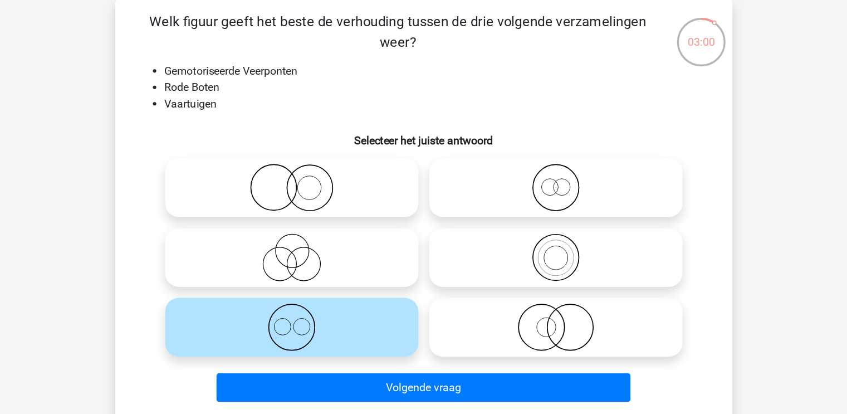
click at [342, 379] on div "Volgende vraag" at bounding box center [424, 369] width 430 height 28
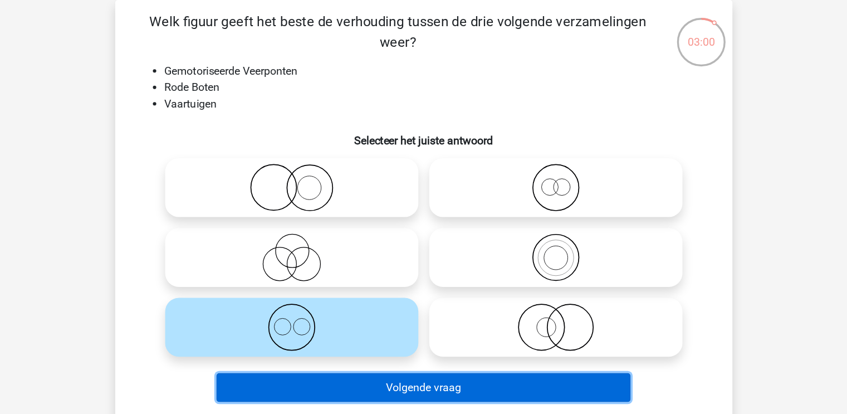
click at [341, 377] on button "Volgende vraag" at bounding box center [423, 366] width 337 height 23
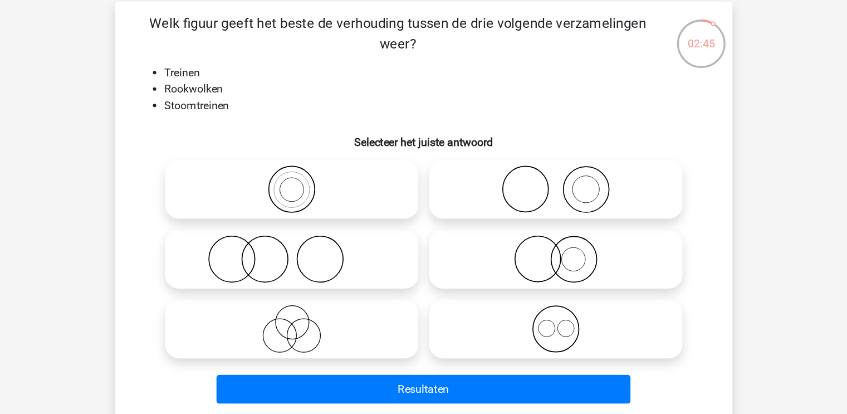
click at [525, 256] on icon at bounding box center [531, 260] width 197 height 39
click at [531, 255] on input "radio" at bounding box center [534, 251] width 7 height 7
radio input "true"
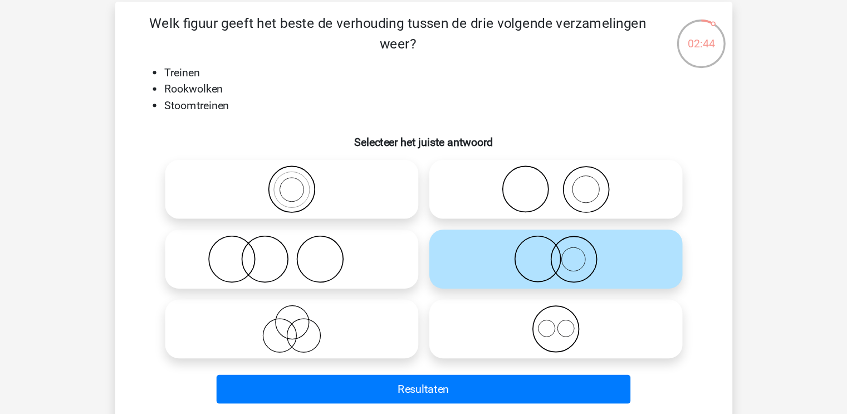
click at [455, 257] on icon at bounding box center [531, 260] width 197 height 39
click at [531, 255] on input "radio" at bounding box center [534, 251] width 7 height 7
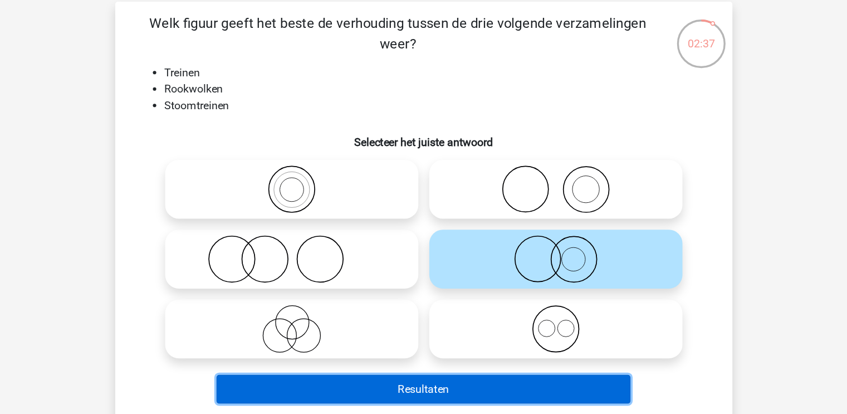
click at [435, 372] on button "Resultaten" at bounding box center [423, 366] width 337 height 23
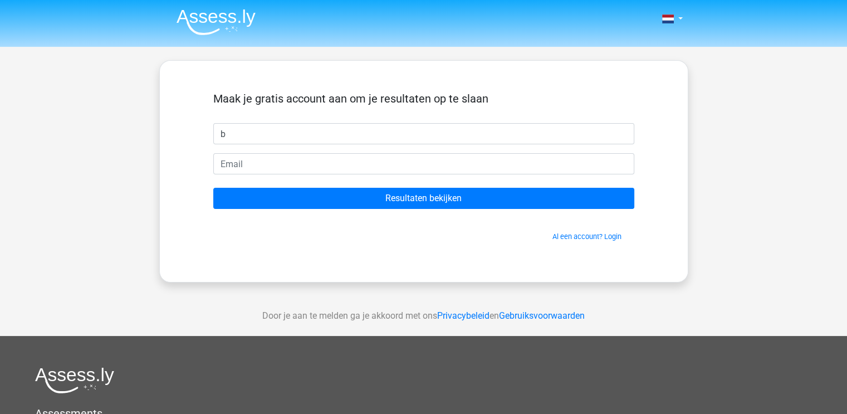
type input "Beau"
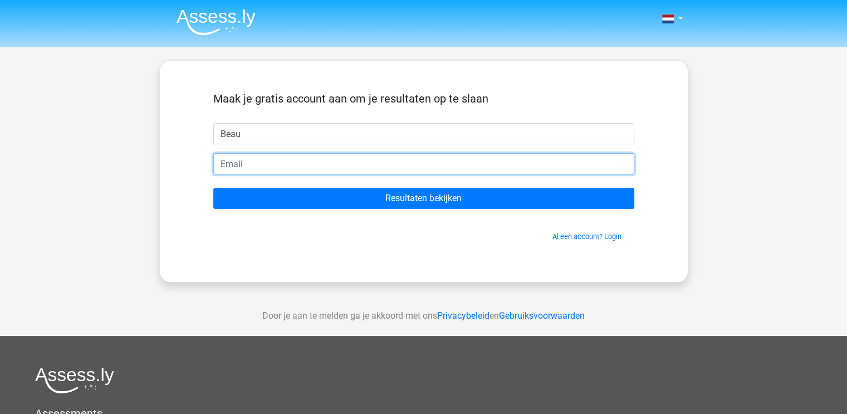
click at [327, 154] on input "email" at bounding box center [423, 163] width 421 height 21
type input "[EMAIL_ADDRESS][DOMAIN_NAME]"
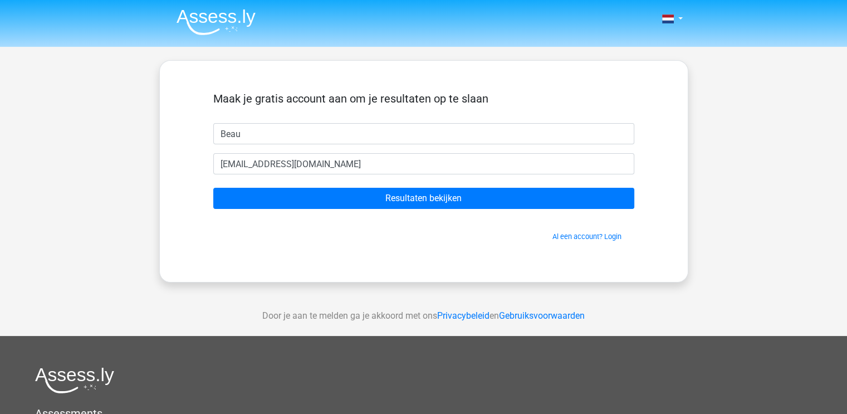
click at [307, 209] on form "Maak je gratis account aan om je resultaten op te slaan Beau bxohamers@gmail.co…" at bounding box center [423, 167] width 421 height 150
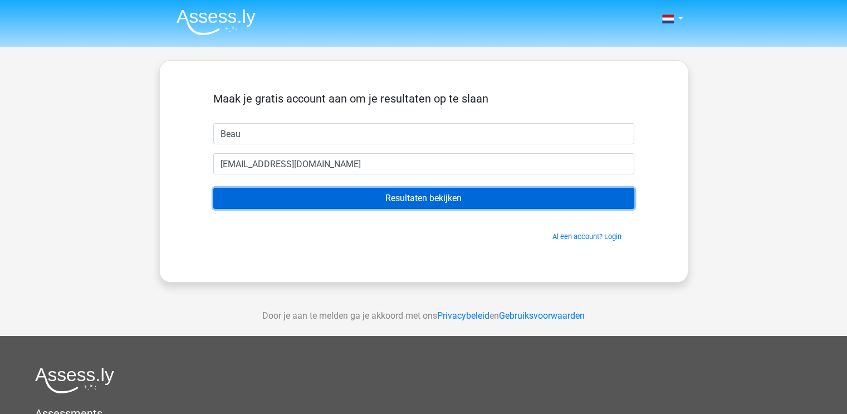
click at [304, 202] on input "Resultaten bekijken" at bounding box center [423, 198] width 421 height 21
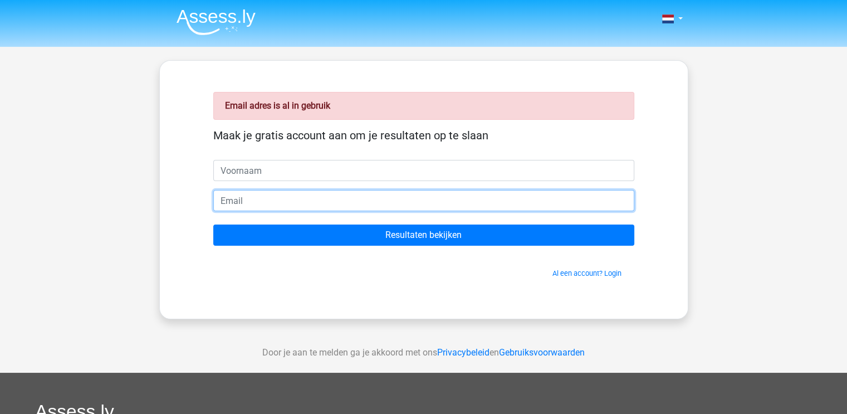
click at [289, 204] on input "email" at bounding box center [423, 200] width 421 height 21
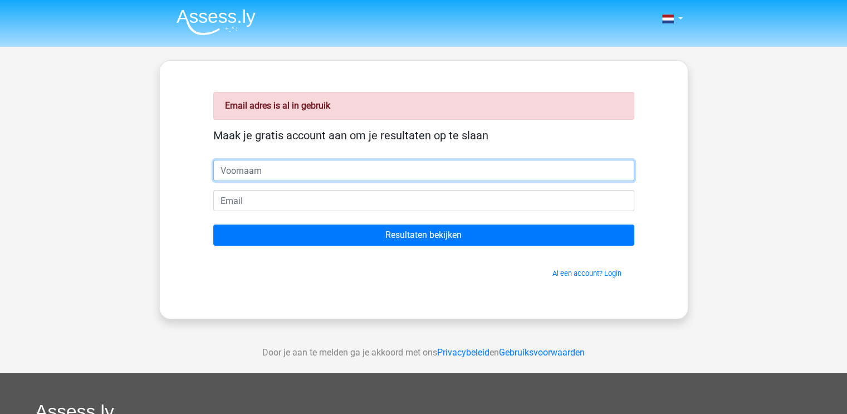
click at [274, 171] on input "text" at bounding box center [423, 170] width 421 height 21
type input "Beau"
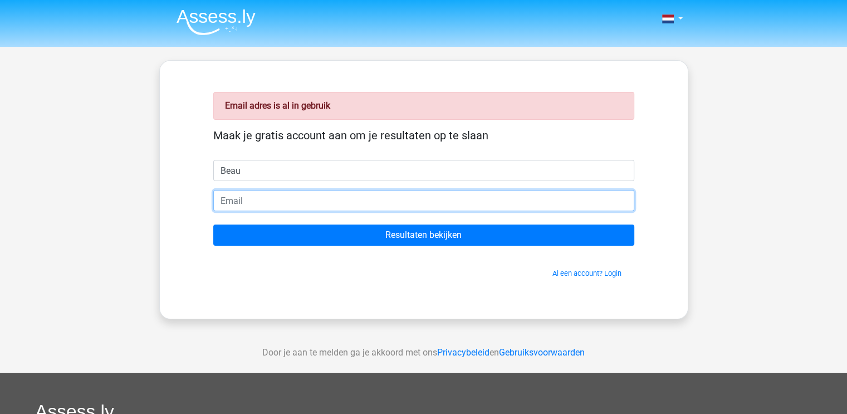
click at [283, 200] on input "email" at bounding box center [423, 200] width 421 height 21
type input "[PERSON_NAME][EMAIL_ADDRESS][DOMAIN_NAME]"
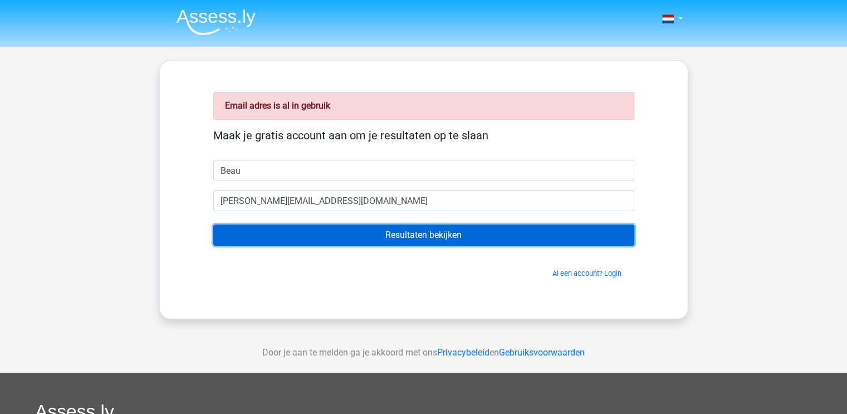
click at [282, 233] on input "Resultaten bekijken" at bounding box center [423, 234] width 421 height 21
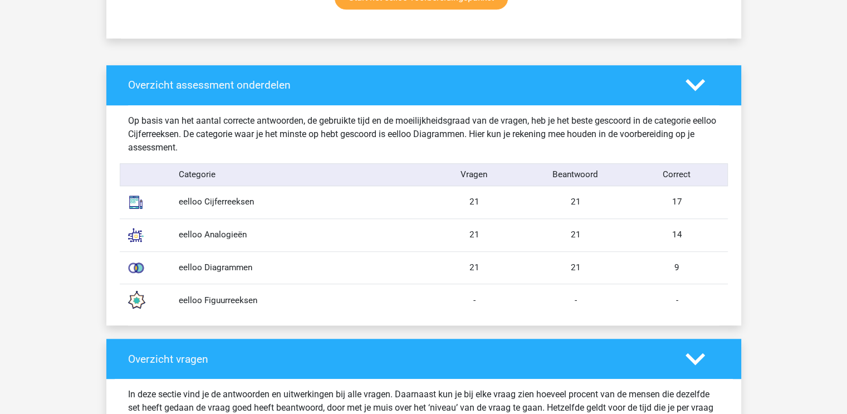
scroll to position [808, 0]
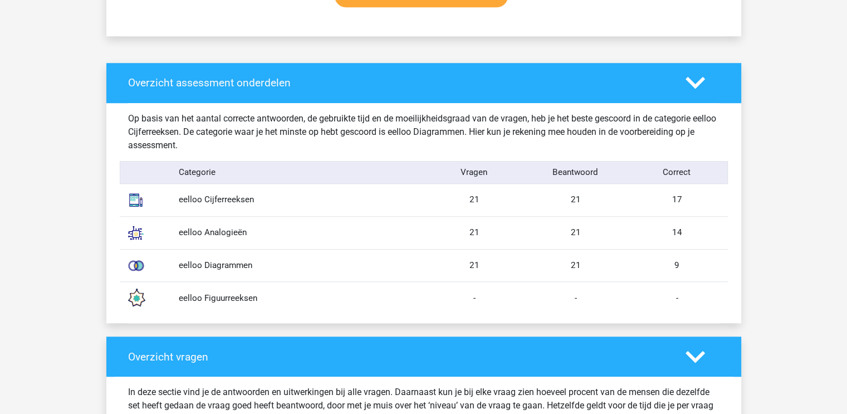
click at [247, 265] on div "eelloo Diagrammen" at bounding box center [296, 265] width 253 height 13
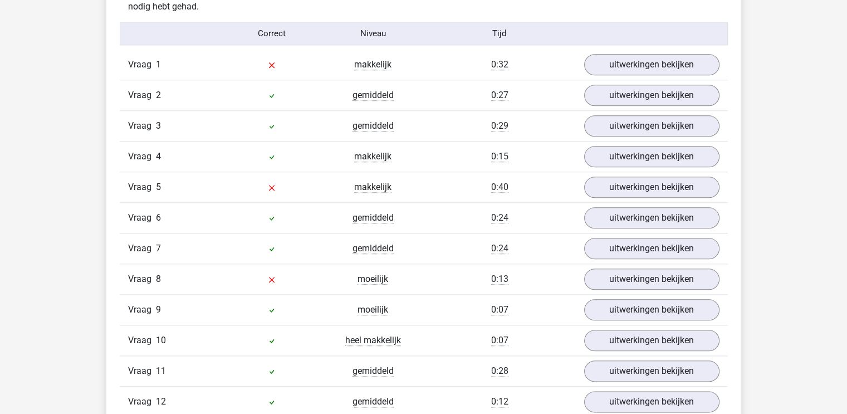
scroll to position [1188, 0]
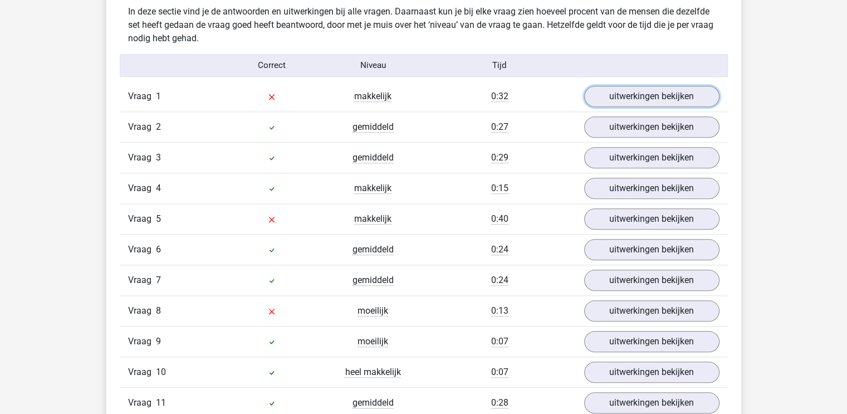
click at [600, 101] on link "uitwerkingen bekijken" at bounding box center [651, 96] width 135 height 21
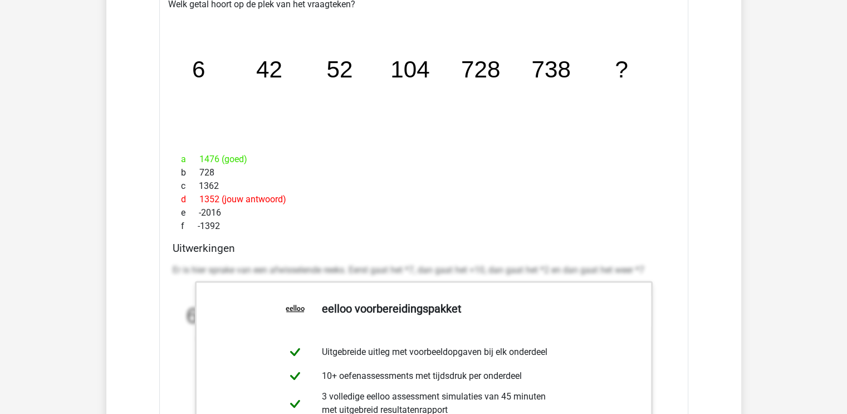
scroll to position [1233, 0]
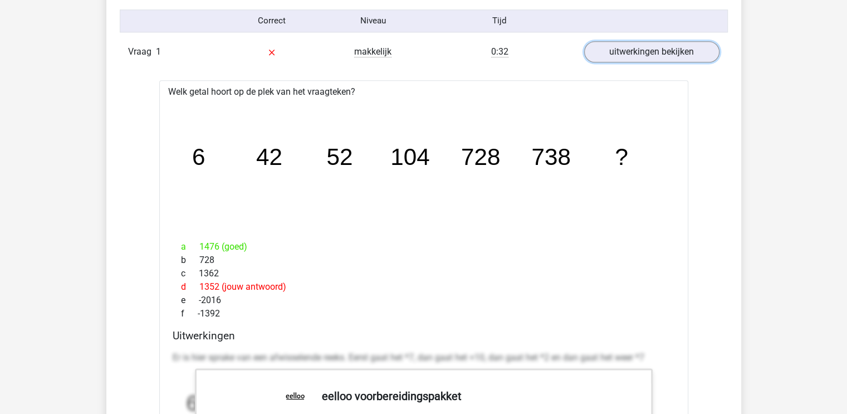
click at [618, 45] on link "uitwerkingen bekijken" at bounding box center [651, 51] width 135 height 21
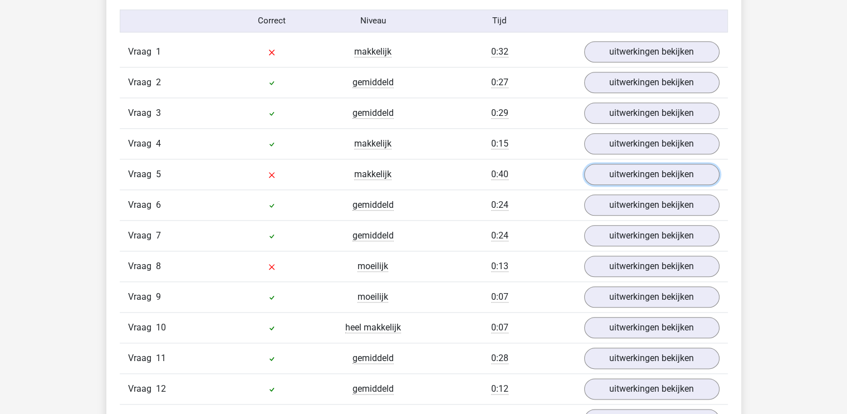
click at [623, 170] on link "uitwerkingen bekijken" at bounding box center [651, 174] width 135 height 21
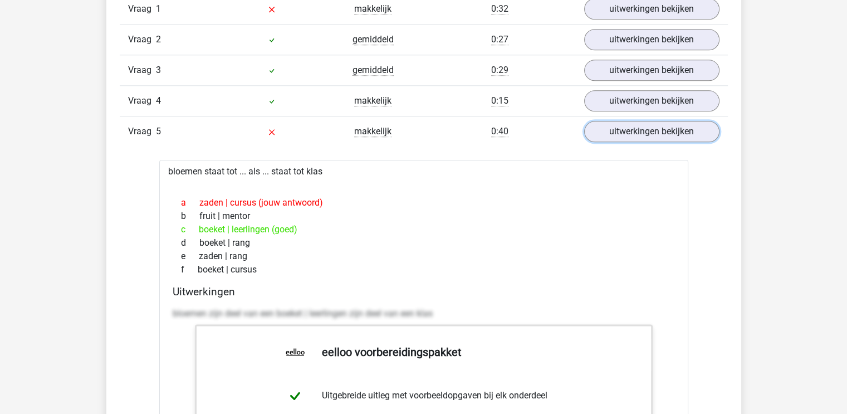
scroll to position [1275, 0]
click at [597, 134] on link "uitwerkingen bekijken" at bounding box center [651, 131] width 135 height 21
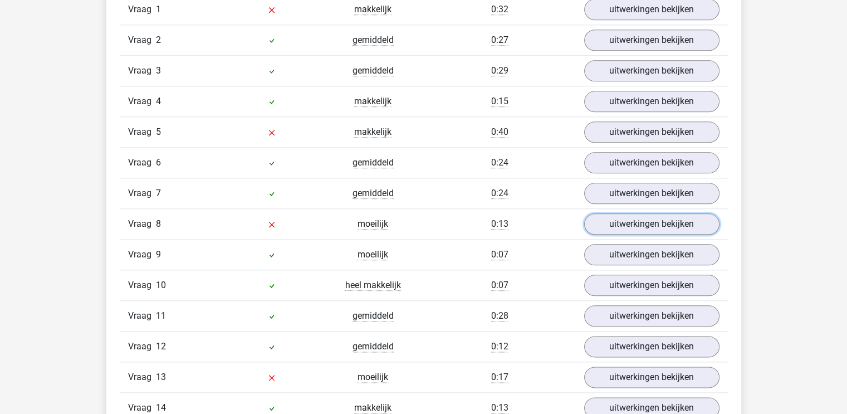
click at [606, 220] on link "uitwerkingen bekijken" at bounding box center [651, 223] width 135 height 21
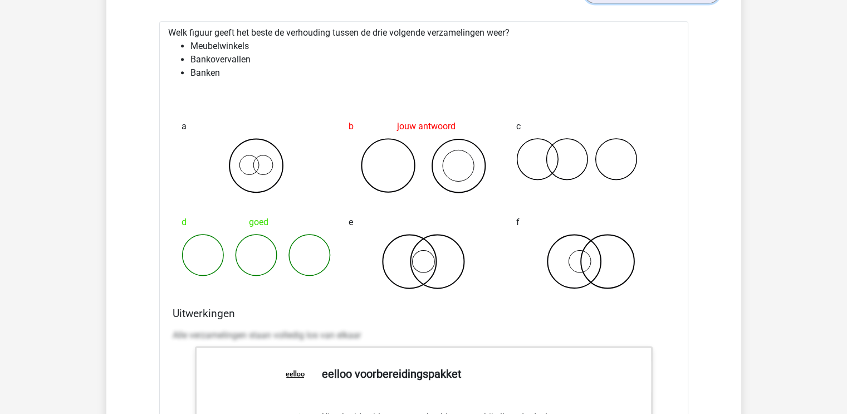
scroll to position [1447, 0]
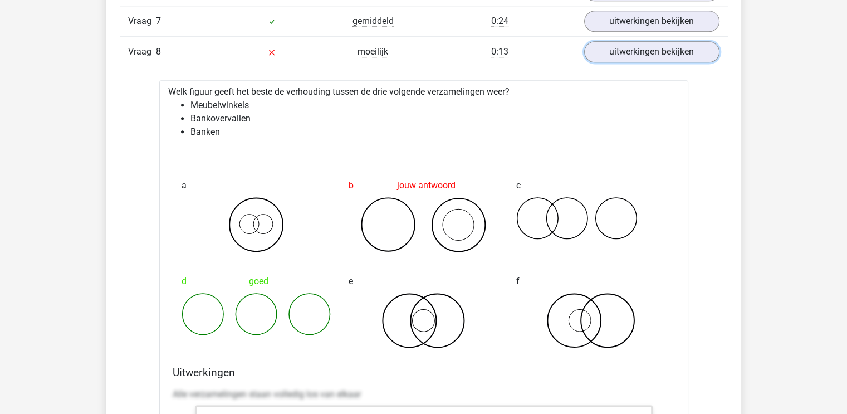
click at [664, 44] on link "uitwerkingen bekijken" at bounding box center [651, 51] width 135 height 21
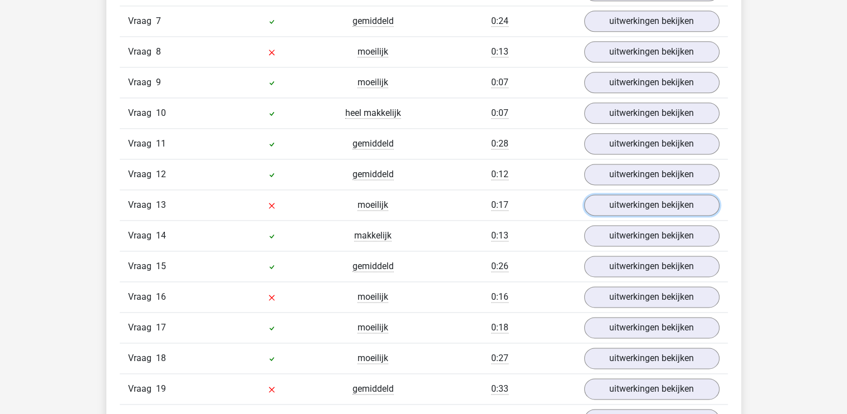
click at [624, 194] on link "uitwerkingen bekijken" at bounding box center [651, 204] width 135 height 21
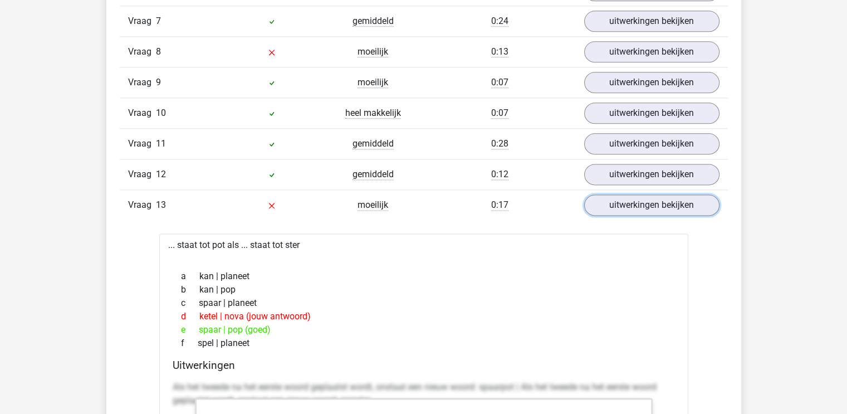
click at [614, 196] on link "uitwerkingen bekijken" at bounding box center [651, 204] width 135 height 21
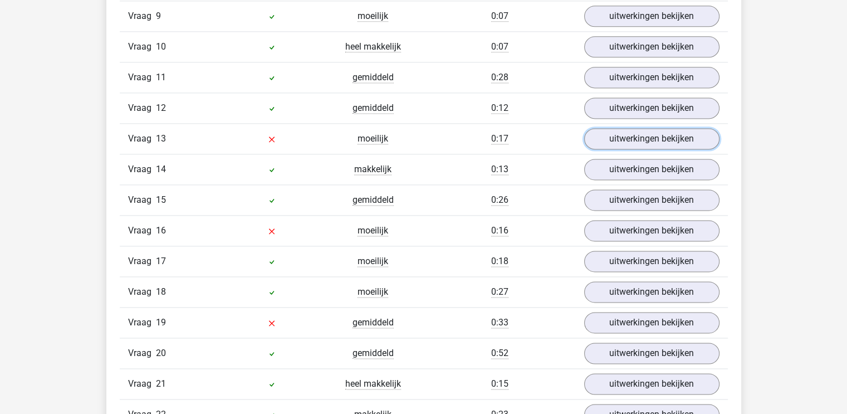
scroll to position [1514, 0]
click at [610, 214] on div "Vraag 16 moeilijk 0:16 uitwerkingen bekijken" at bounding box center [424, 229] width 608 height 31
click at [608, 219] on link "uitwerkingen bekijken" at bounding box center [651, 229] width 135 height 21
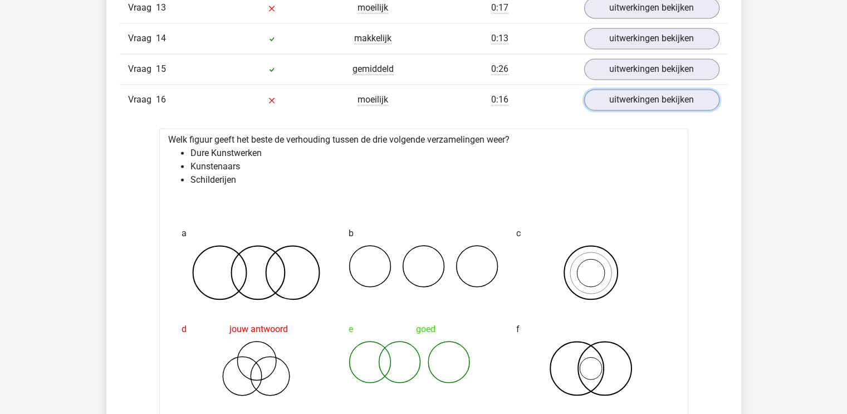
scroll to position [1643, 0]
click at [615, 90] on link "uitwerkingen bekijken" at bounding box center [651, 100] width 135 height 21
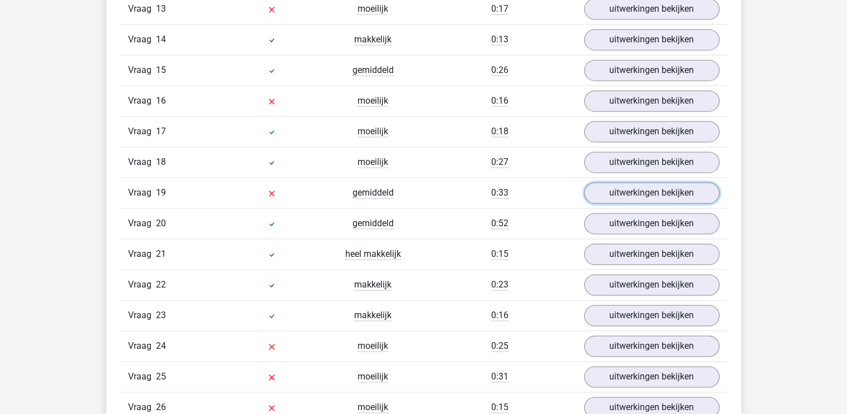
click at [606, 193] on link "uitwerkingen bekijken" at bounding box center [651, 192] width 135 height 21
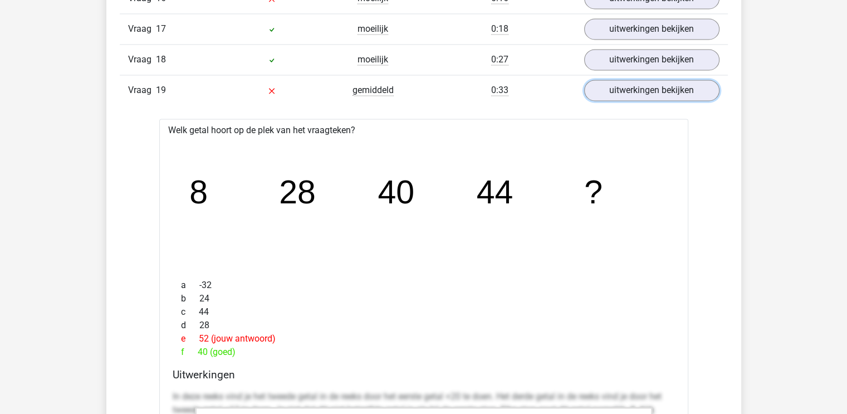
scroll to position [1743, 0]
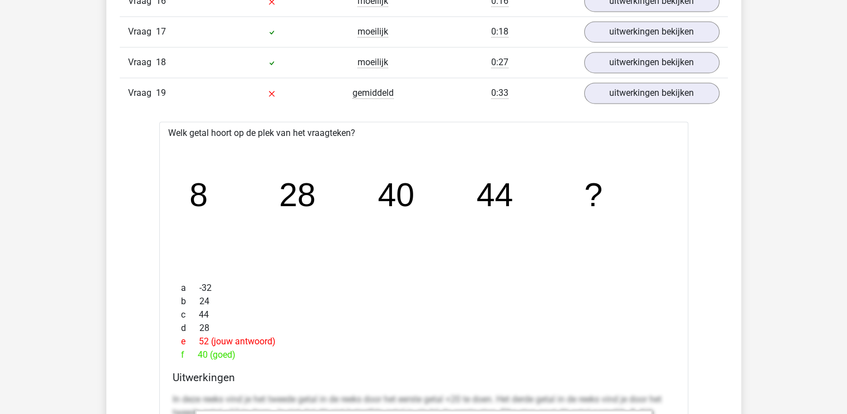
click at [606, 193] on icon "image/svg+xml 8 28 40 44 ?" at bounding box center [423, 206] width 493 height 124
click at [606, 90] on link "uitwerkingen bekijken" at bounding box center [651, 92] width 135 height 21
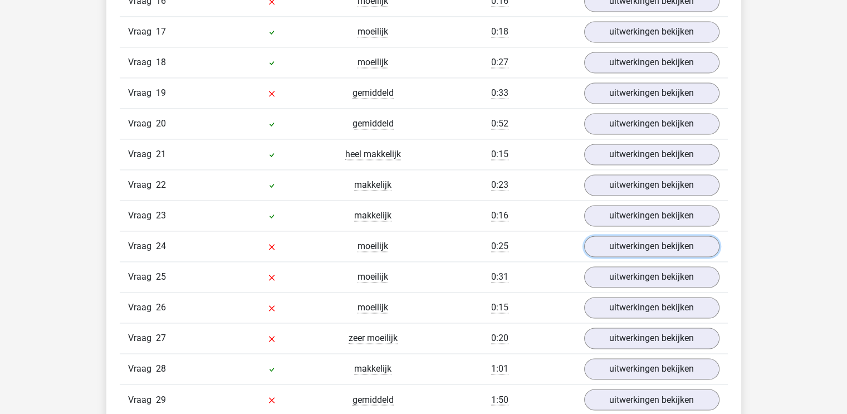
click at [603, 240] on link "uitwerkingen bekijken" at bounding box center [651, 245] width 135 height 21
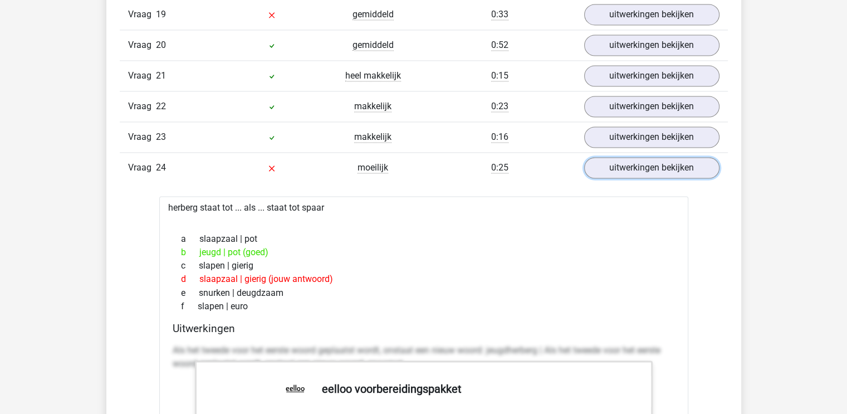
scroll to position [1821, 0]
click at [601, 158] on link "uitwerkingen bekijken" at bounding box center [651, 168] width 135 height 21
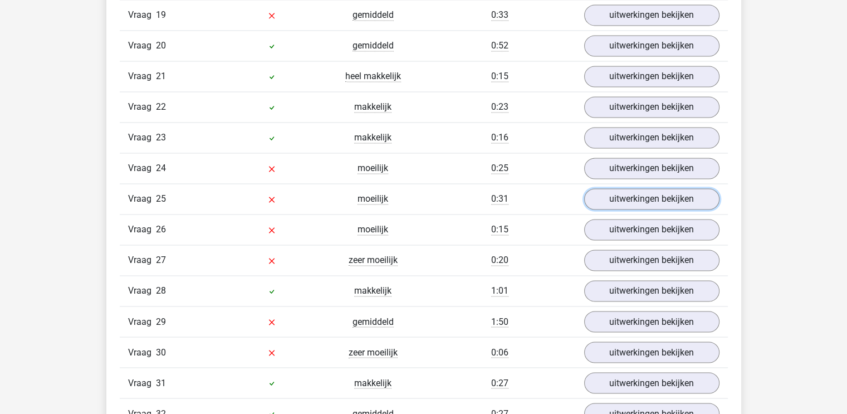
click at [620, 188] on link "uitwerkingen bekijken" at bounding box center [651, 198] width 135 height 21
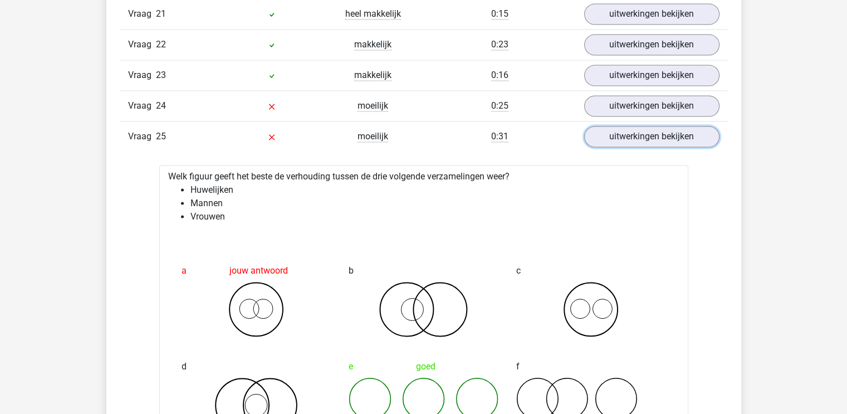
scroll to position [1839, 0]
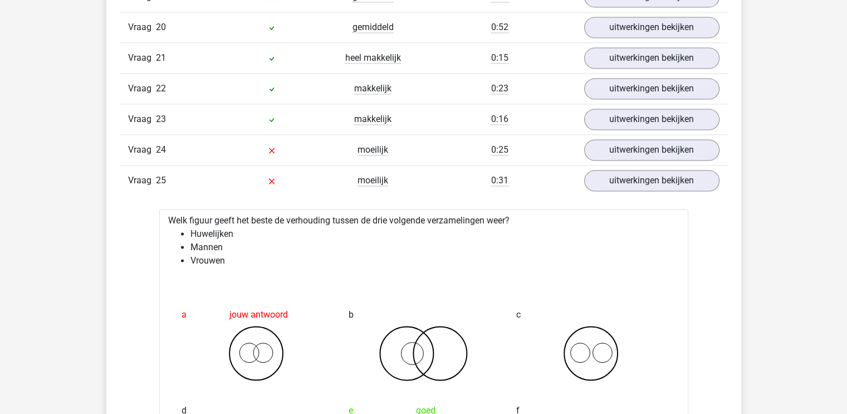
click at [588, 179] on div "uitwerkingen bekijken" at bounding box center [652, 180] width 152 height 21
click at [595, 175] on link "uitwerkingen bekijken" at bounding box center [651, 180] width 135 height 21
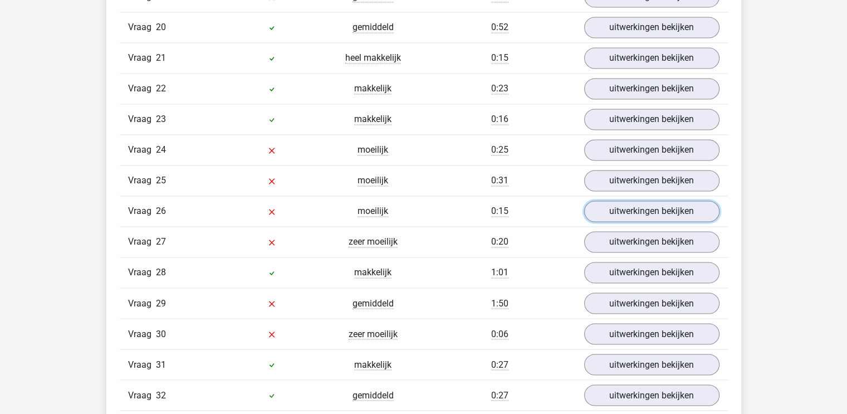
click at [592, 200] on link "uitwerkingen bekijken" at bounding box center [651, 210] width 135 height 21
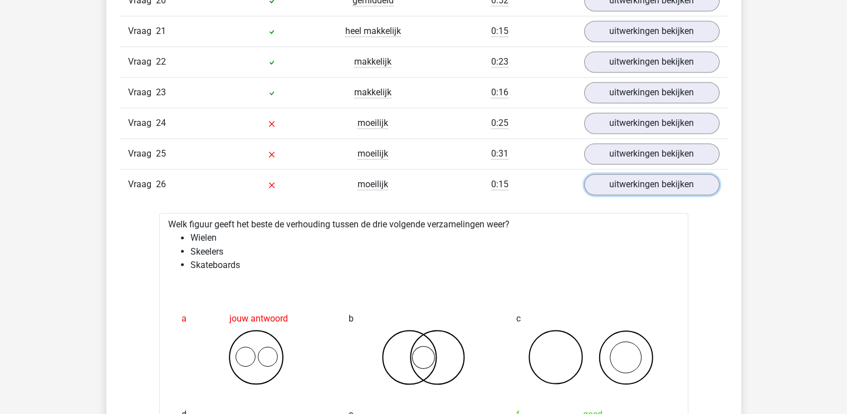
scroll to position [1864, 0]
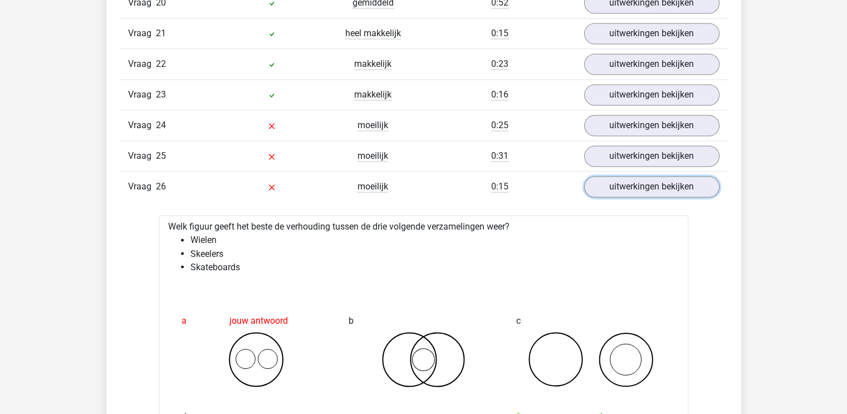
click at [605, 176] on link "uitwerkingen bekijken" at bounding box center [651, 186] width 135 height 21
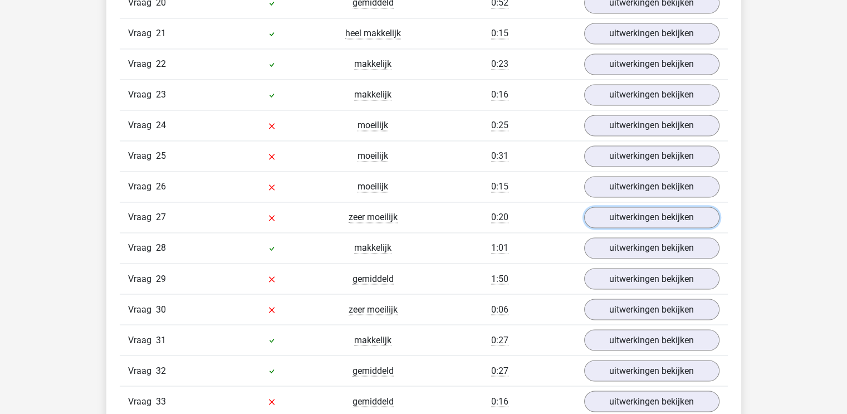
click at [599, 207] on link "uitwerkingen bekijken" at bounding box center [651, 217] width 135 height 21
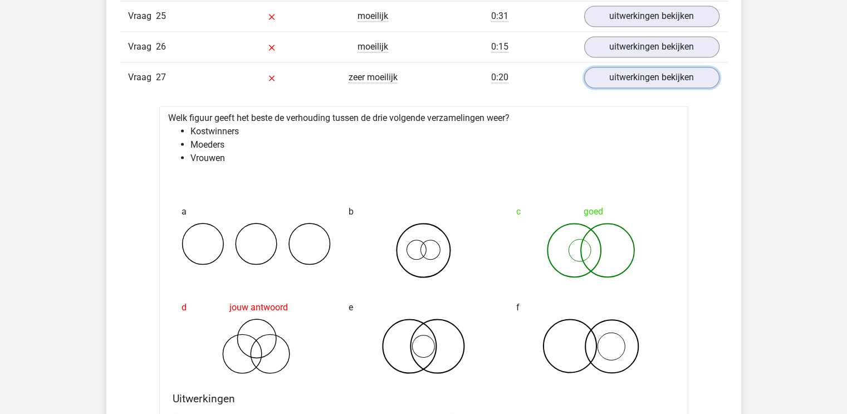
scroll to position [2004, 0]
click at [622, 66] on link "uitwerkingen bekijken" at bounding box center [651, 76] width 135 height 21
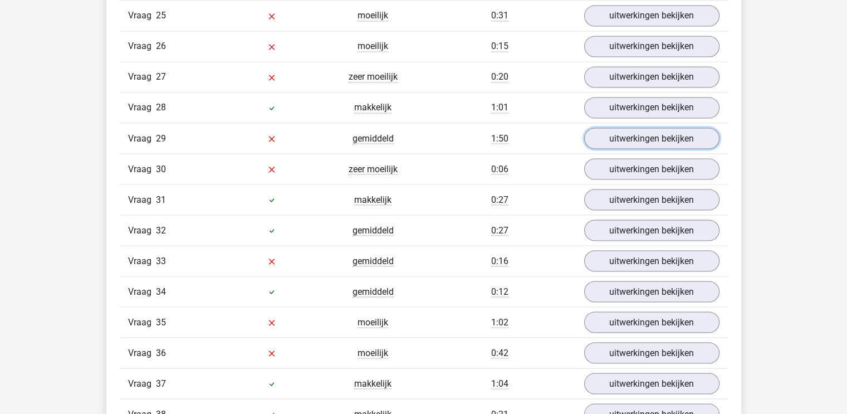
click at [604, 131] on link "uitwerkingen bekijken" at bounding box center [651, 137] width 135 height 21
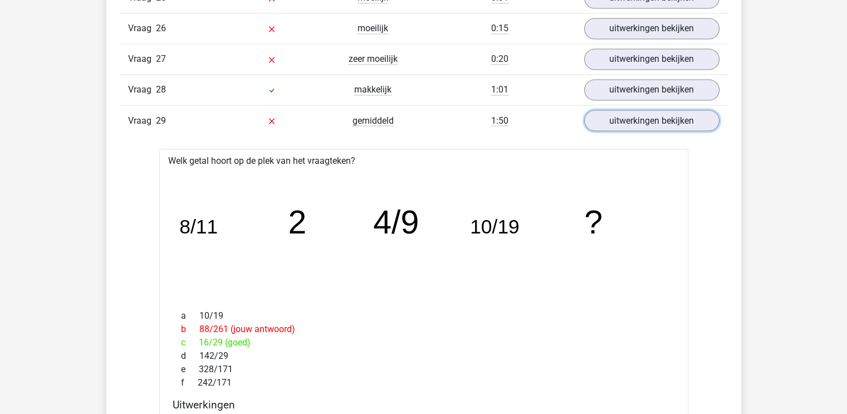
scroll to position [2027, 0]
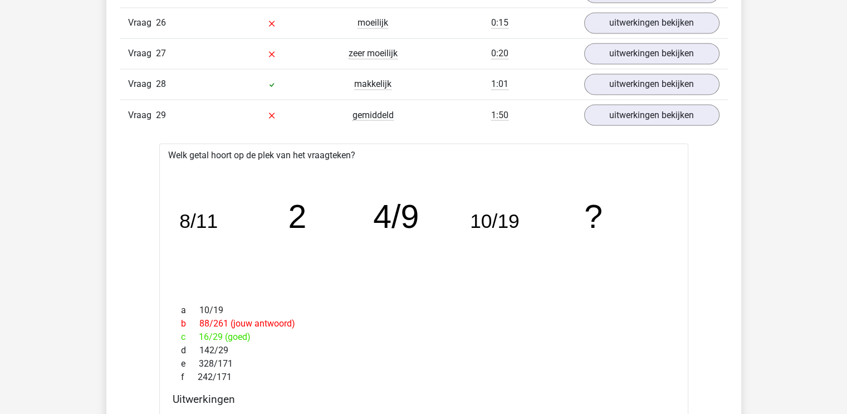
click at [387, 304] on div "a 10/19" at bounding box center [424, 309] width 502 height 13
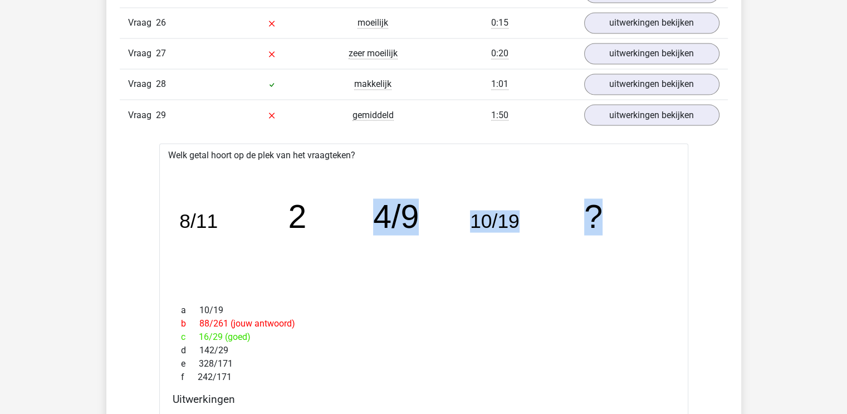
drag, startPoint x: 379, startPoint y: 209, endPoint x: 627, endPoint y: 206, distance: 248.8
click at [627, 206] on icon "image/svg+xml 8/11 2 4/9 10/19 ?" at bounding box center [423, 228] width 493 height 124
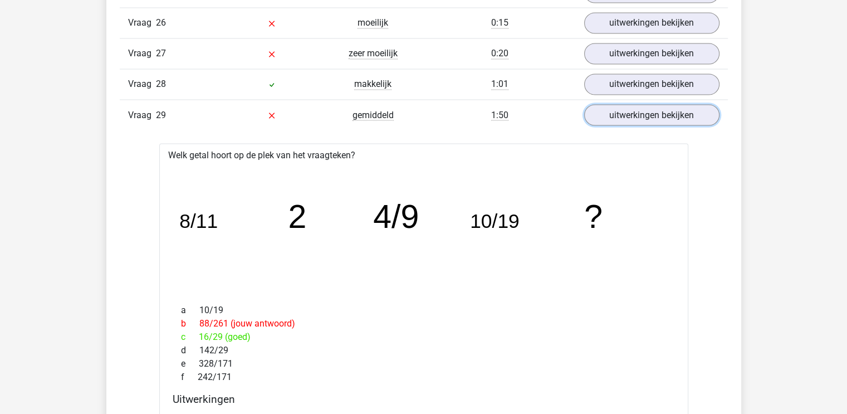
click at [591, 106] on link "uitwerkingen bekijken" at bounding box center [651, 114] width 135 height 21
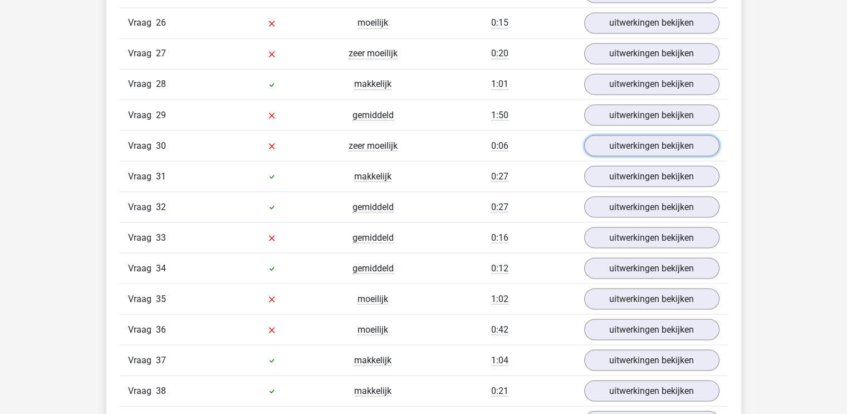
click at [619, 135] on link "uitwerkingen bekijken" at bounding box center [651, 145] width 135 height 21
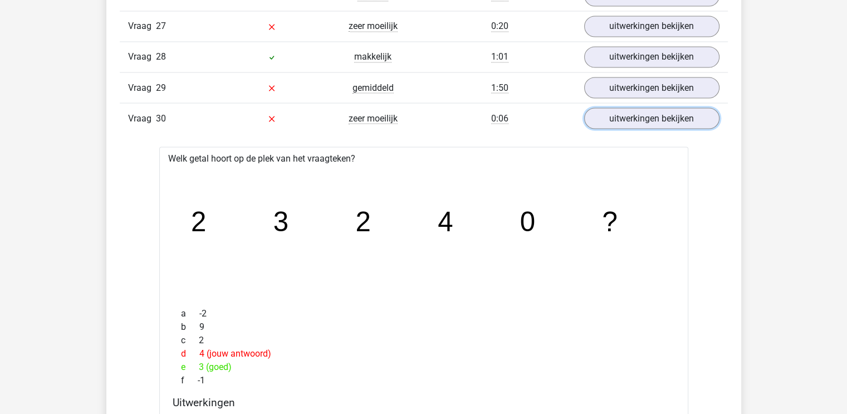
scroll to position [2057, 0]
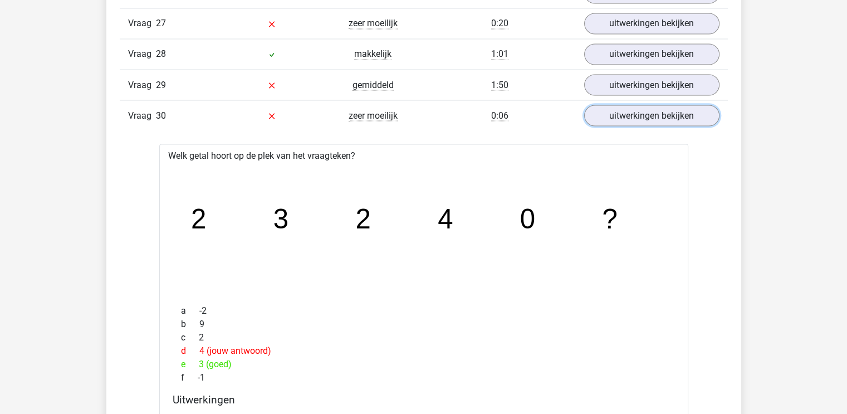
click at [623, 105] on link "uitwerkingen bekijken" at bounding box center [651, 115] width 135 height 21
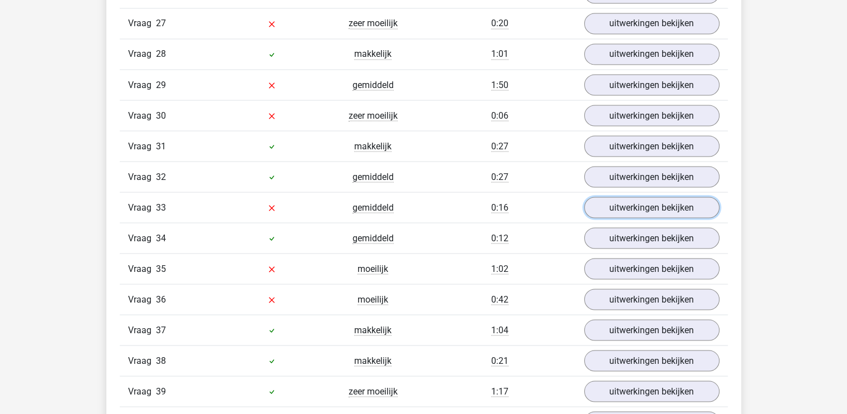
click at [617, 196] on link "uitwerkingen bekijken" at bounding box center [651, 206] width 135 height 21
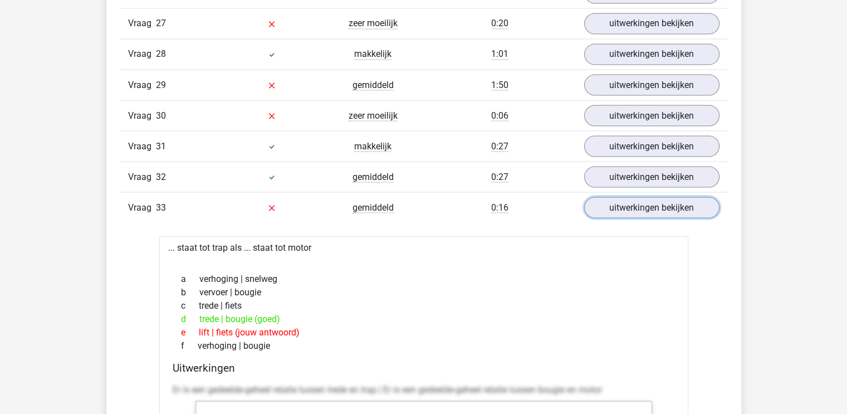
click at [617, 196] on link "uitwerkingen bekijken" at bounding box center [651, 206] width 135 height 21
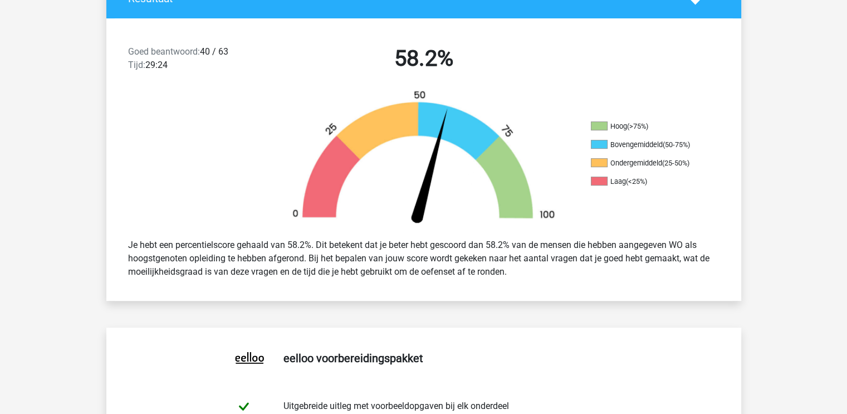
scroll to position [0, 0]
